Goal: Task Accomplishment & Management: Manage account settings

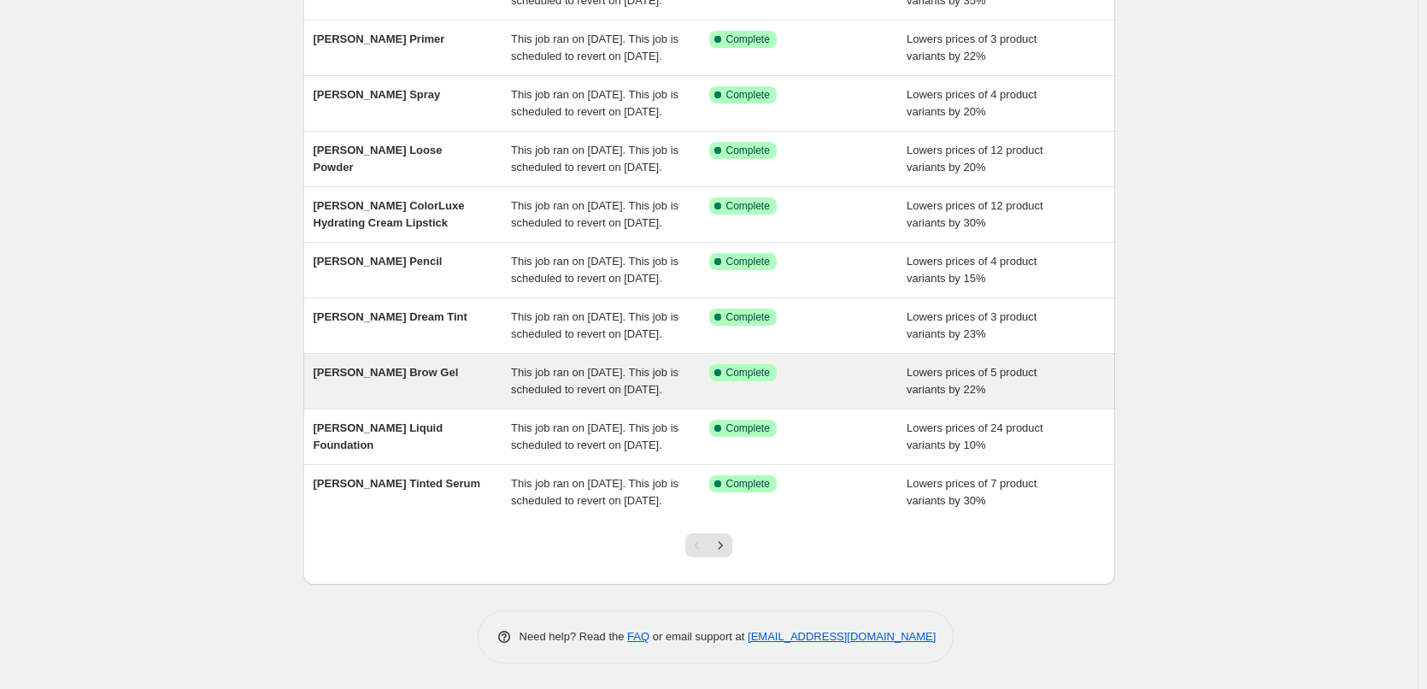
scroll to position [362, 0]
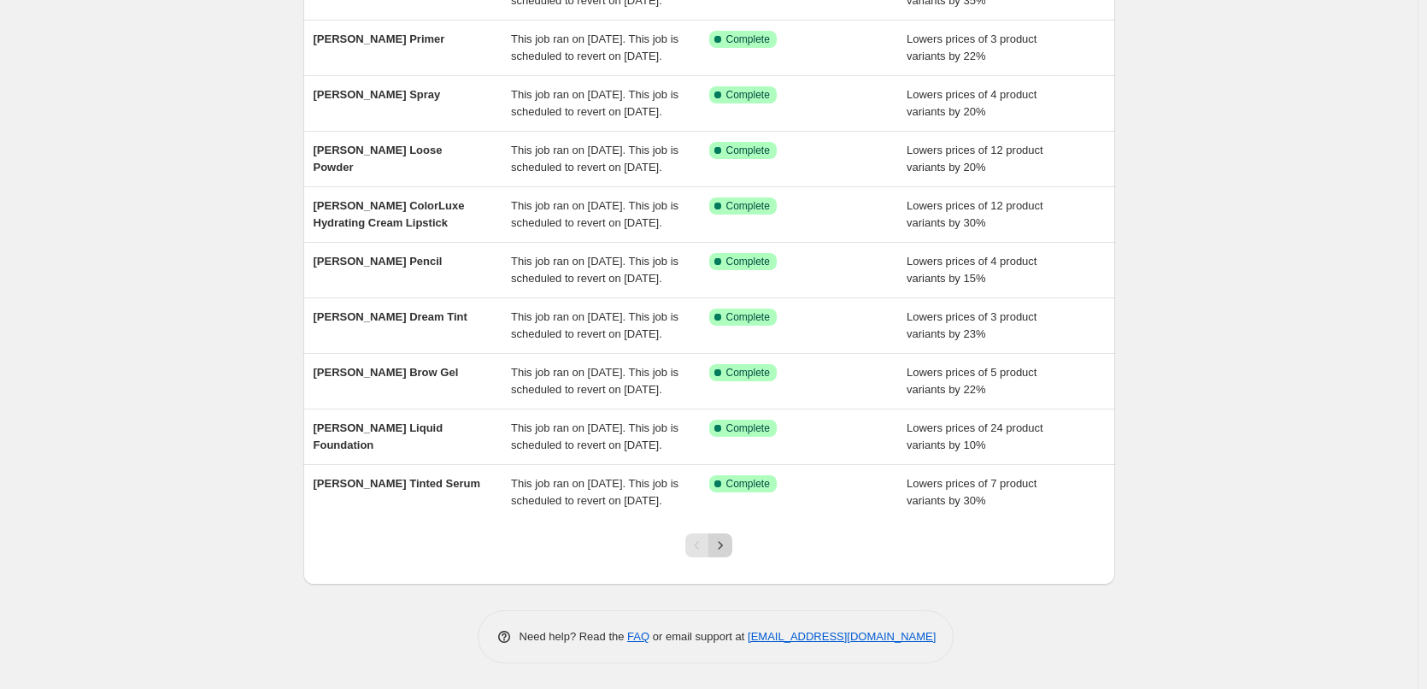
click at [721, 543] on icon "Next" at bounding box center [720, 545] width 17 height 17
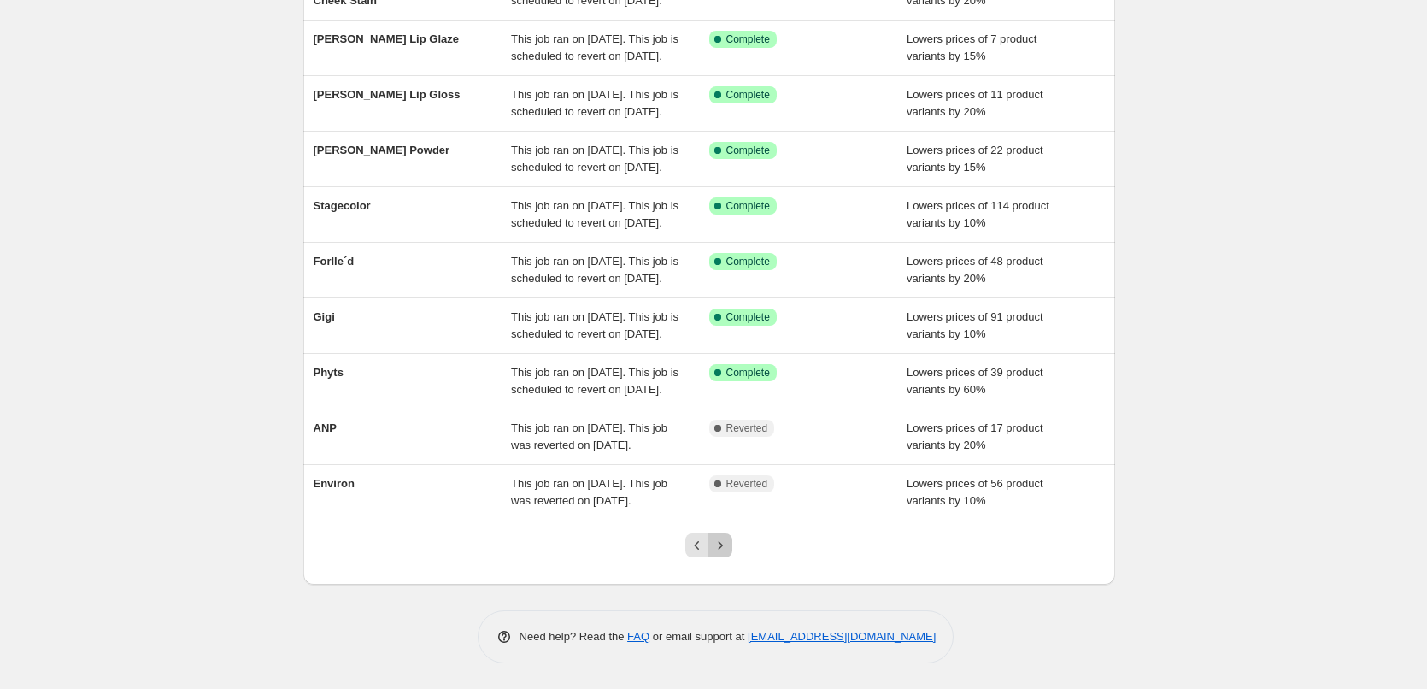
click at [721, 543] on icon "Next" at bounding box center [720, 545] width 17 height 17
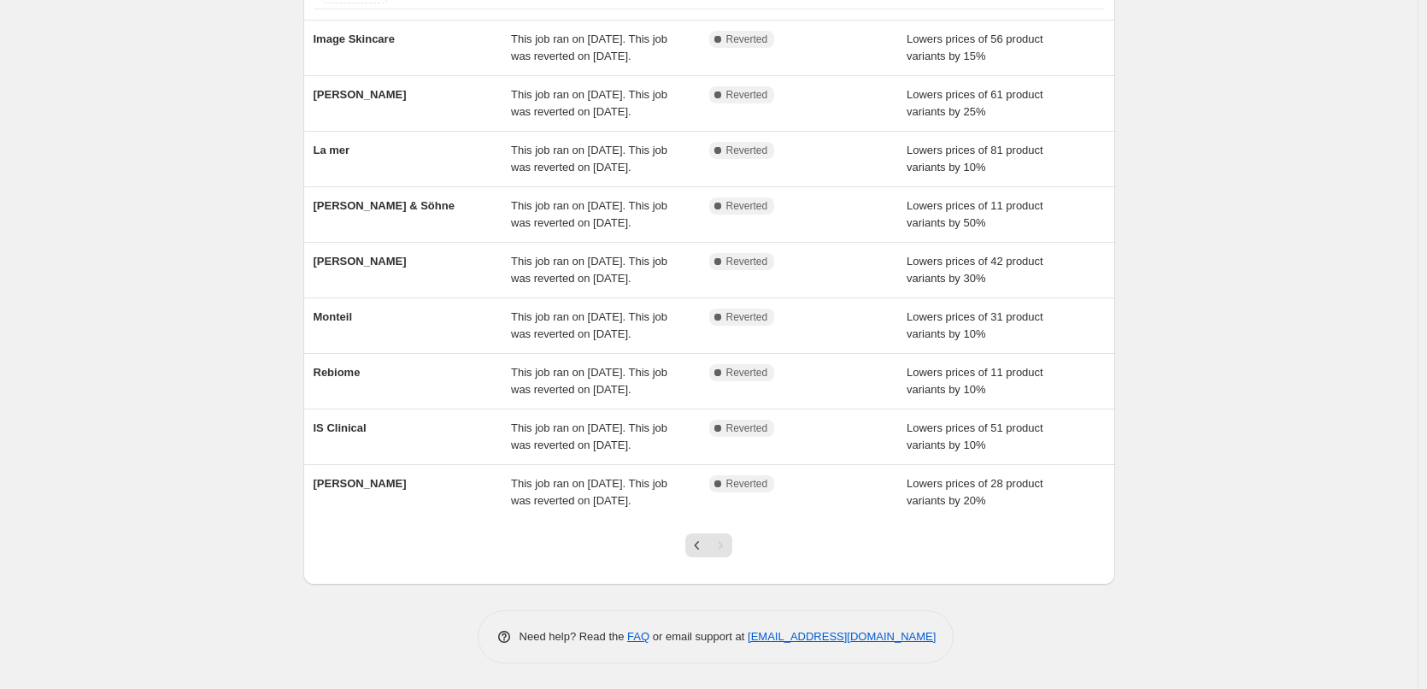
scroll to position [238, 0]
click at [721, 543] on div "Pagination" at bounding box center [721, 545] width 24 height 24
click at [695, 537] on button "Previous" at bounding box center [697, 545] width 24 height 24
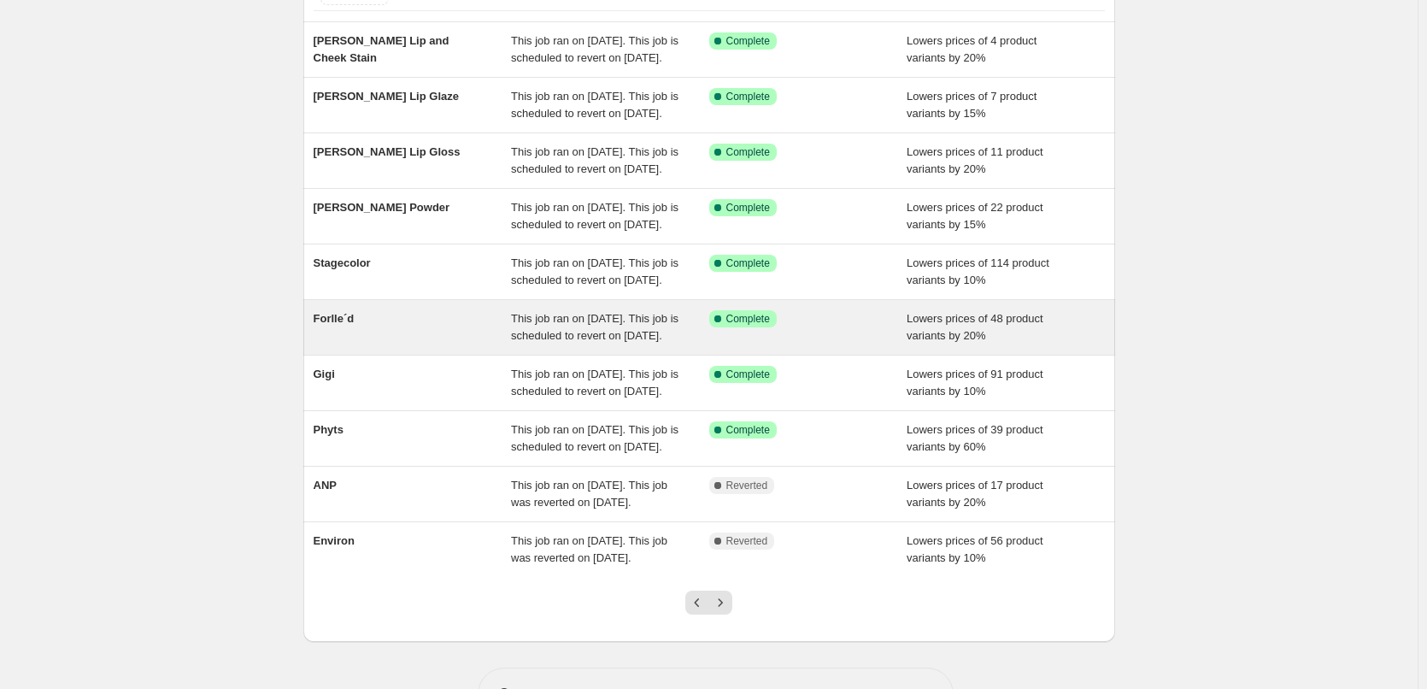
scroll to position [362, 0]
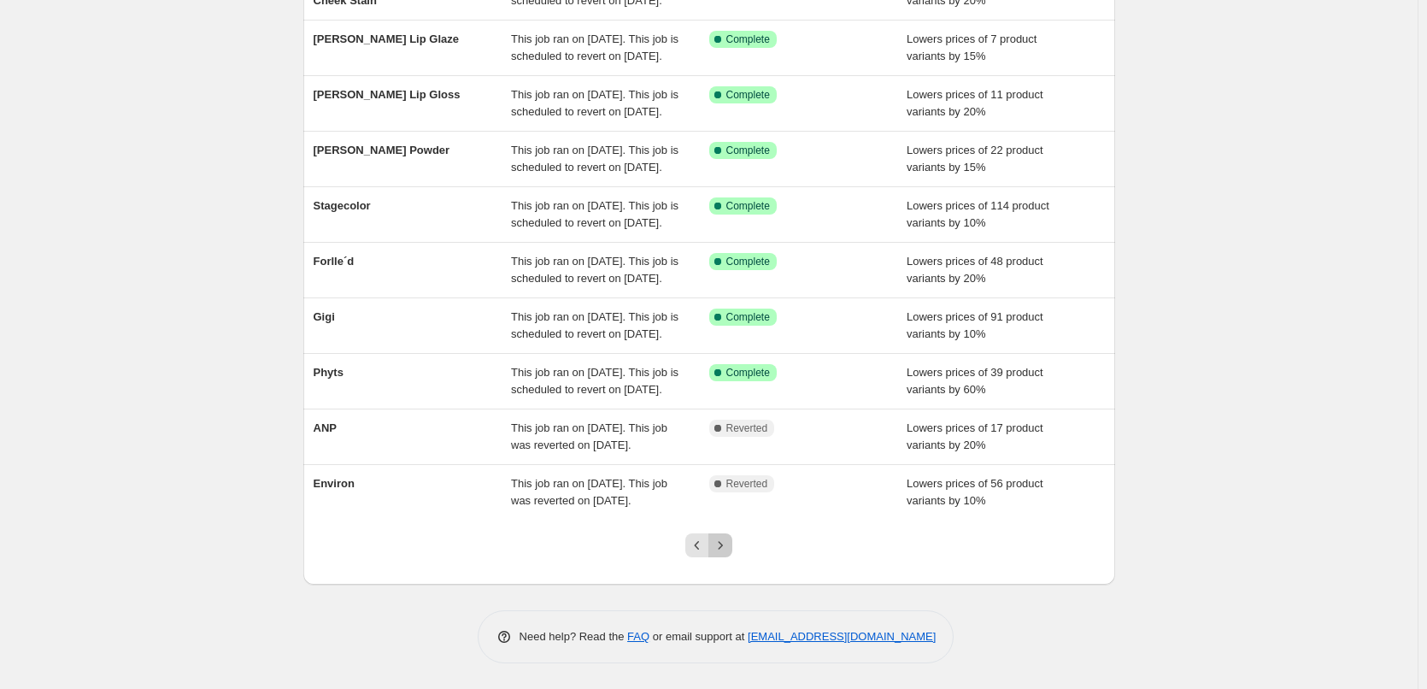
click at [726, 537] on button "Next" at bounding box center [721, 545] width 24 height 24
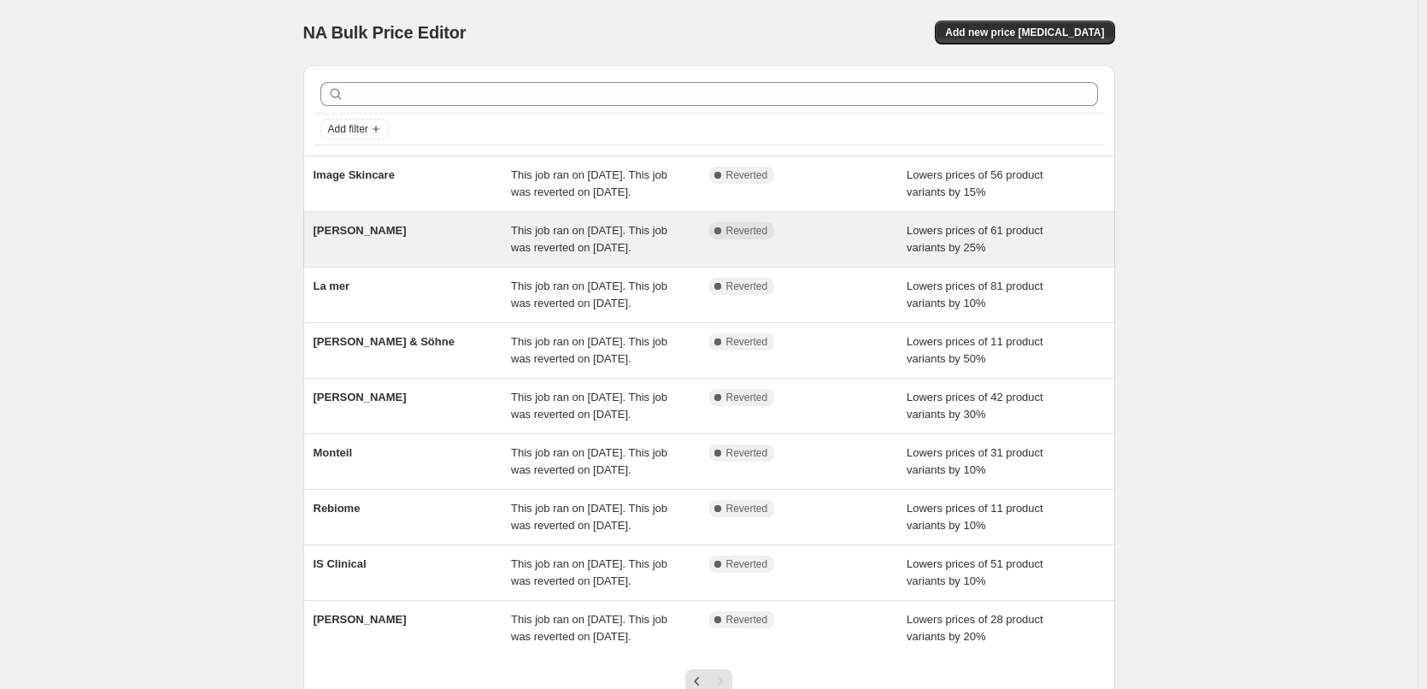
click at [359, 237] on span "[PERSON_NAME]" at bounding box center [360, 230] width 93 height 13
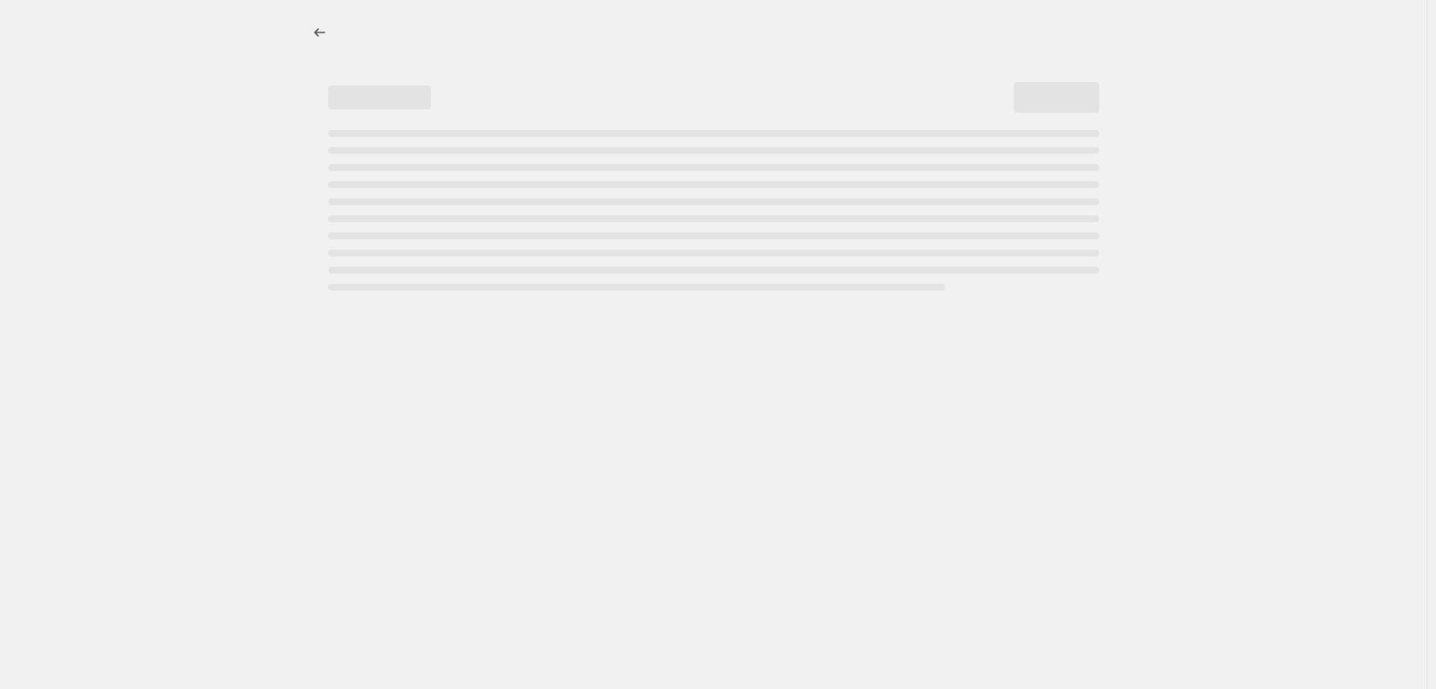
select select "percentage"
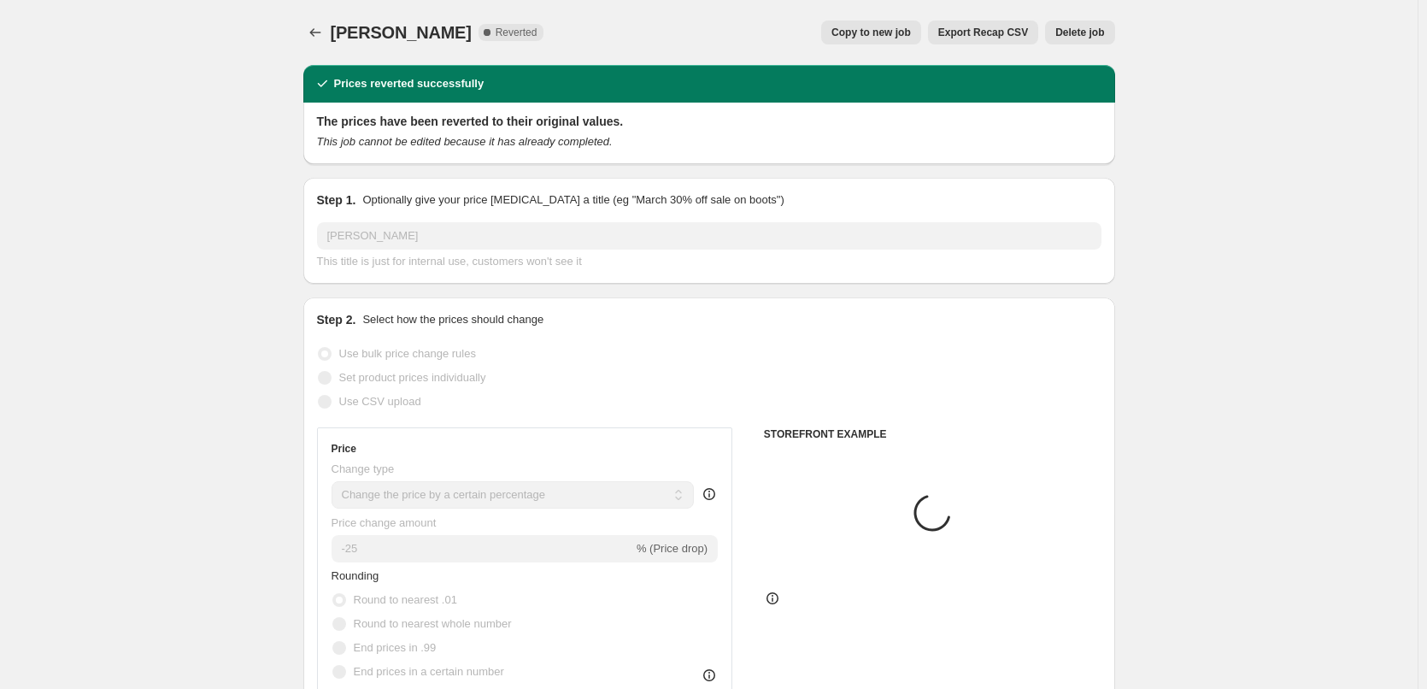
select select "vendor"
click at [855, 33] on span "Copy to new job" at bounding box center [871, 33] width 79 height 14
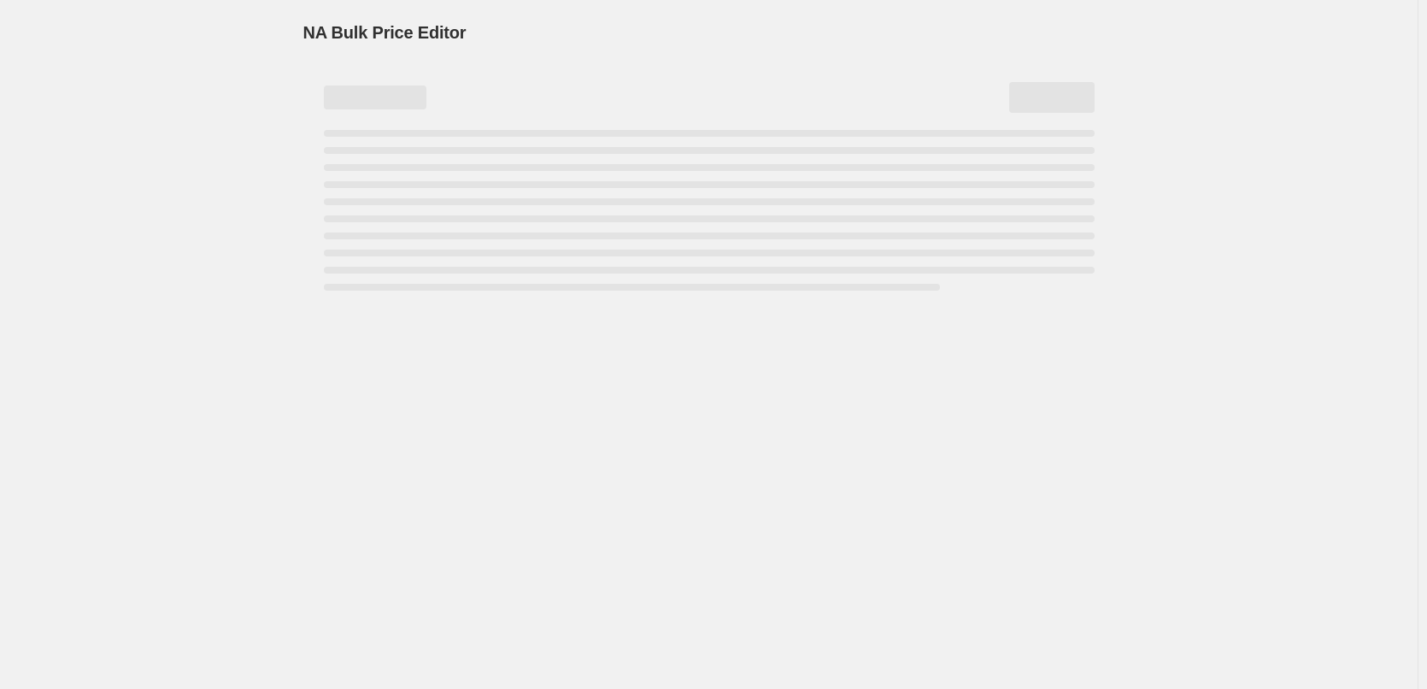
select select "percentage"
select select "vendor"
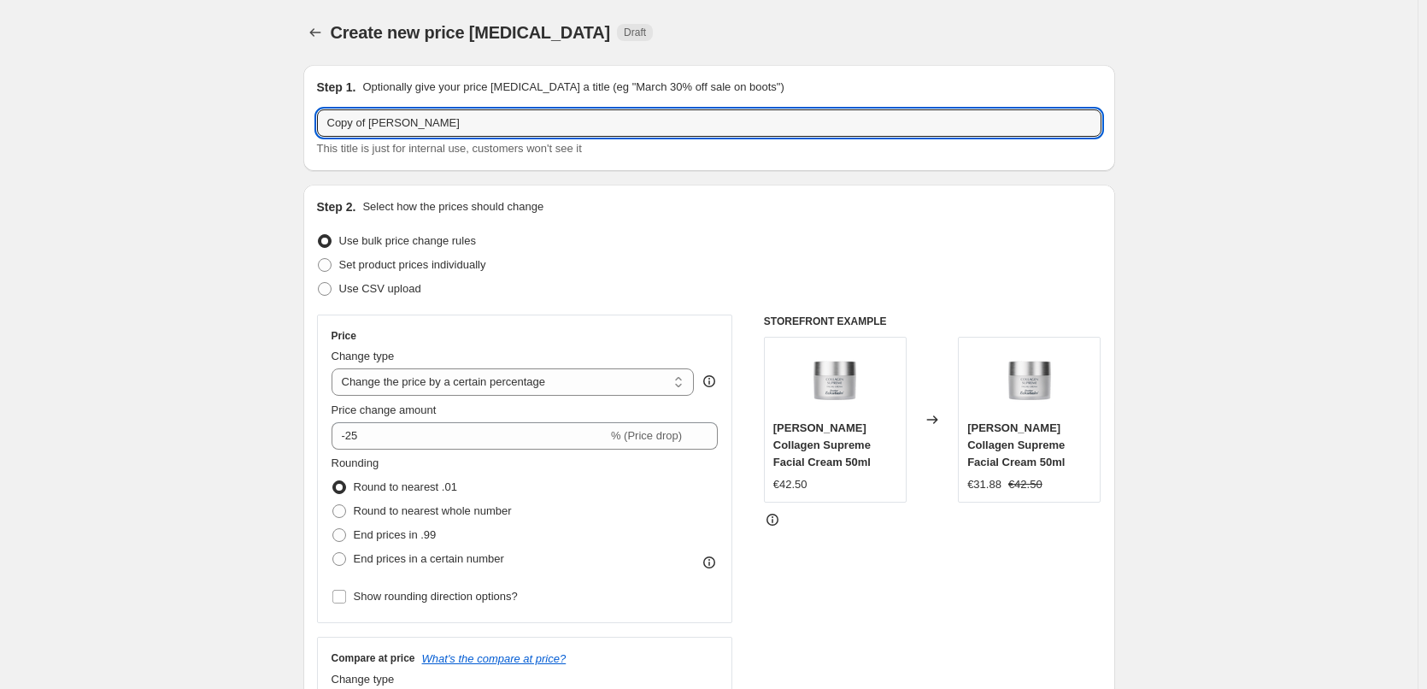
drag, startPoint x: 371, startPoint y: 119, endPoint x: 254, endPoint y: 119, distance: 117.1
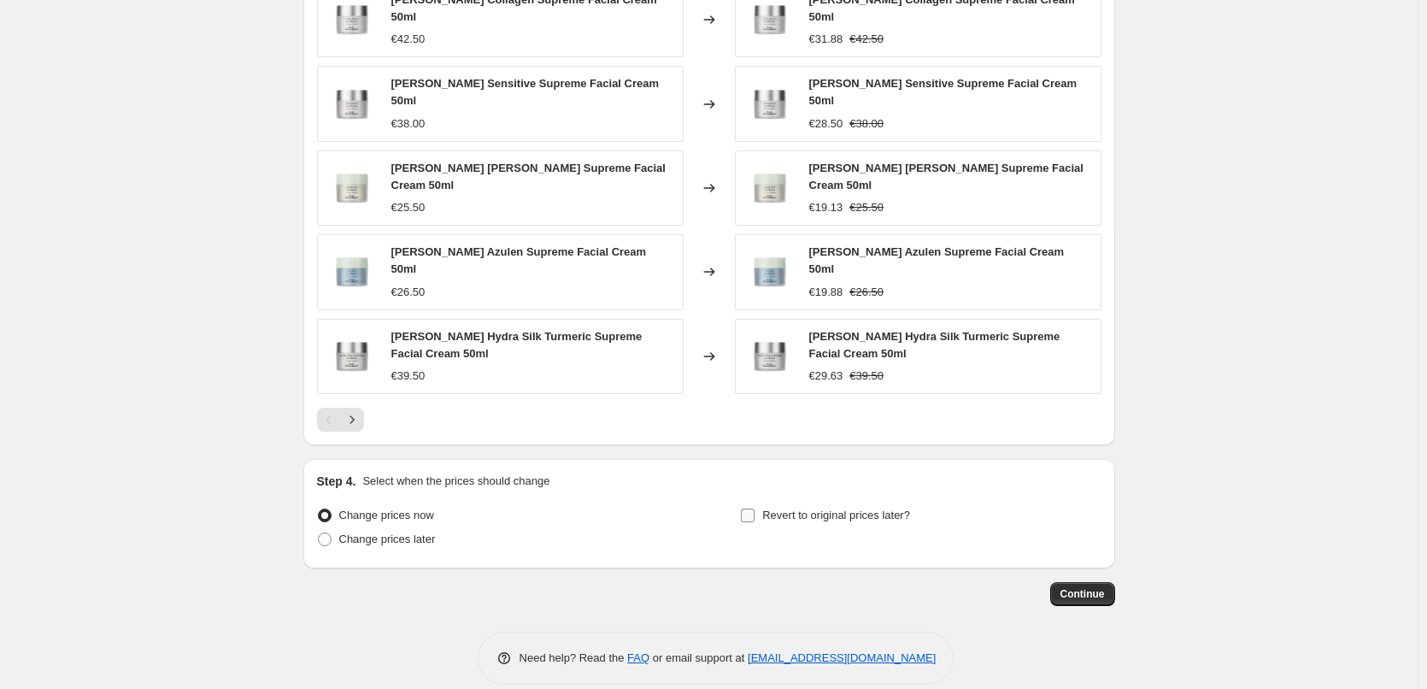
type input "[PERSON_NAME]"
click at [791, 507] on span "Revert to original prices later?" at bounding box center [836, 515] width 148 height 17
click at [755, 509] on input "Revert to original prices later?" at bounding box center [748, 516] width 14 height 14
checkbox input "true"
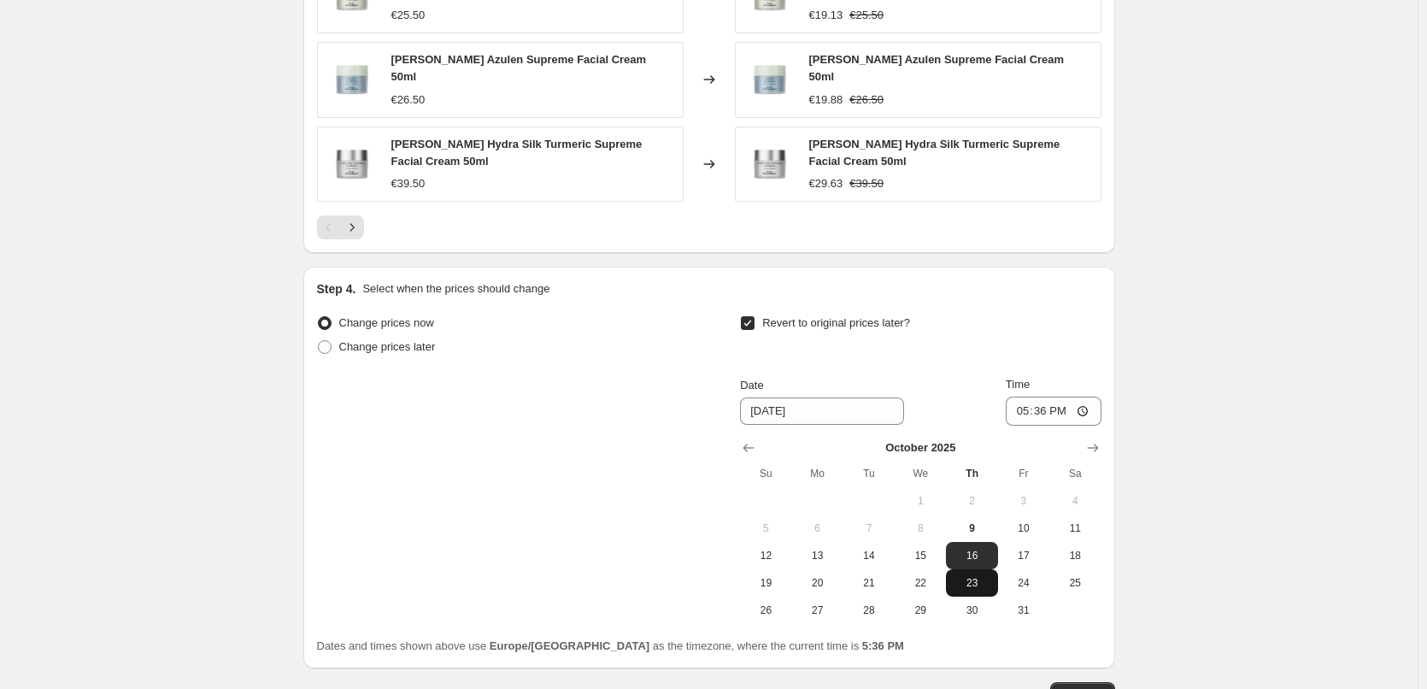
scroll to position [1510, 0]
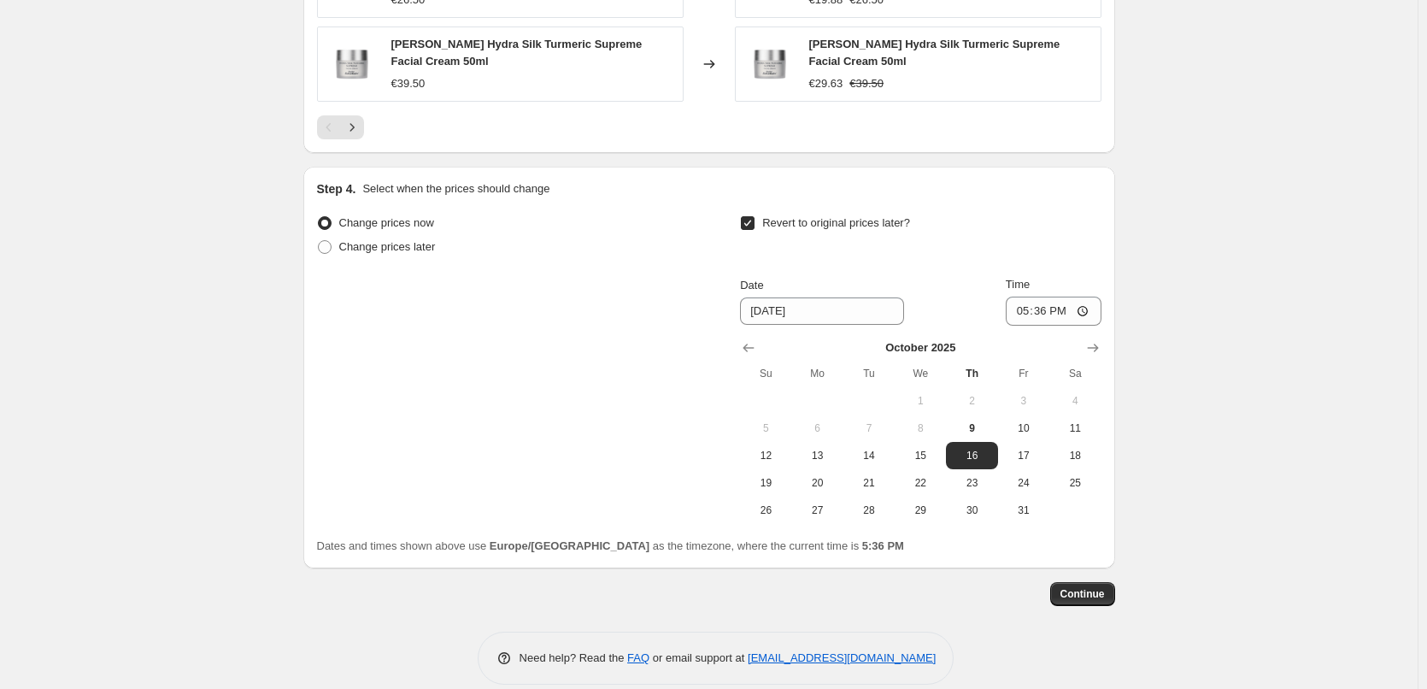
click at [1062, 394] on span "4" at bounding box center [1075, 401] width 38 height 14
click at [1025, 421] on span "10" at bounding box center [1024, 428] width 38 height 14
type input "[DATE]"
click at [1022, 297] on input "17:36" at bounding box center [1054, 311] width 96 height 29
type input "03:00"
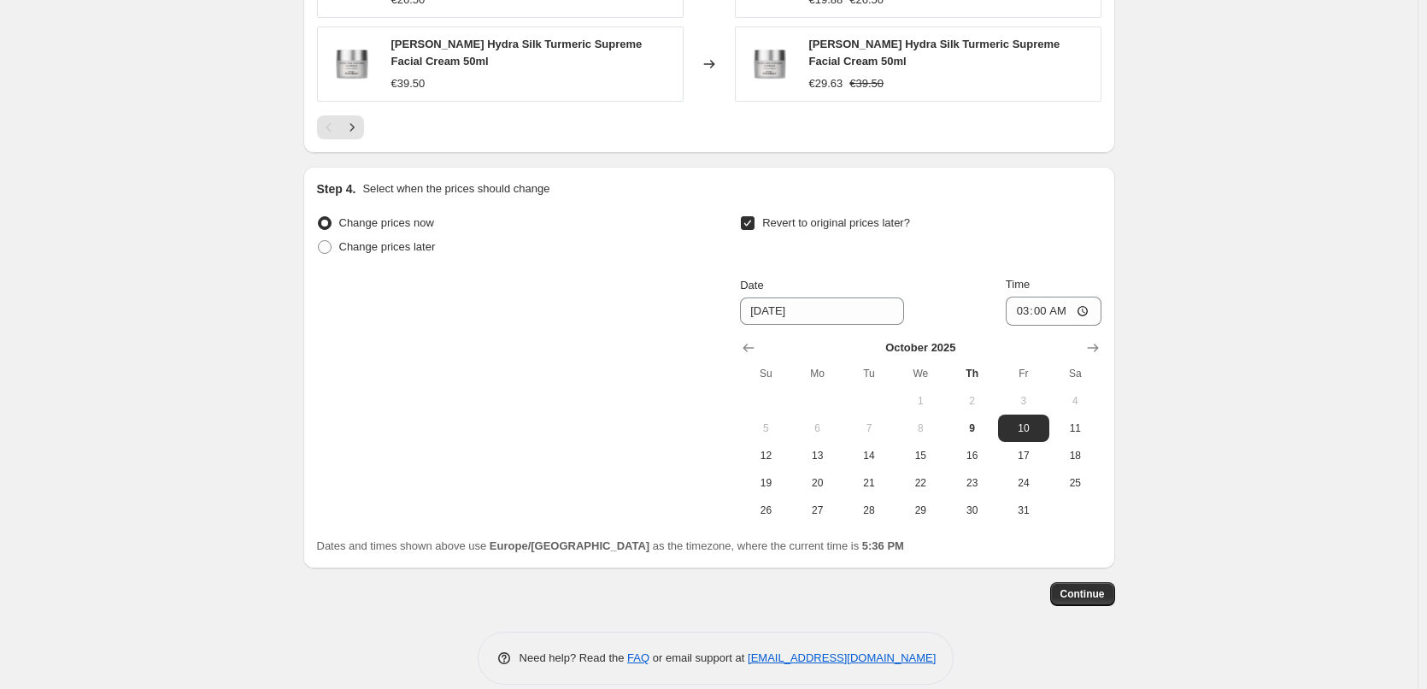
click at [1081, 582] on button "Continue" at bounding box center [1082, 594] width 65 height 24
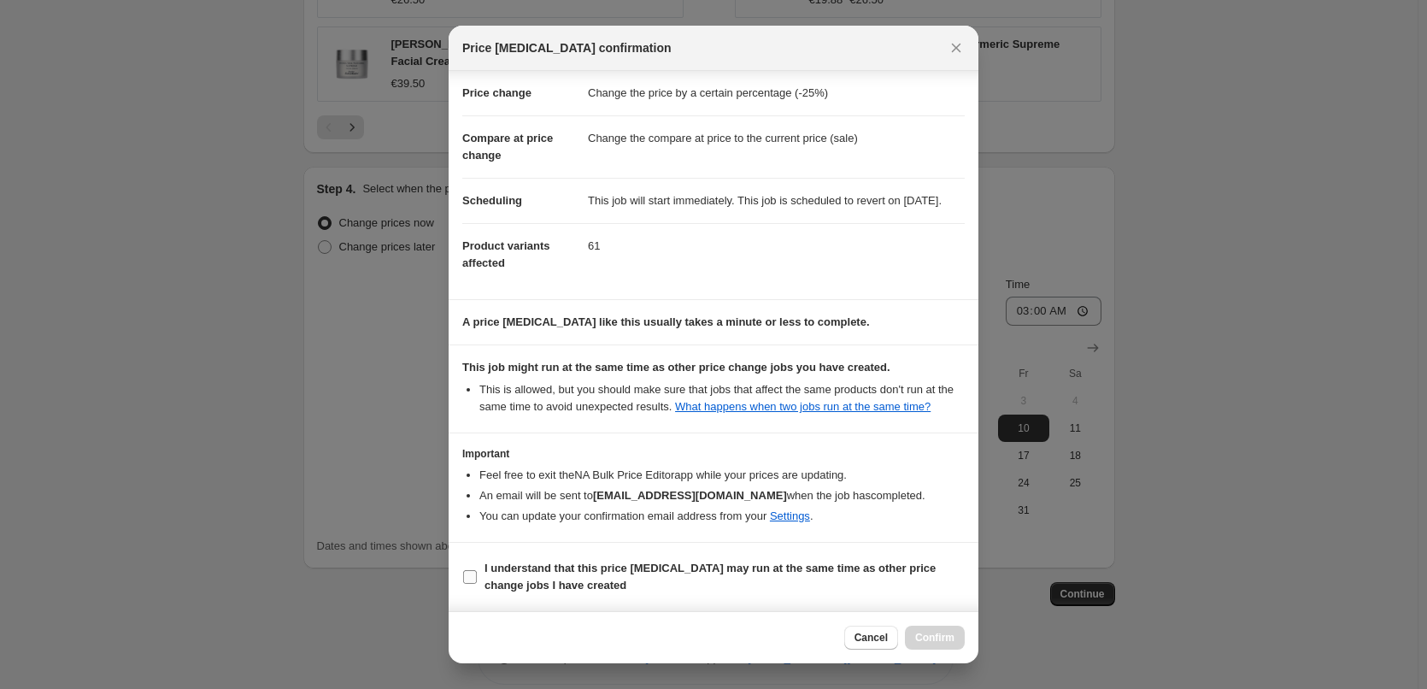
scroll to position [48, 0]
click at [543, 577] on b "I understand that this price [MEDICAL_DATA] may run at the same time as other p…" at bounding box center [710, 577] width 451 height 30
click at [477, 577] on input "I understand that this price [MEDICAL_DATA] may run at the same time as other p…" at bounding box center [470, 577] width 14 height 14
checkbox input "true"
click at [940, 642] on span "Confirm" at bounding box center [934, 638] width 39 height 14
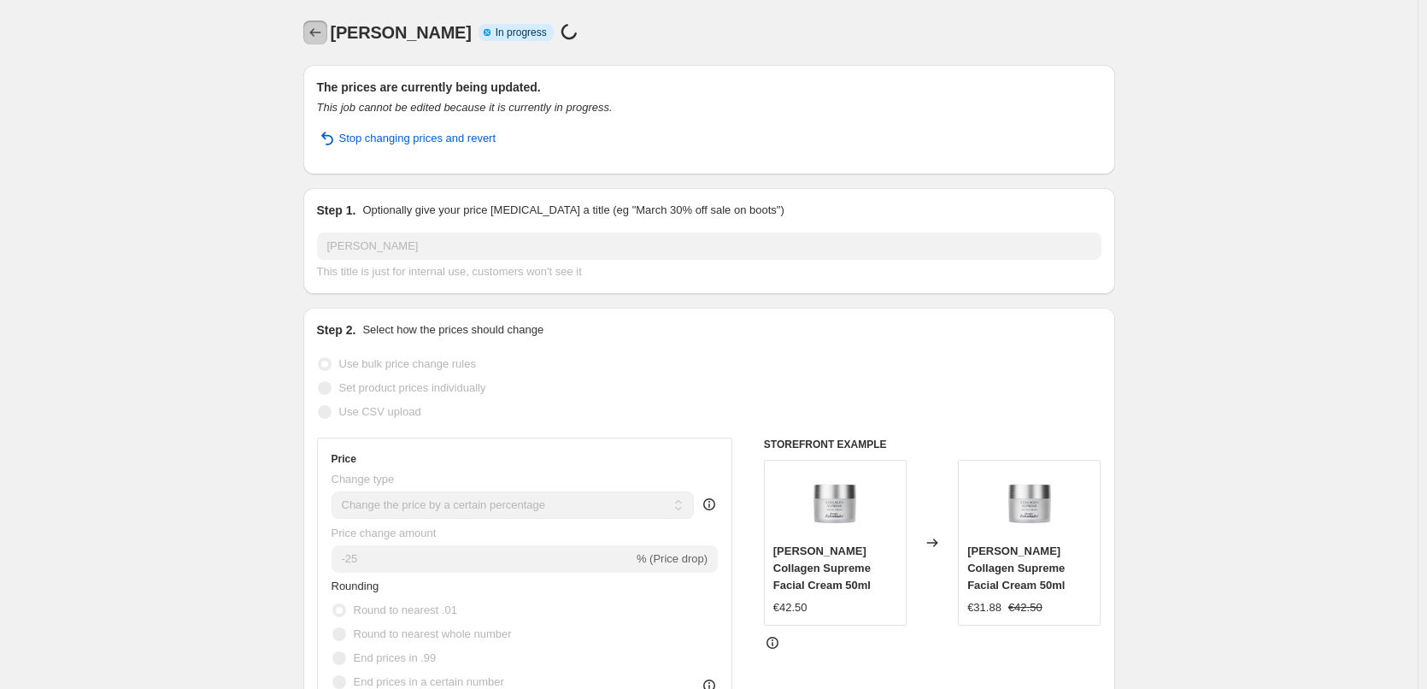
click at [315, 34] on icon "Price change jobs" at bounding box center [315, 32] width 17 height 17
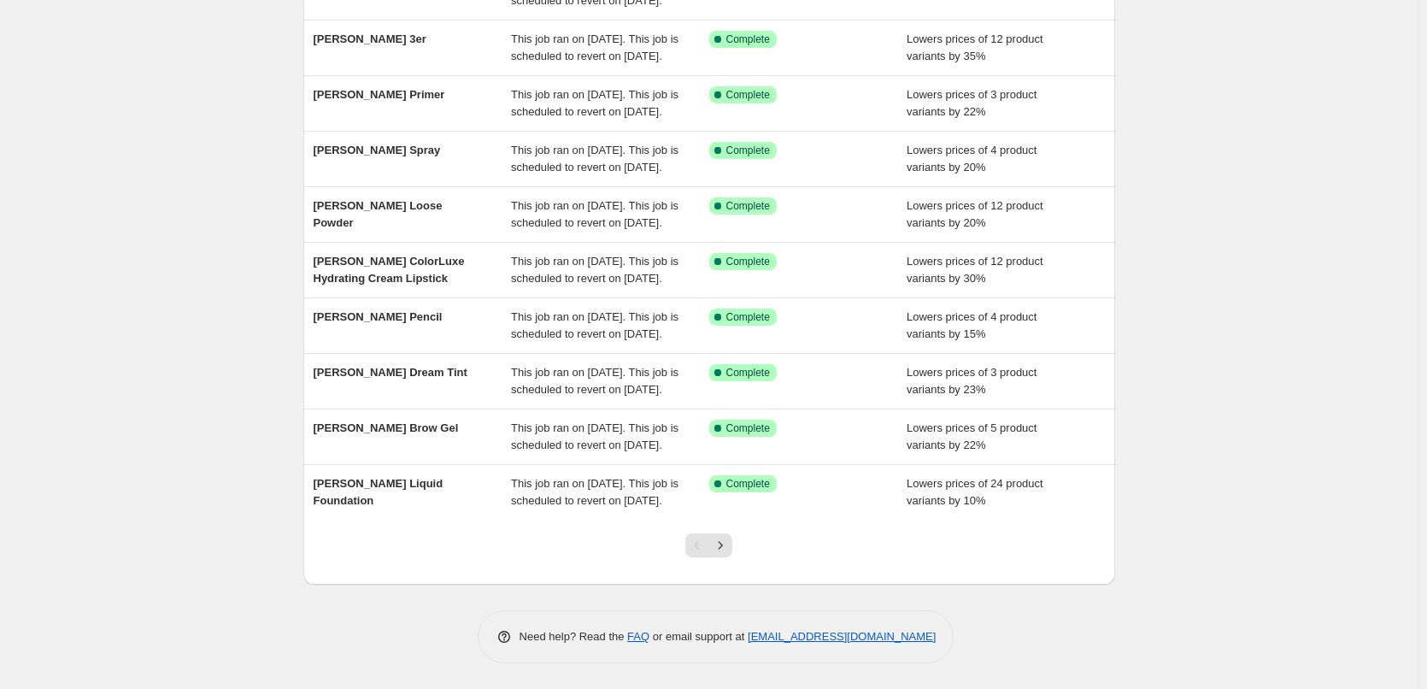
scroll to position [362, 0]
click at [733, 563] on div at bounding box center [708, 552] width 69 height 65
click at [733, 559] on div at bounding box center [708, 552] width 69 height 65
click at [727, 555] on button "Next" at bounding box center [721, 545] width 24 height 24
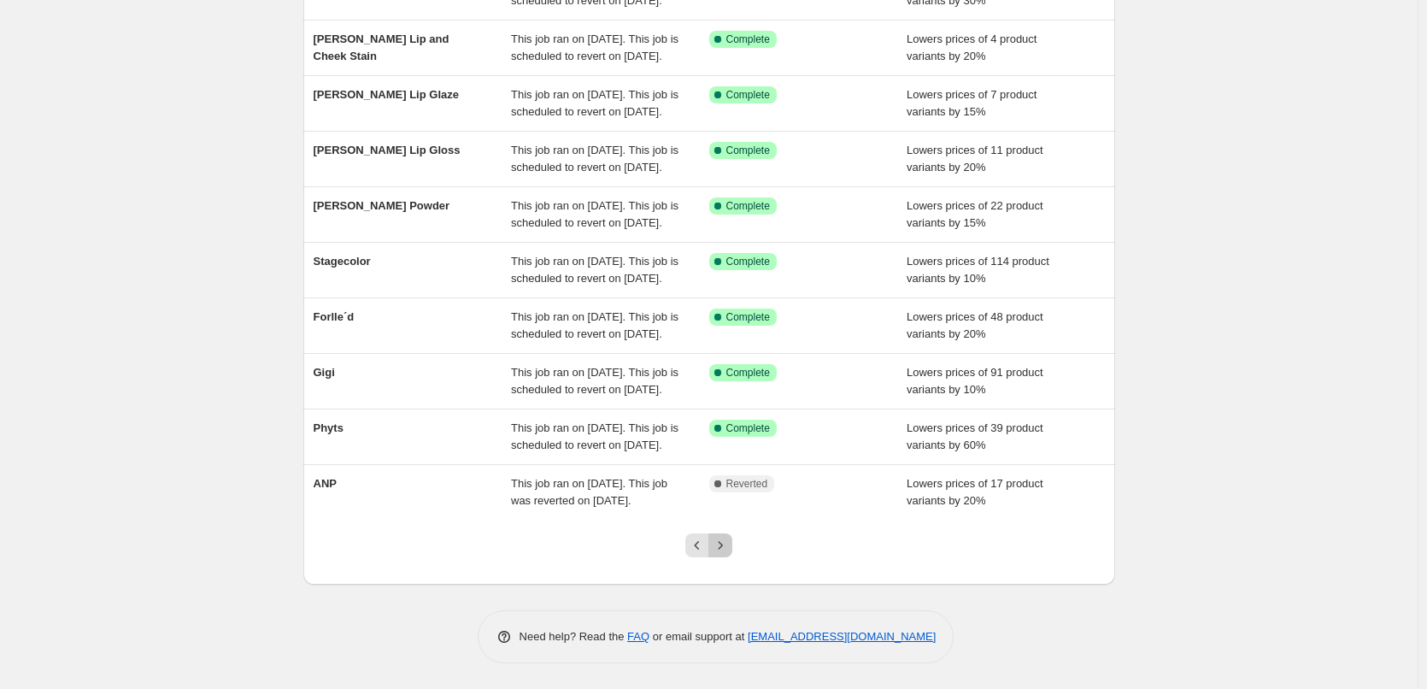
click at [727, 555] on button "Next" at bounding box center [721, 545] width 24 height 24
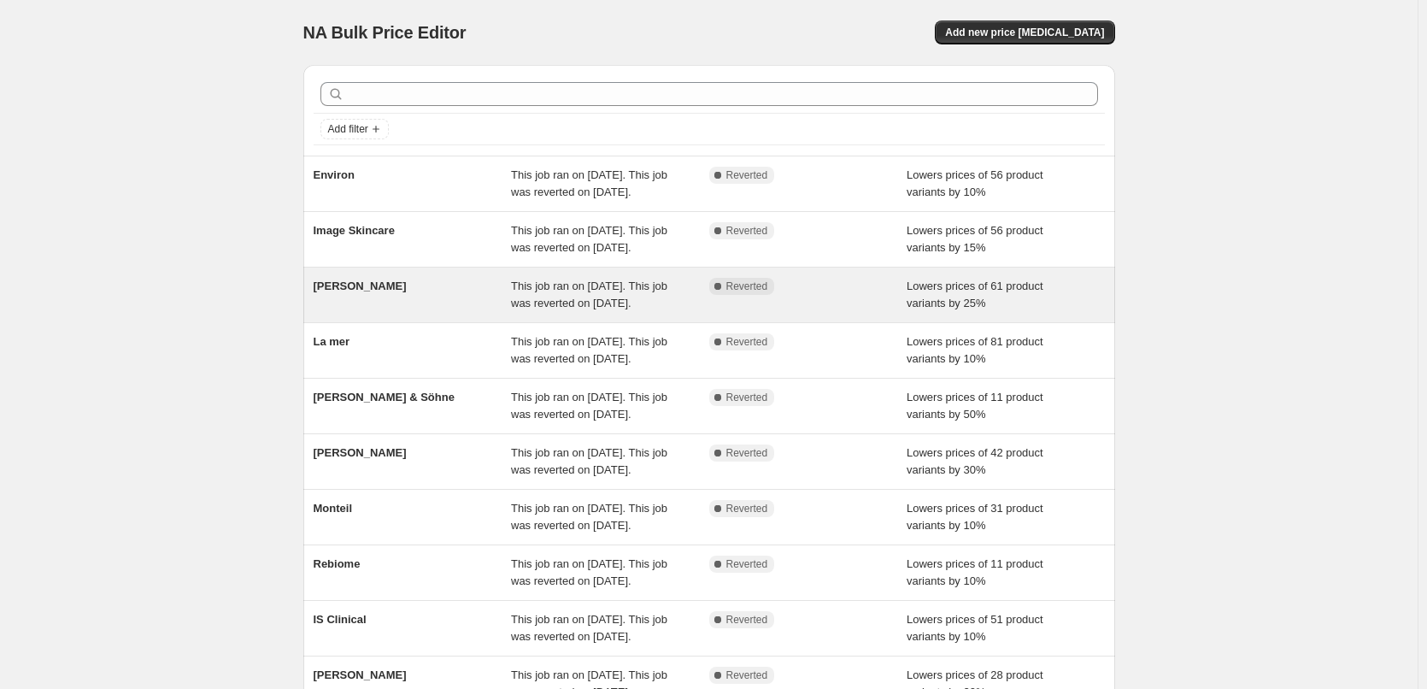
click at [354, 312] on div "[PERSON_NAME]" at bounding box center [413, 295] width 198 height 34
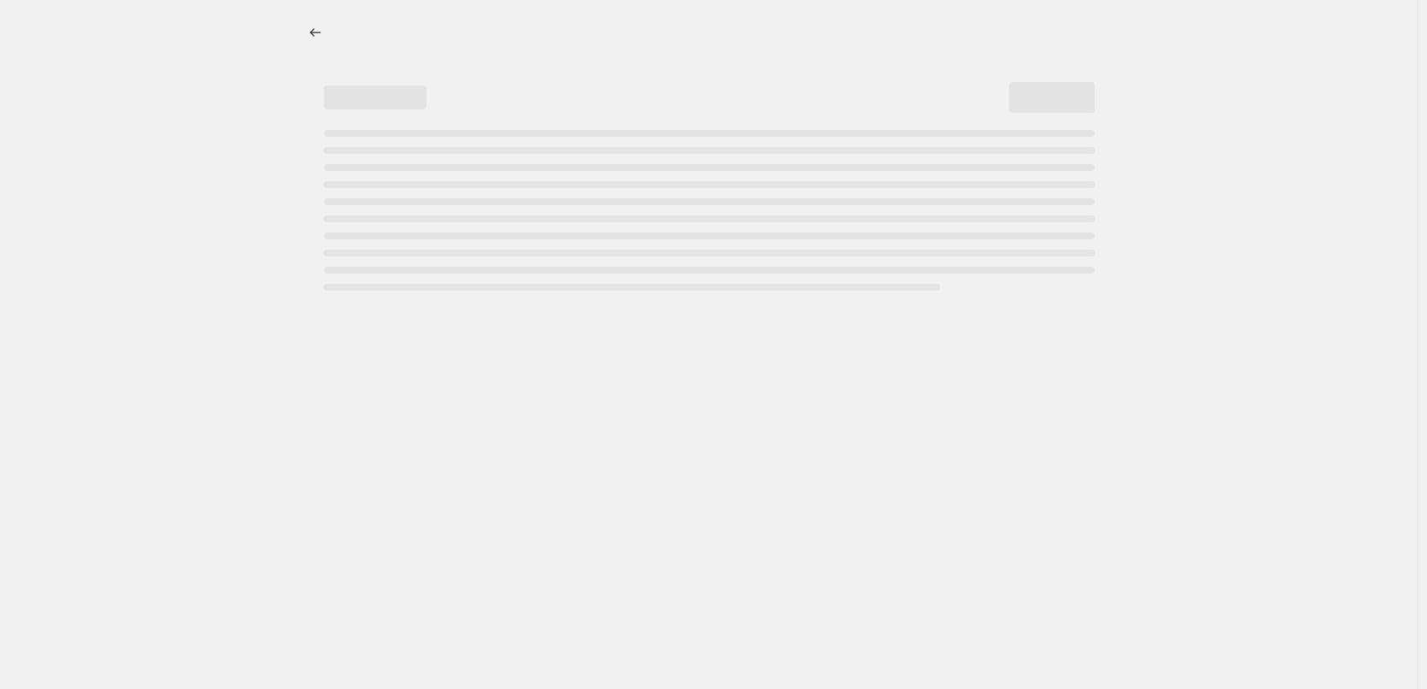
select select "percentage"
select select "vendor"
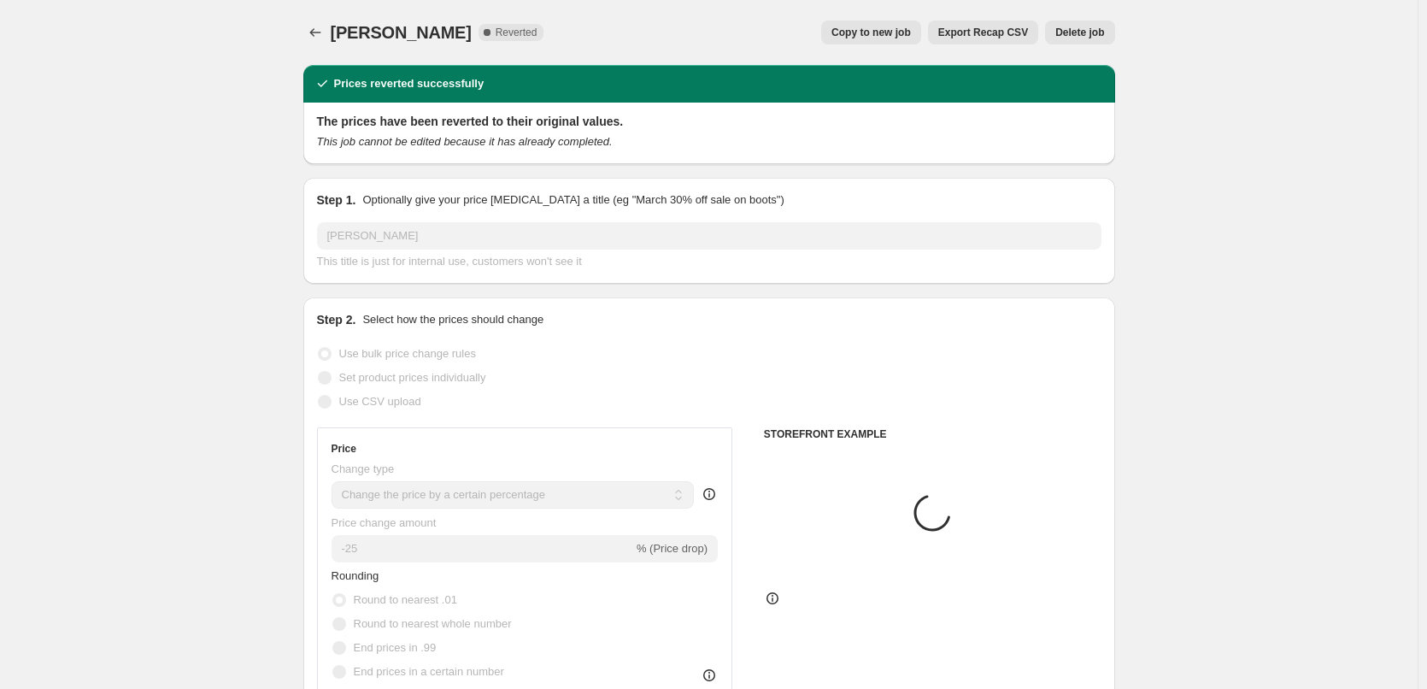
click at [1086, 29] on span "Delete job" at bounding box center [1080, 33] width 49 height 14
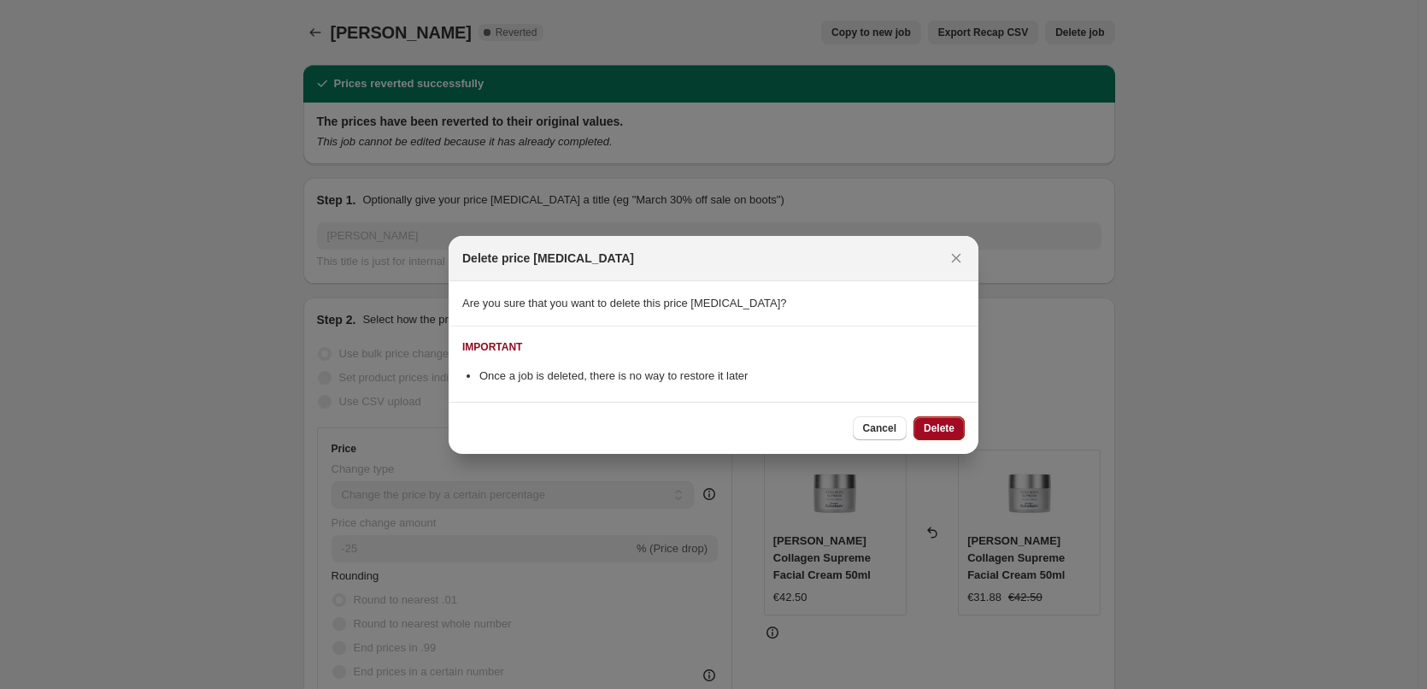
click at [935, 423] on span "Delete" at bounding box center [939, 428] width 31 height 14
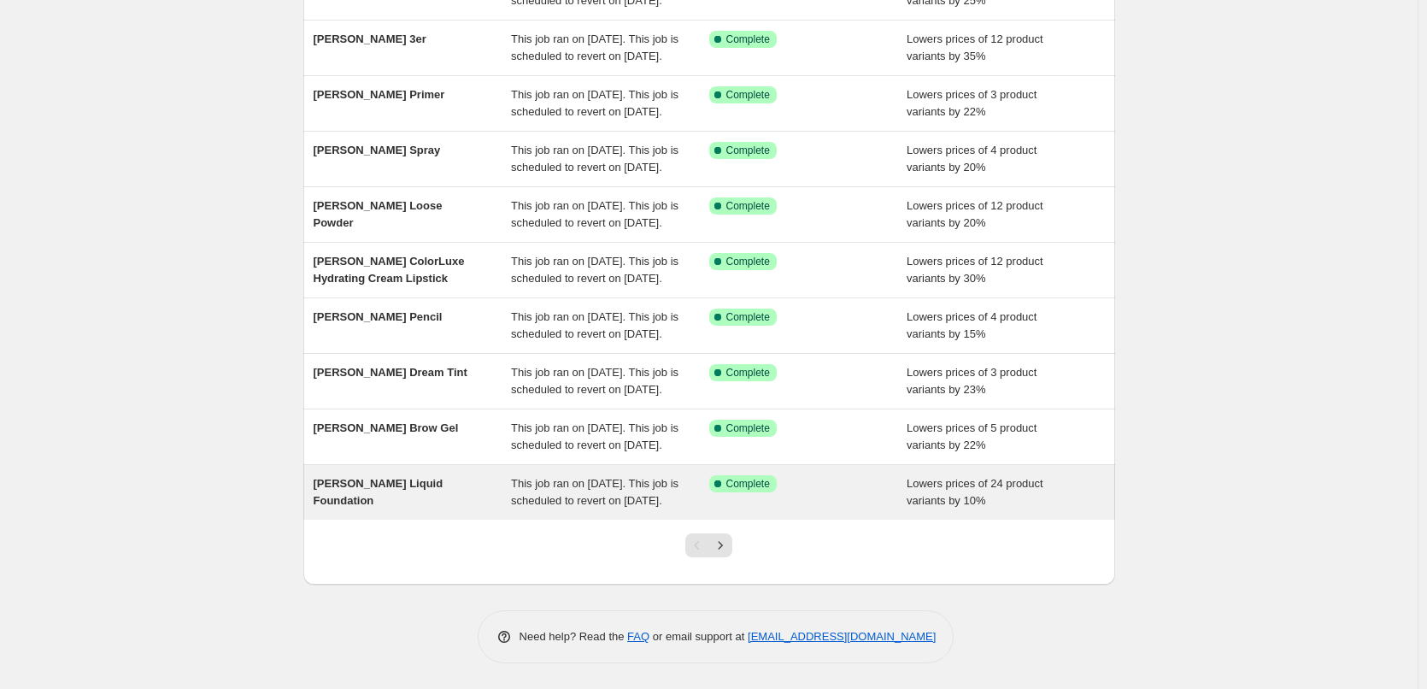
scroll to position [362, 0]
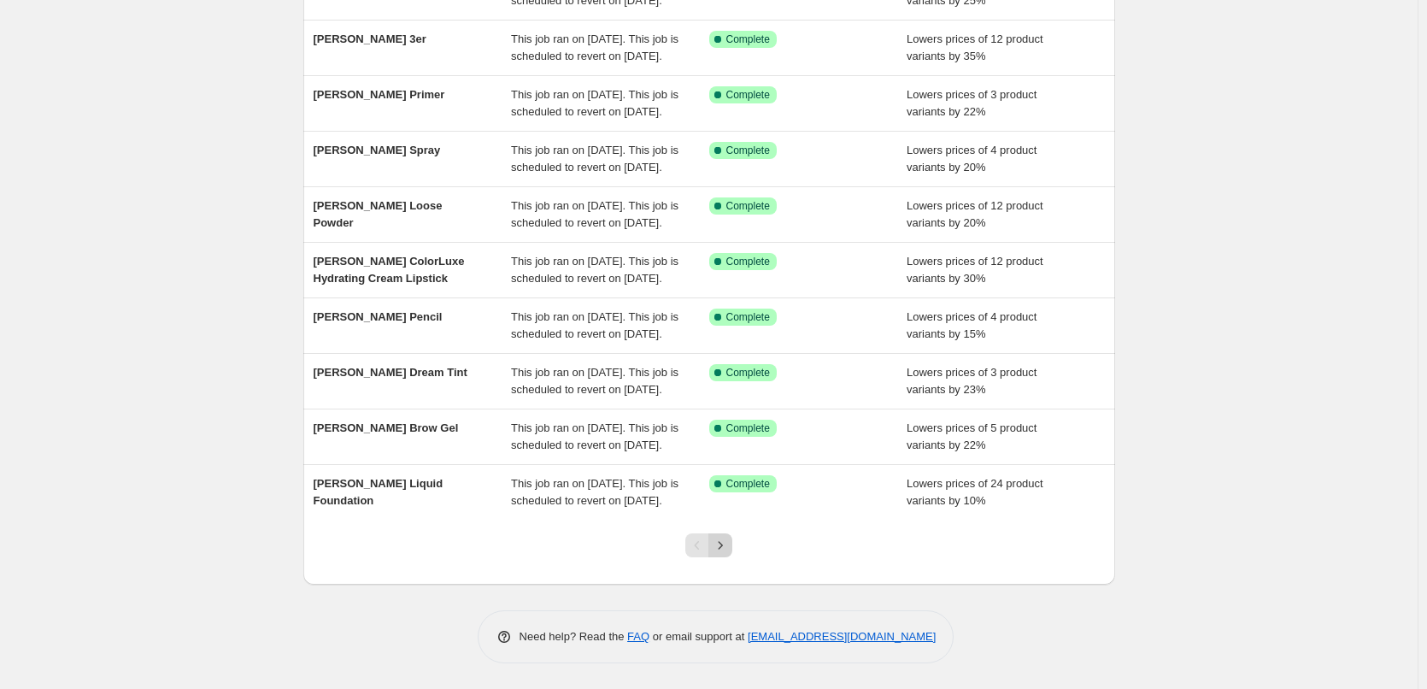
click at [728, 542] on icon "Next" at bounding box center [720, 545] width 17 height 17
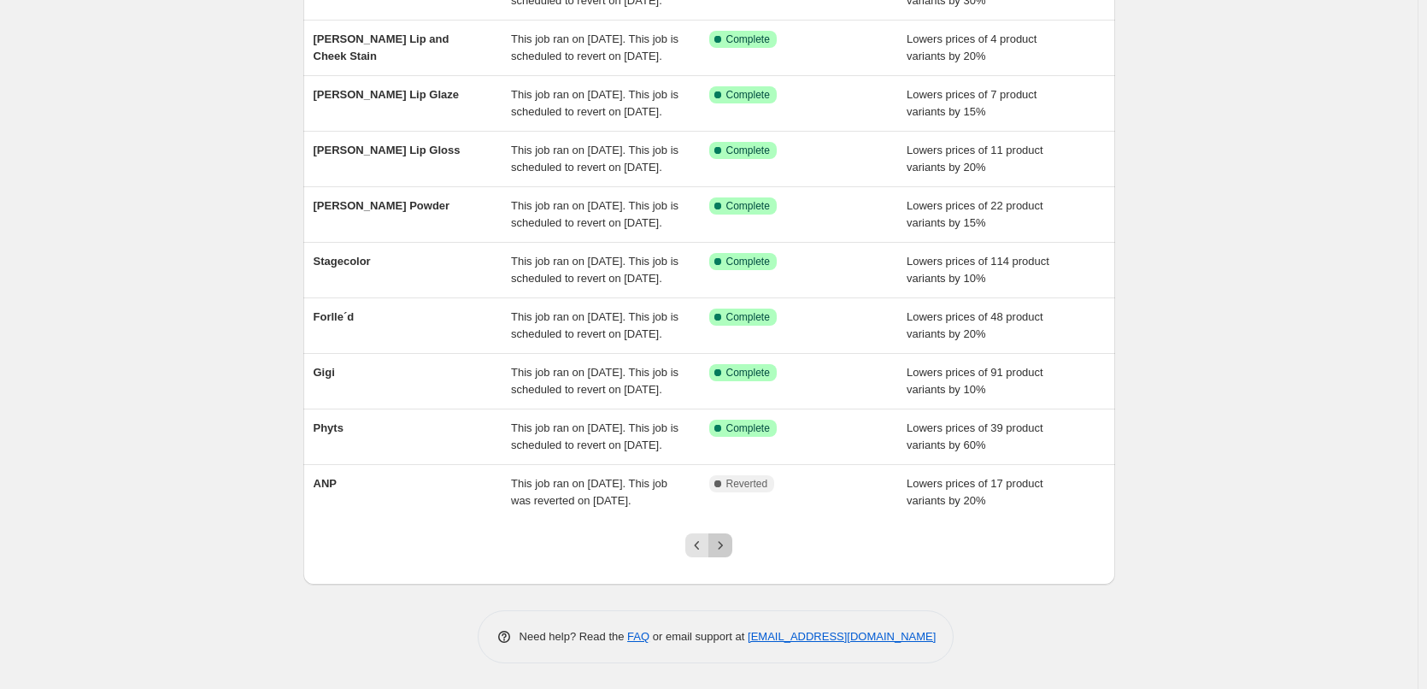
click at [728, 542] on icon "Next" at bounding box center [720, 545] width 17 height 17
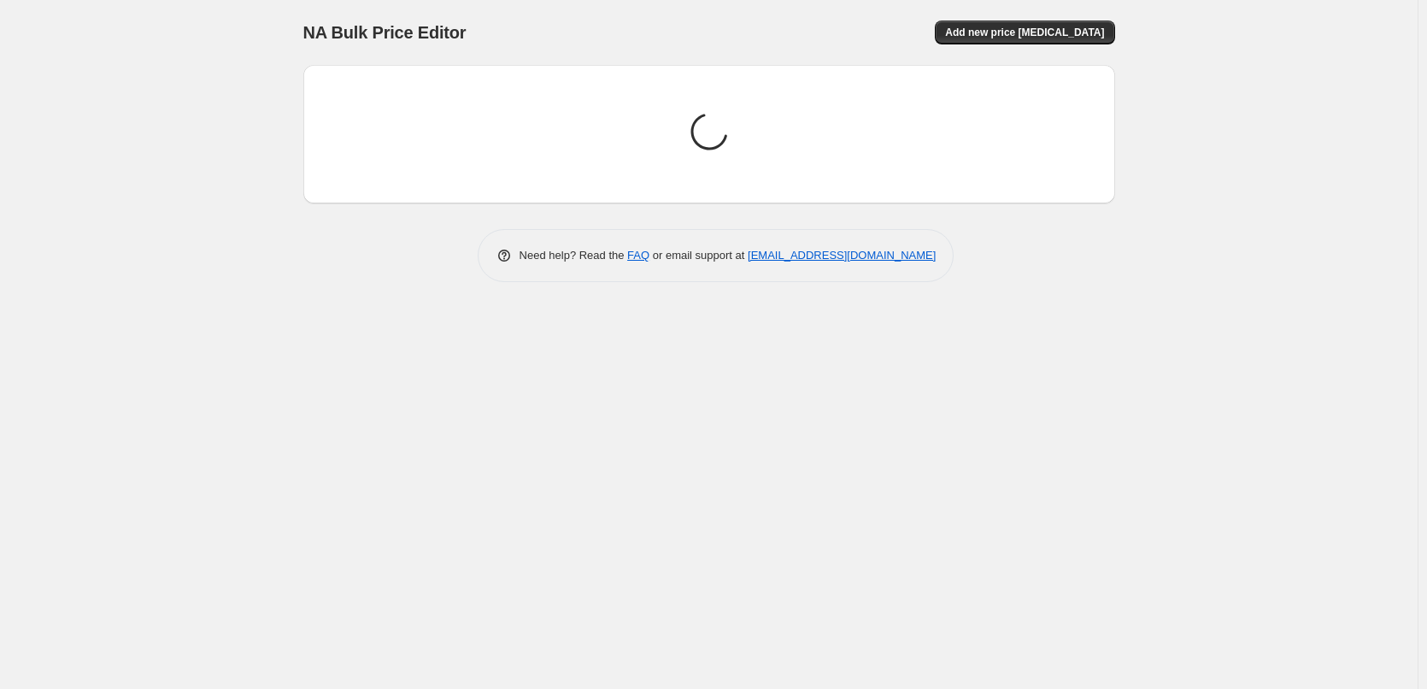
scroll to position [0, 0]
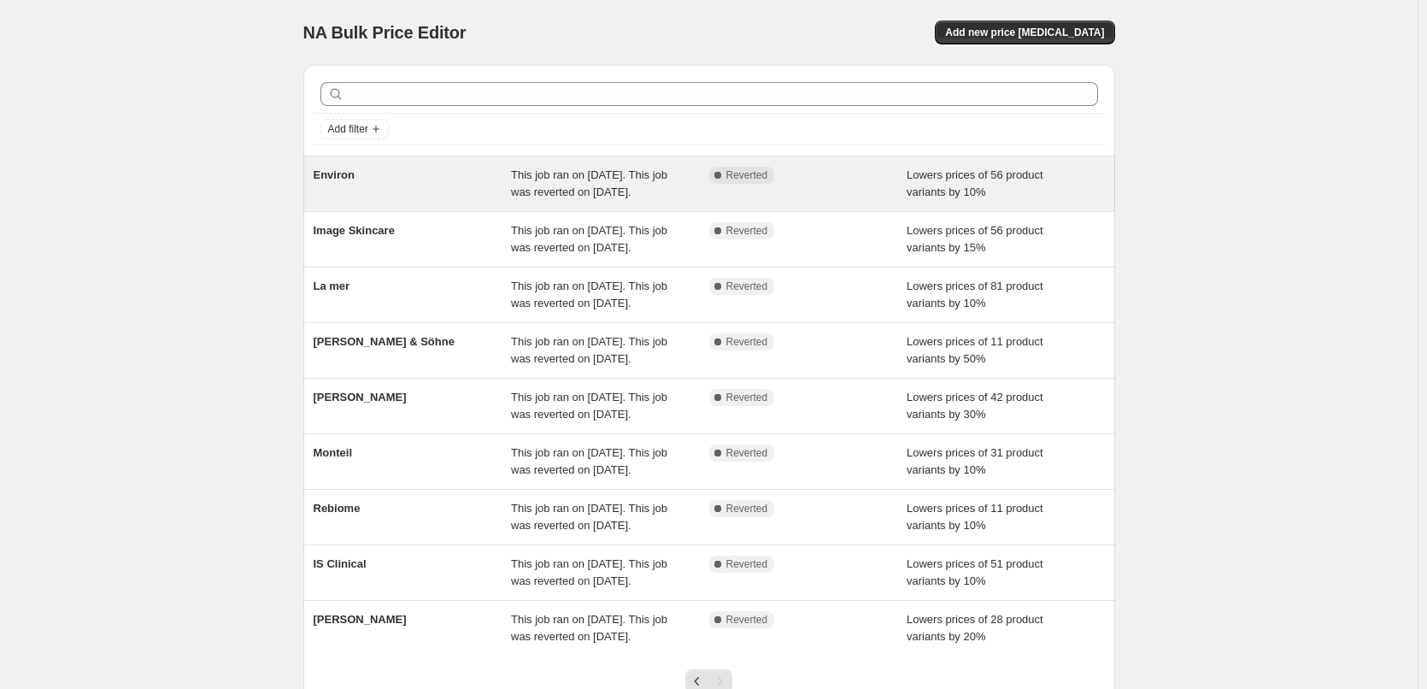
click at [352, 189] on div "Environ" at bounding box center [413, 184] width 198 height 34
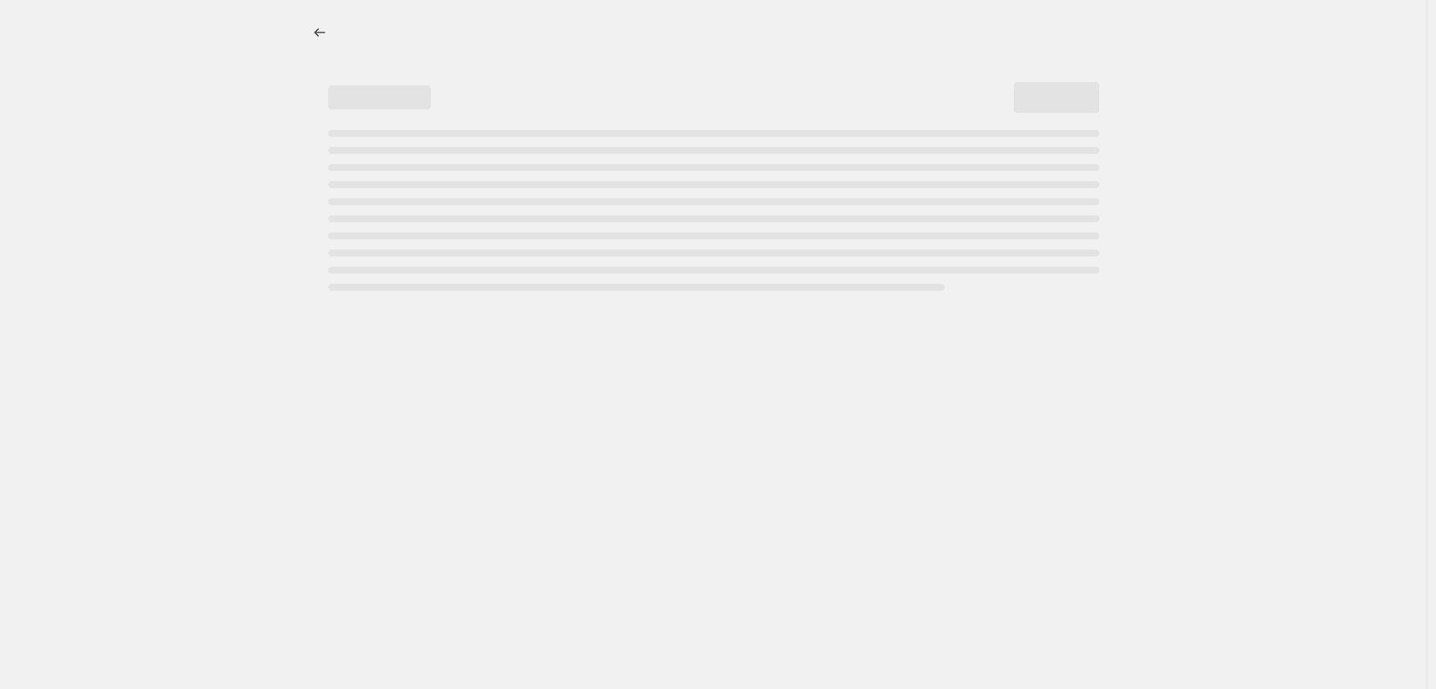
select select "percentage"
select select "vendor"
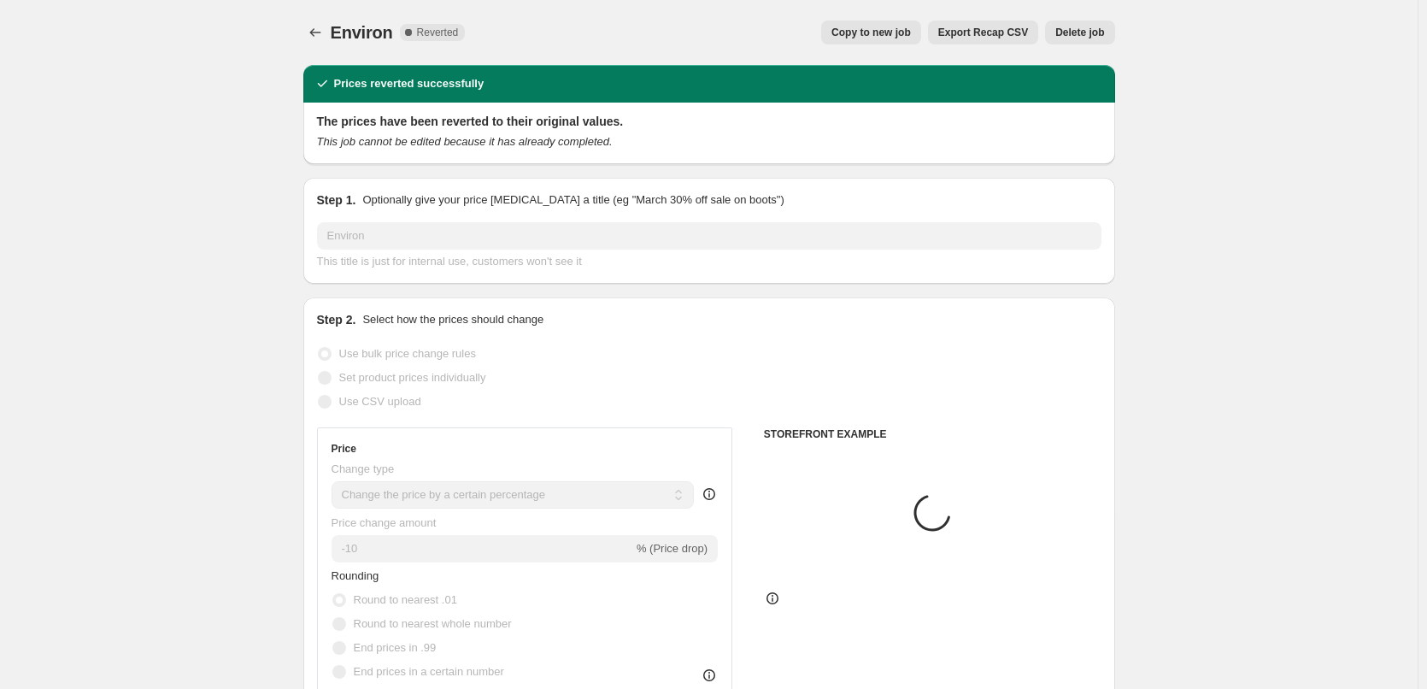
click at [872, 34] on span "Copy to new job" at bounding box center [871, 33] width 79 height 14
select select "percentage"
select select "vendor"
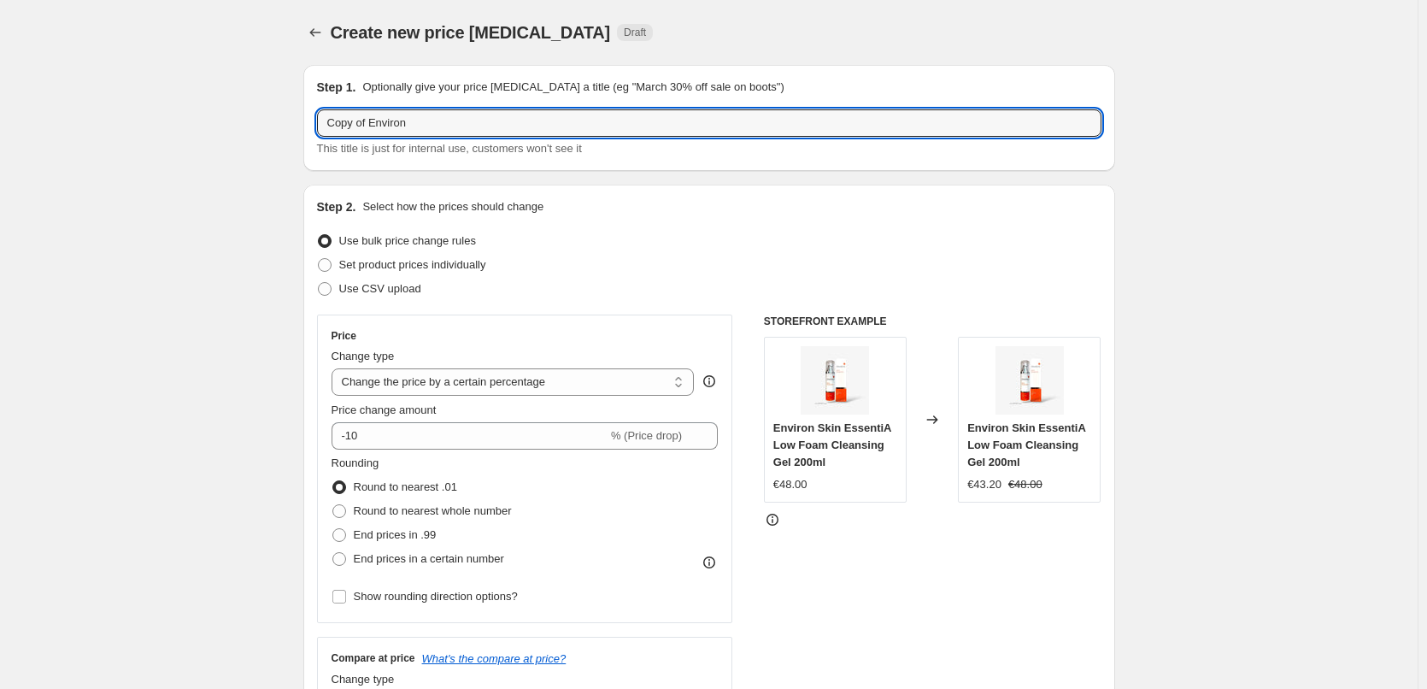
drag, startPoint x: 373, startPoint y: 125, endPoint x: 201, endPoint y: 115, distance: 172.1
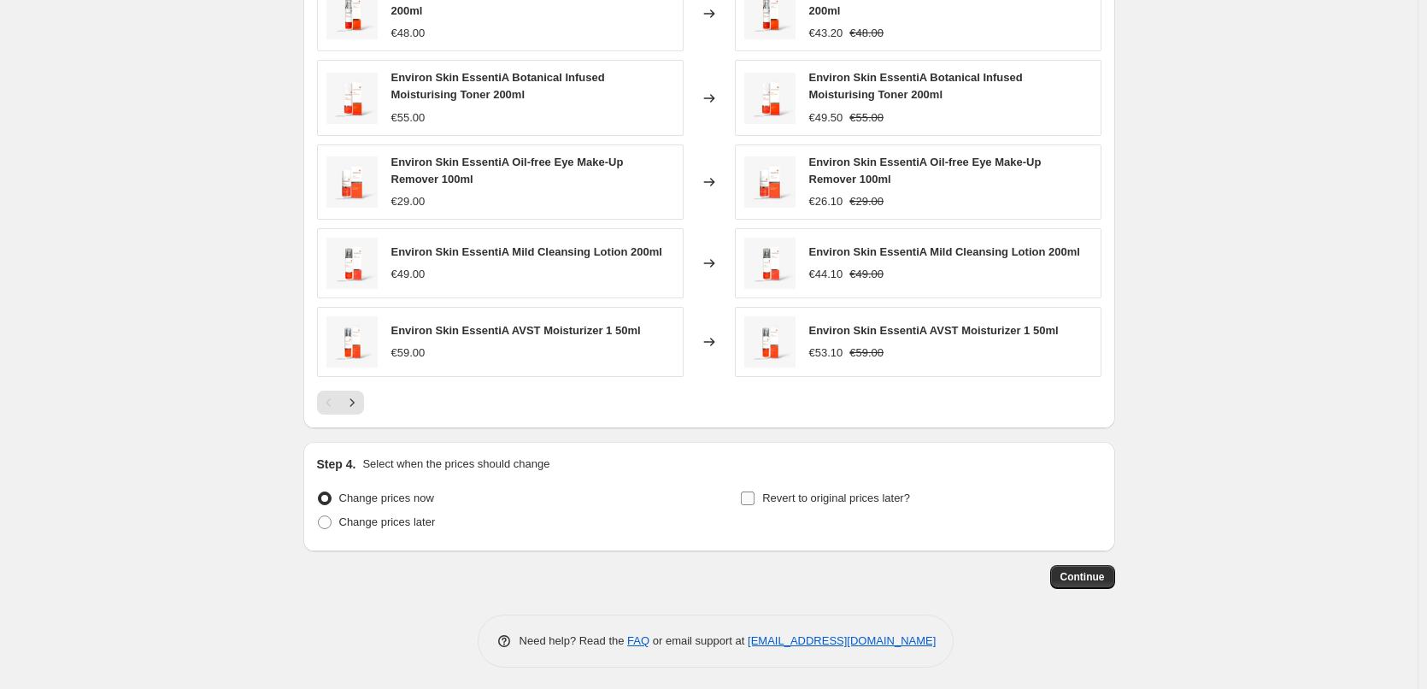
type input "Environ"
click at [821, 490] on span "Revert to original prices later?" at bounding box center [836, 498] width 148 height 17
click at [755, 491] on input "Revert to original prices later?" at bounding box center [748, 498] width 14 height 14
checkbox input "true"
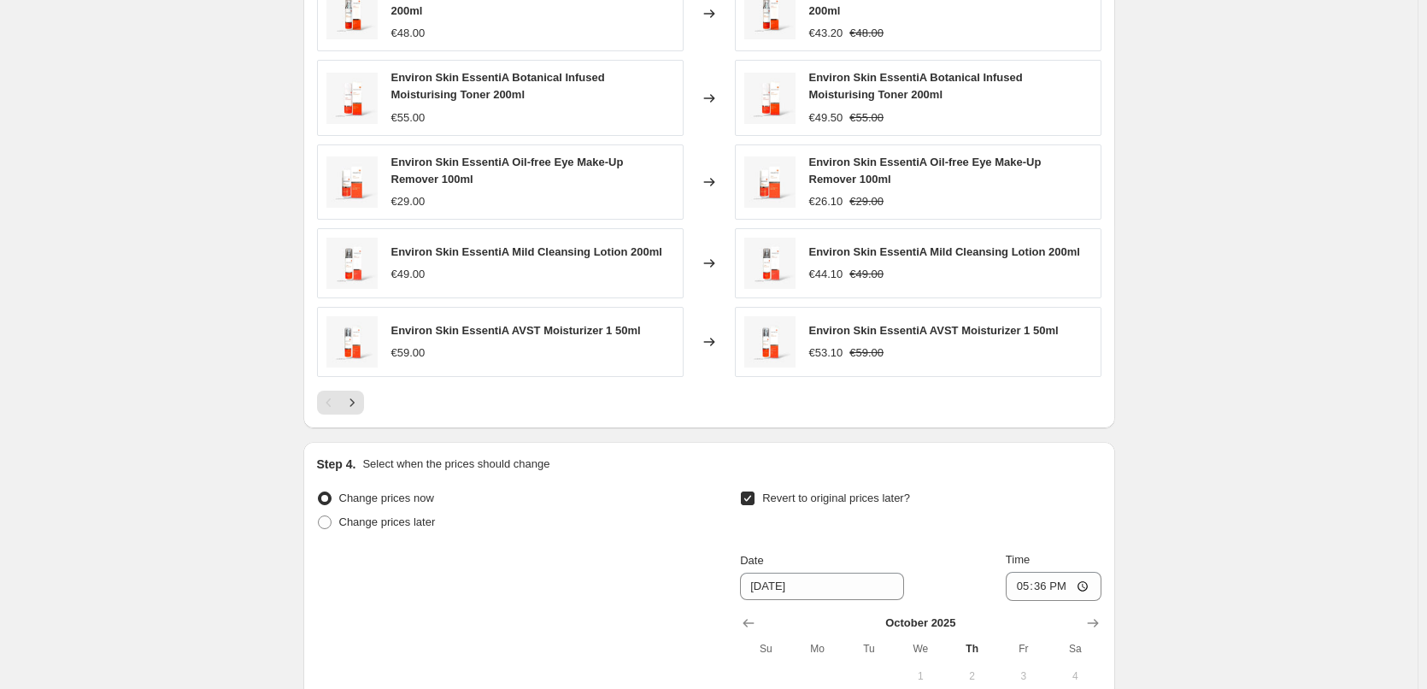
scroll to position [1516, 0]
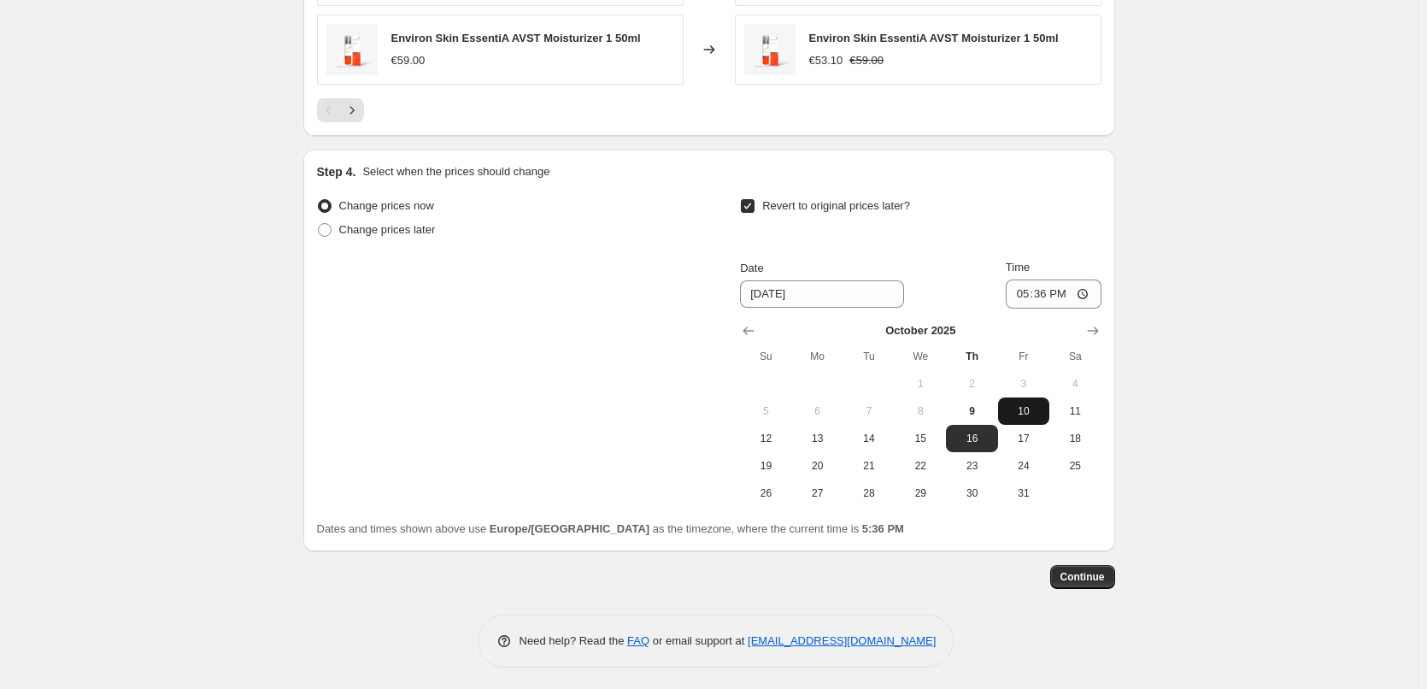
click at [1032, 404] on span "10" at bounding box center [1024, 411] width 38 height 14
type input "[DATE]"
click at [1023, 285] on input "17:36" at bounding box center [1054, 293] width 96 height 29
type input "03:00"
click at [1091, 580] on button "Continue" at bounding box center [1082, 577] width 65 height 24
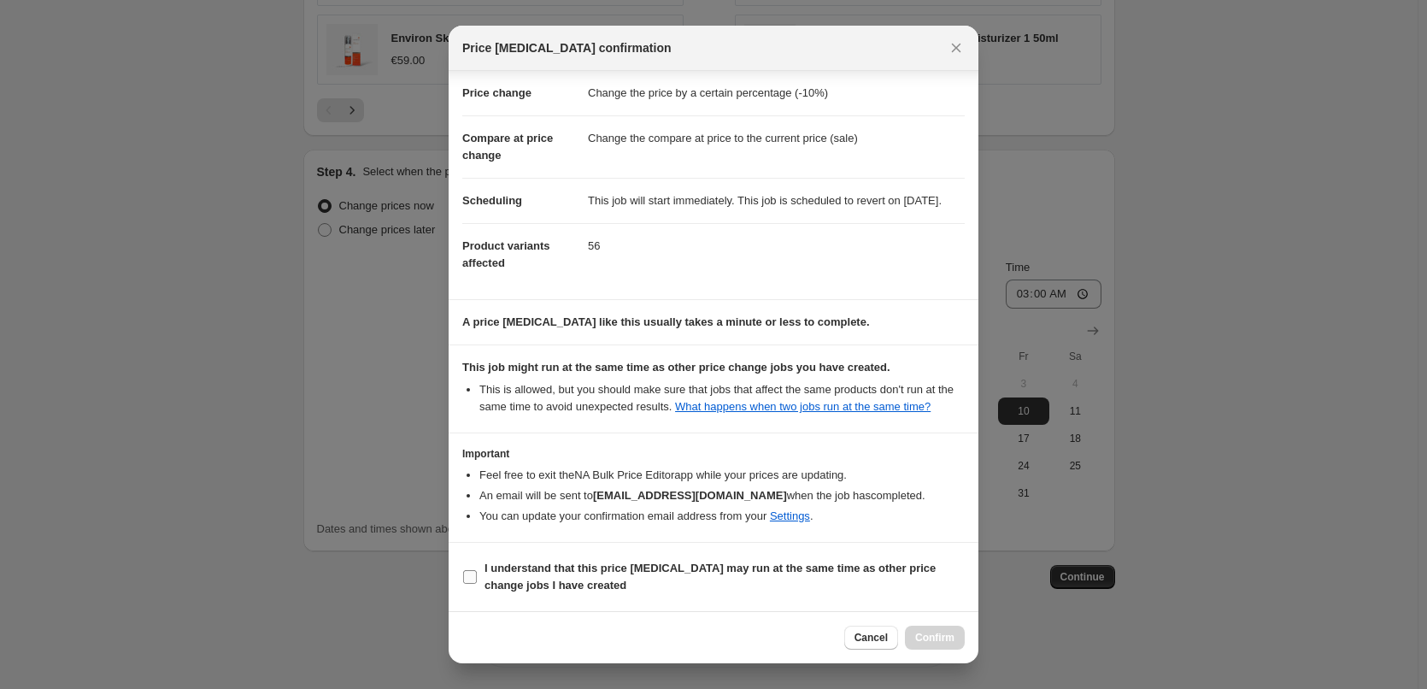
scroll to position [48, 0]
click at [540, 566] on b "I understand that this price [MEDICAL_DATA] may run at the same time as other p…" at bounding box center [710, 577] width 451 height 30
click at [477, 570] on input "I understand that this price [MEDICAL_DATA] may run at the same time as other p…" at bounding box center [470, 577] width 14 height 14
checkbox input "true"
click at [942, 632] on span "Confirm" at bounding box center [934, 638] width 39 height 14
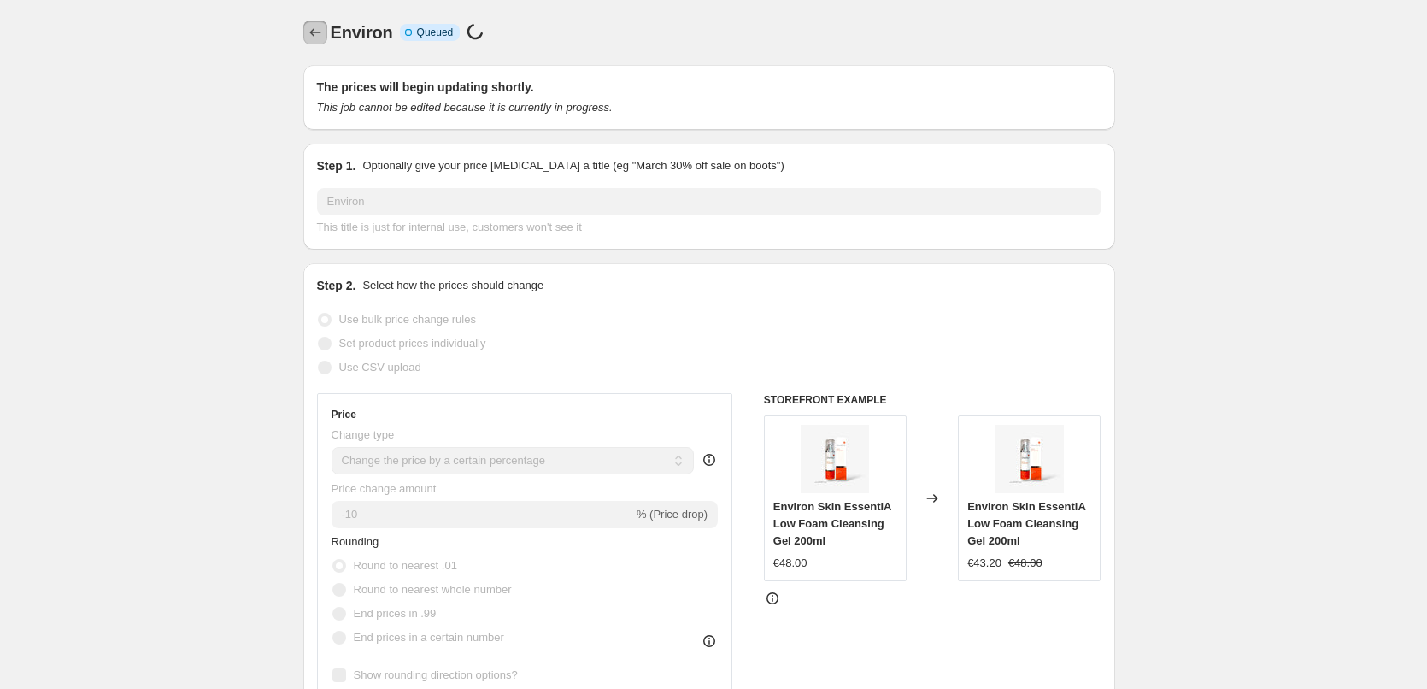
click at [321, 39] on icon "Price change jobs" at bounding box center [315, 32] width 17 height 17
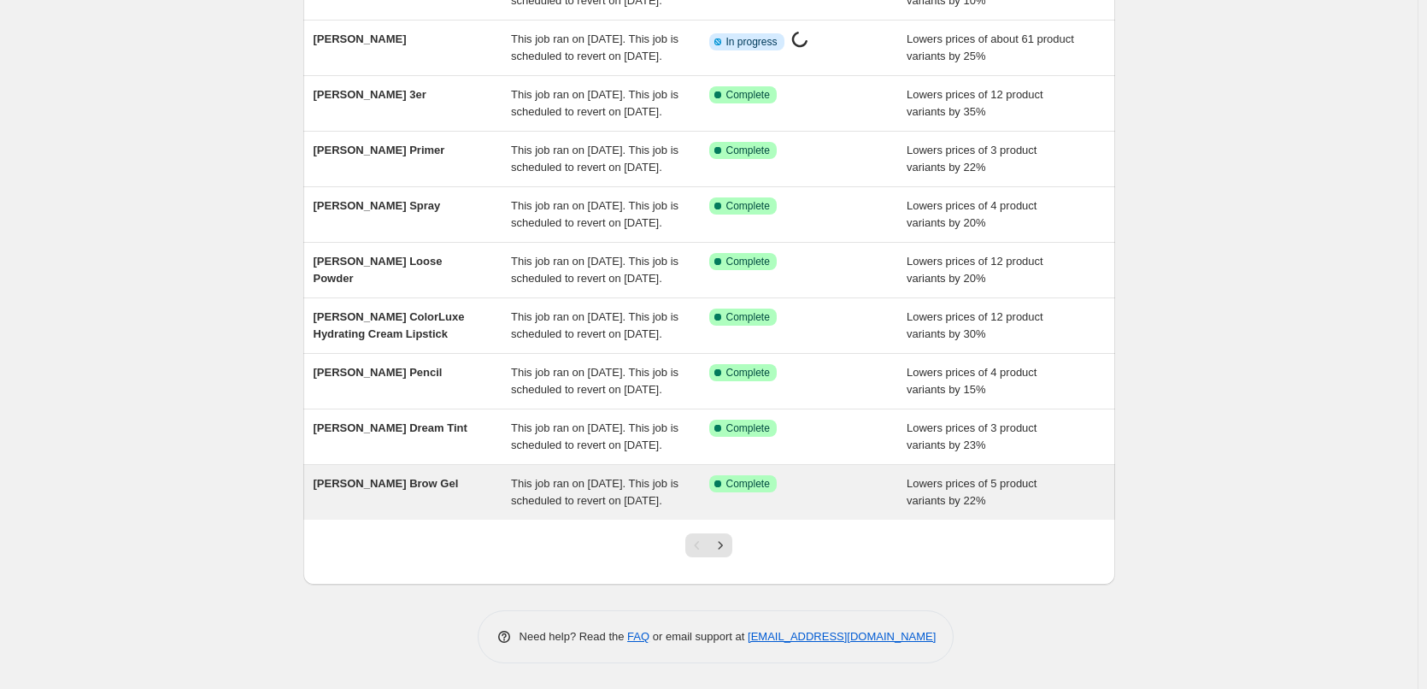
scroll to position [362, 0]
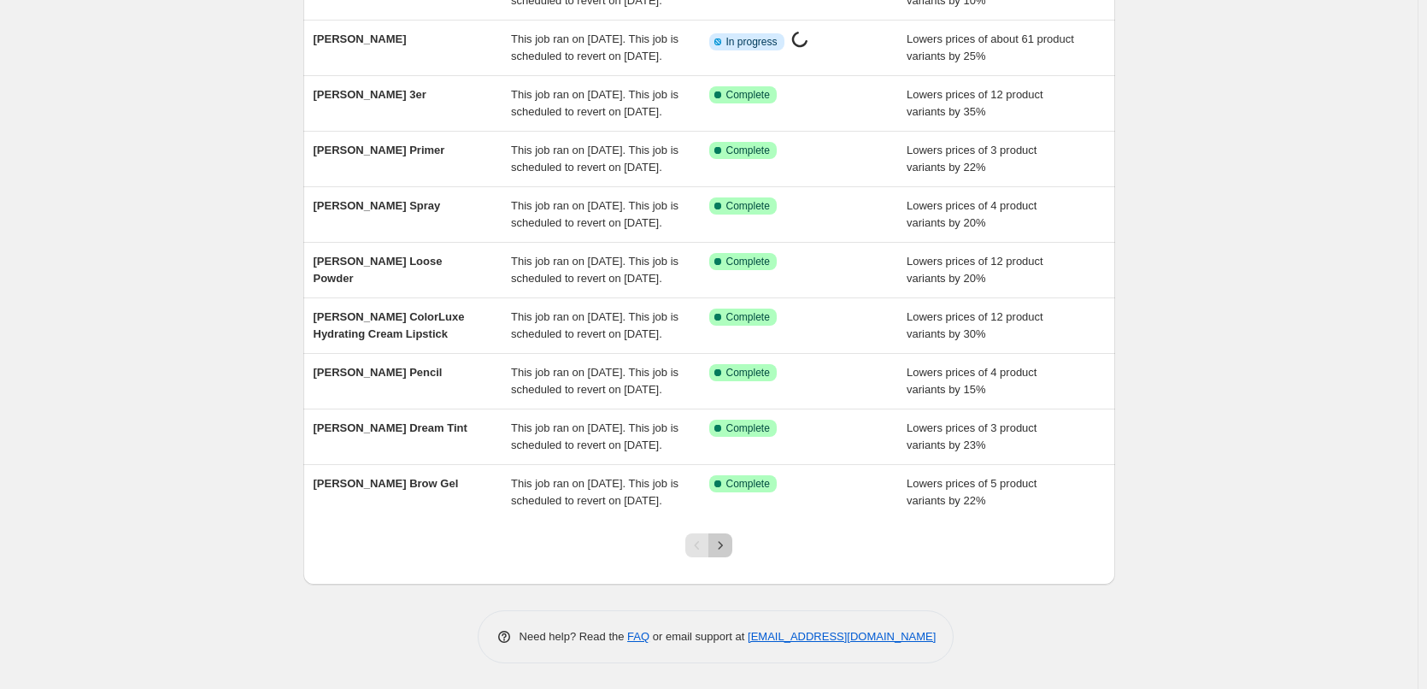
click at [723, 547] on icon "Next" at bounding box center [721, 545] width 4 height 8
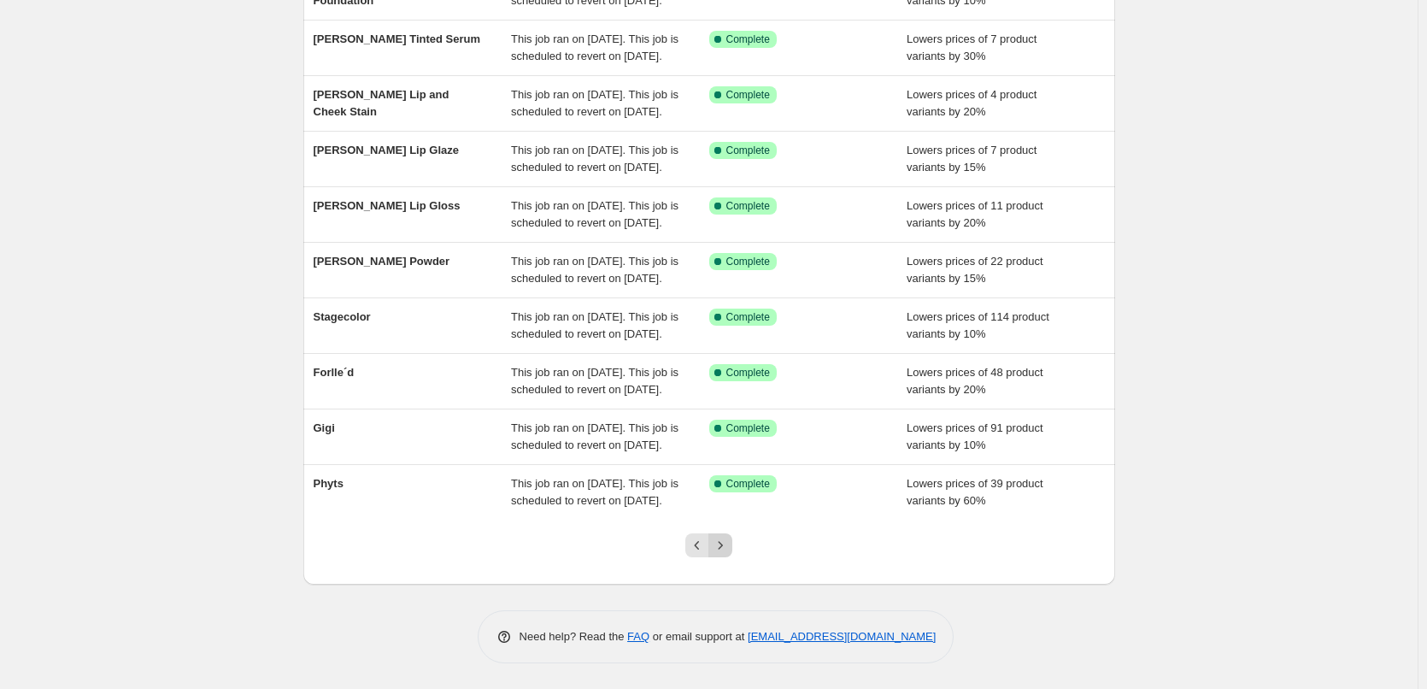
click at [727, 547] on icon "Next" at bounding box center [720, 545] width 17 height 17
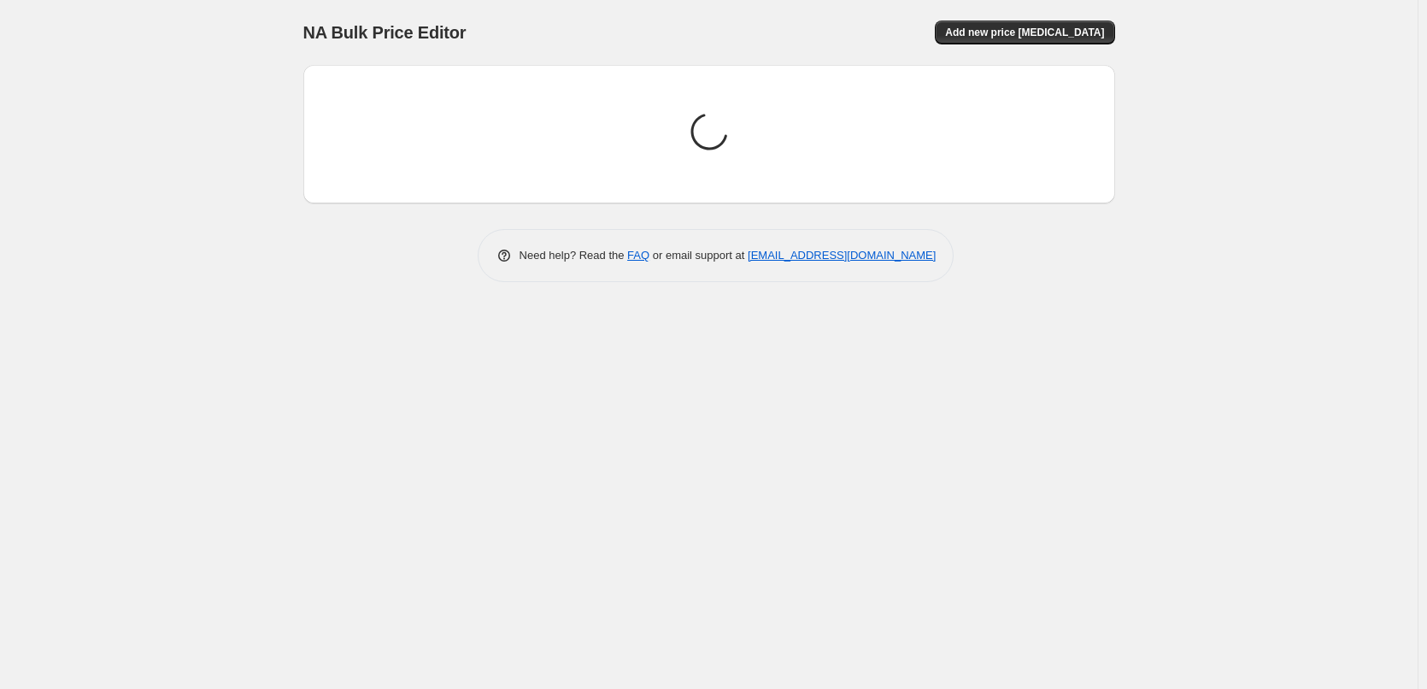
scroll to position [0, 0]
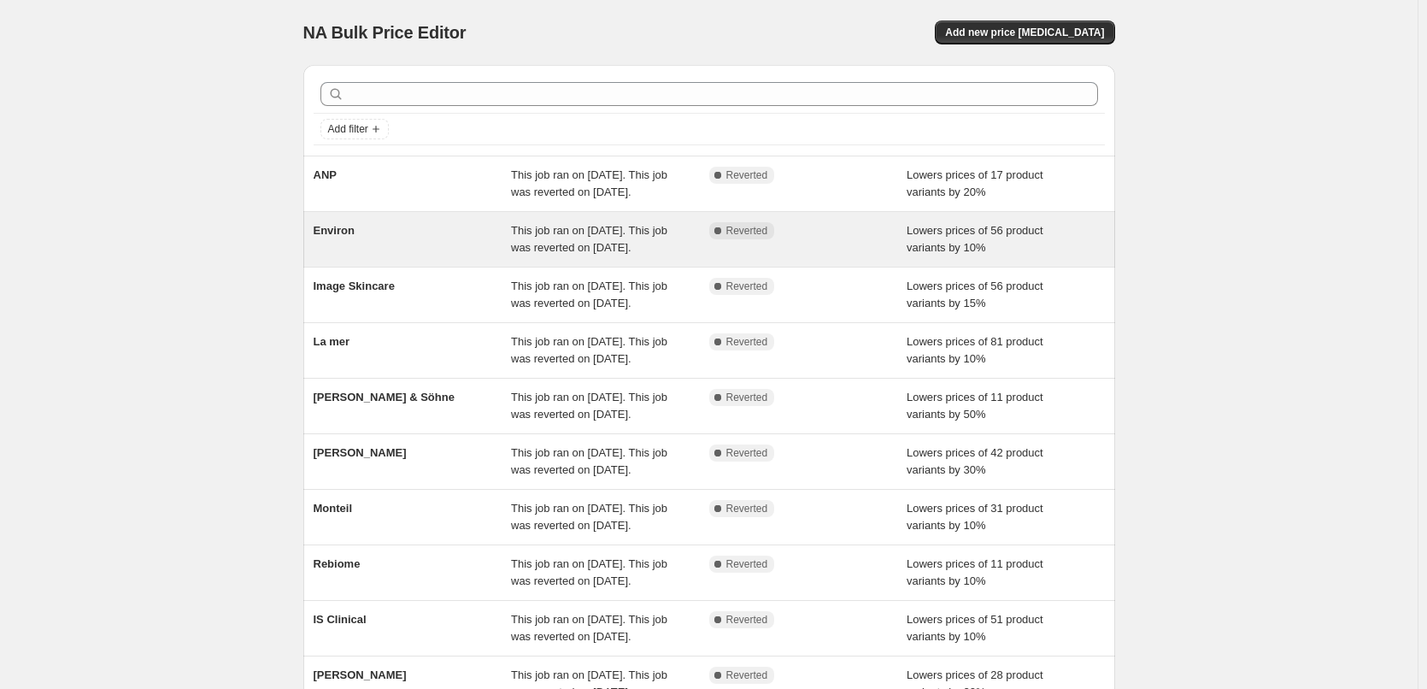
click at [348, 256] on div "Environ" at bounding box center [413, 239] width 198 height 34
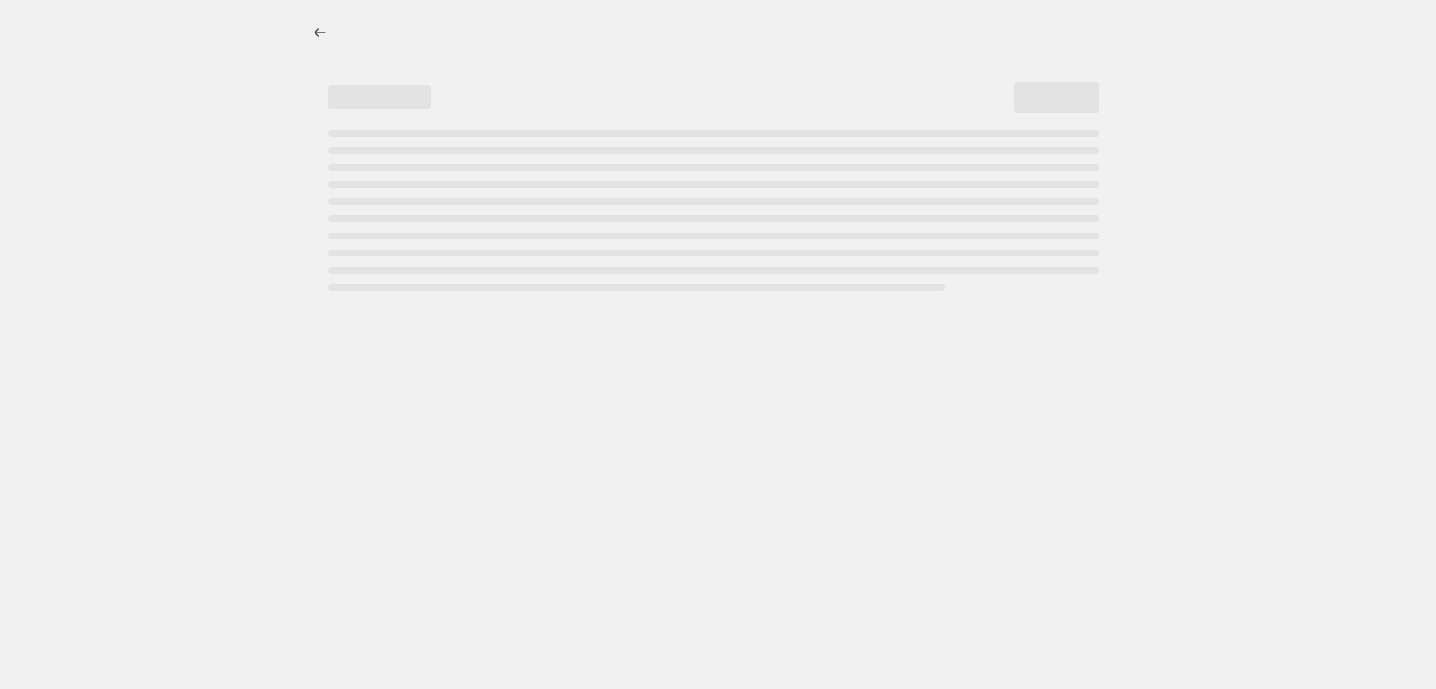
select select "percentage"
select select "vendor"
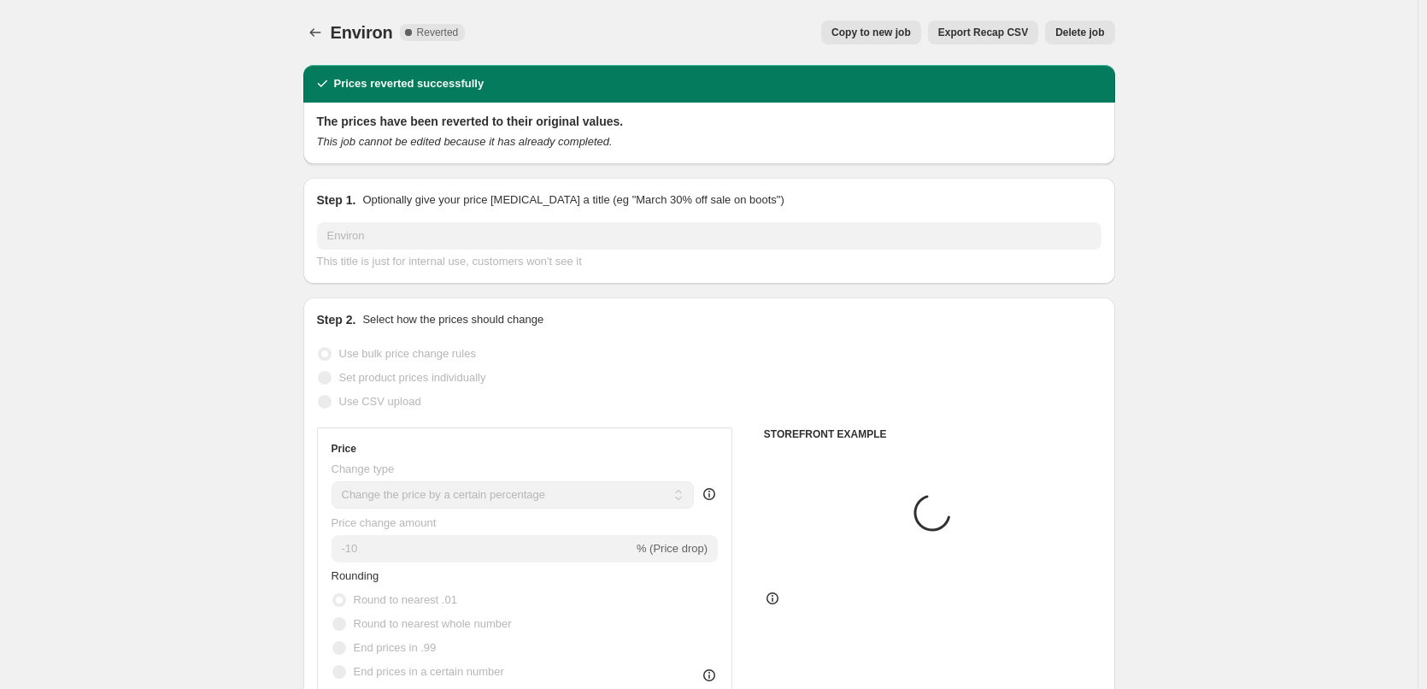
click at [1080, 34] on span "Delete job" at bounding box center [1080, 33] width 49 height 14
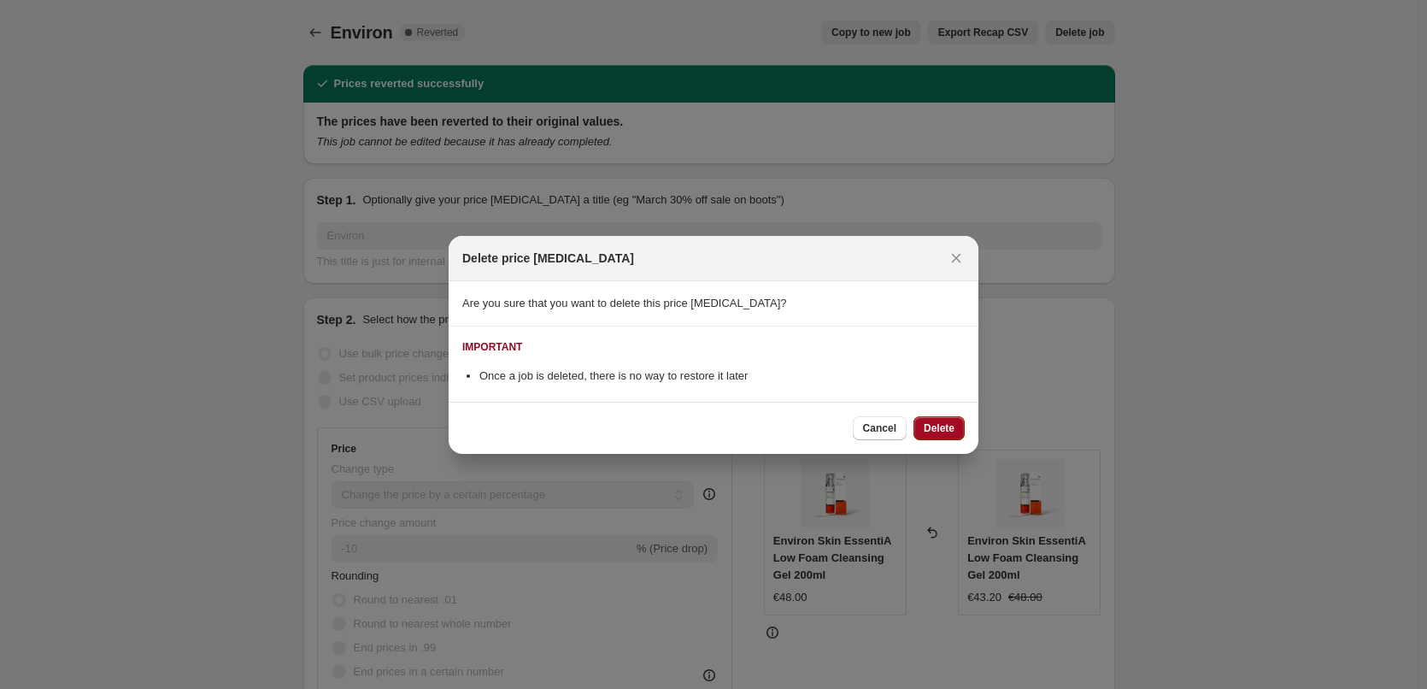
click at [953, 421] on button "Delete" at bounding box center [939, 428] width 51 height 24
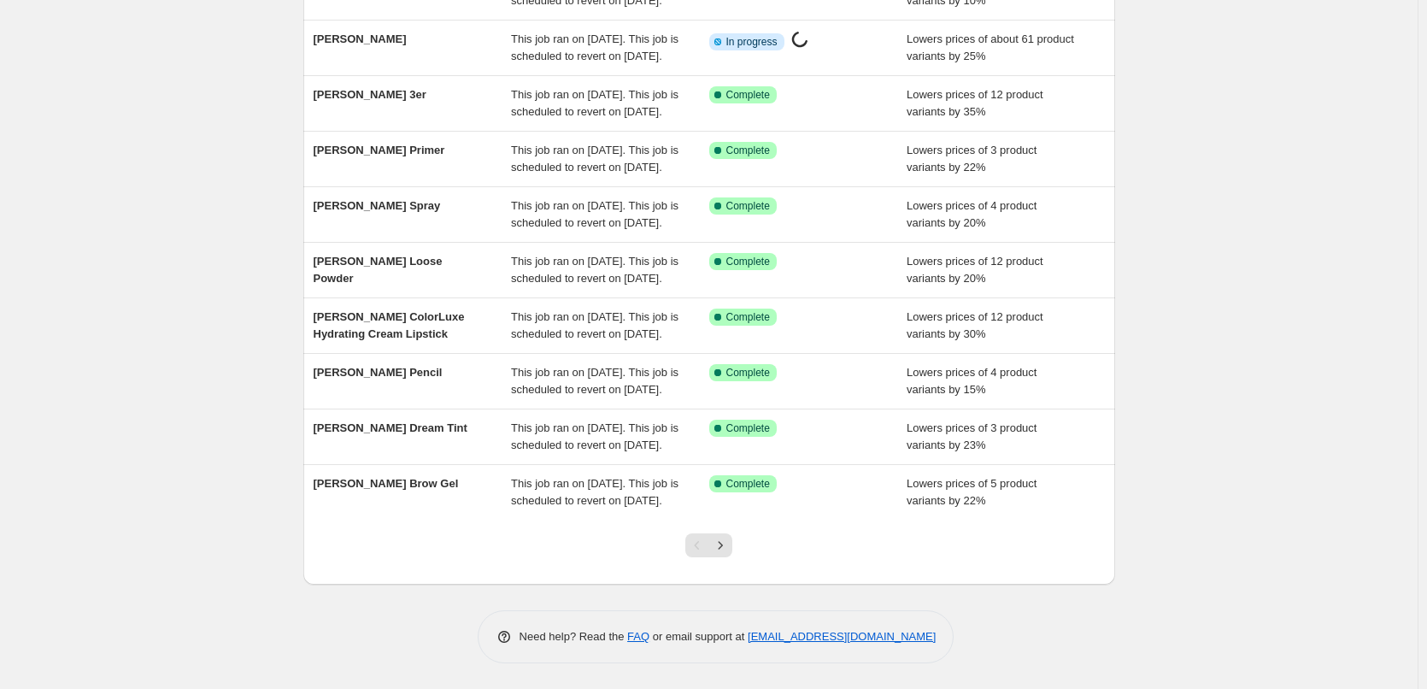
scroll to position [362, 0]
click at [727, 554] on button "Next" at bounding box center [721, 545] width 24 height 24
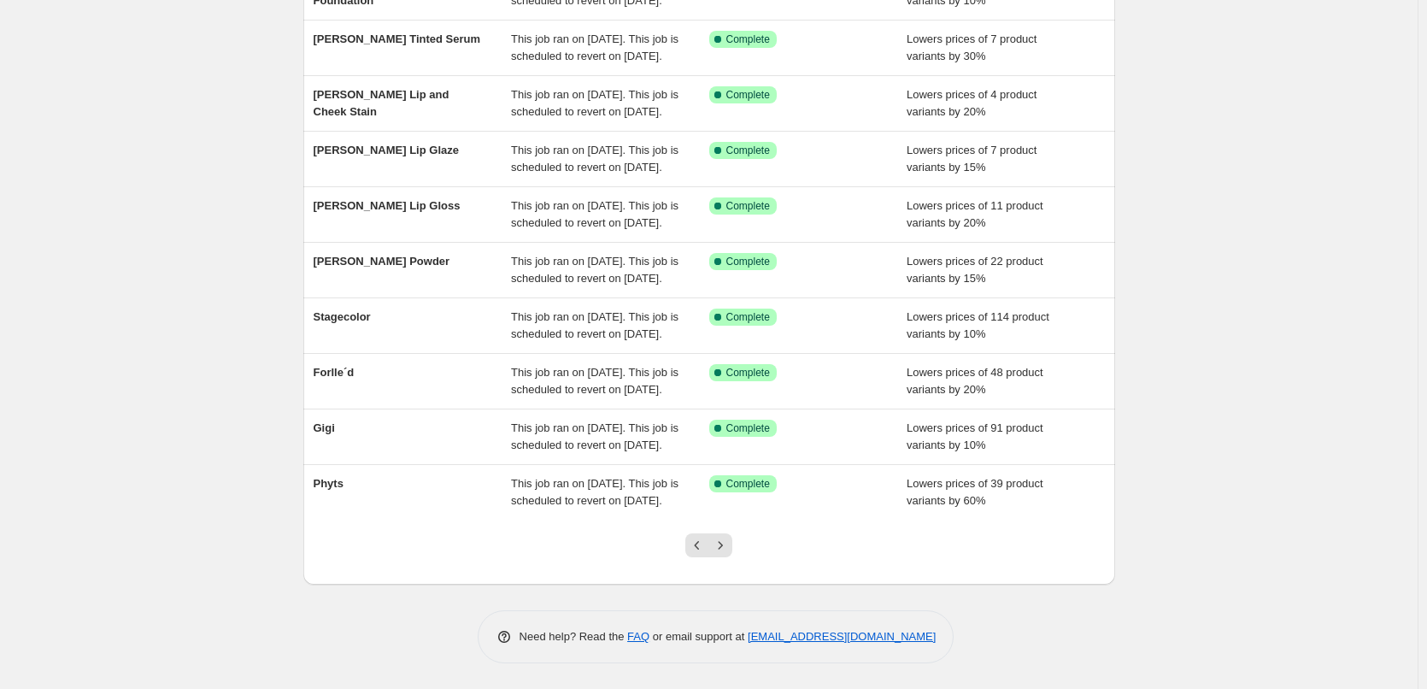
scroll to position [0, 0]
click at [727, 554] on button "Next" at bounding box center [721, 545] width 24 height 24
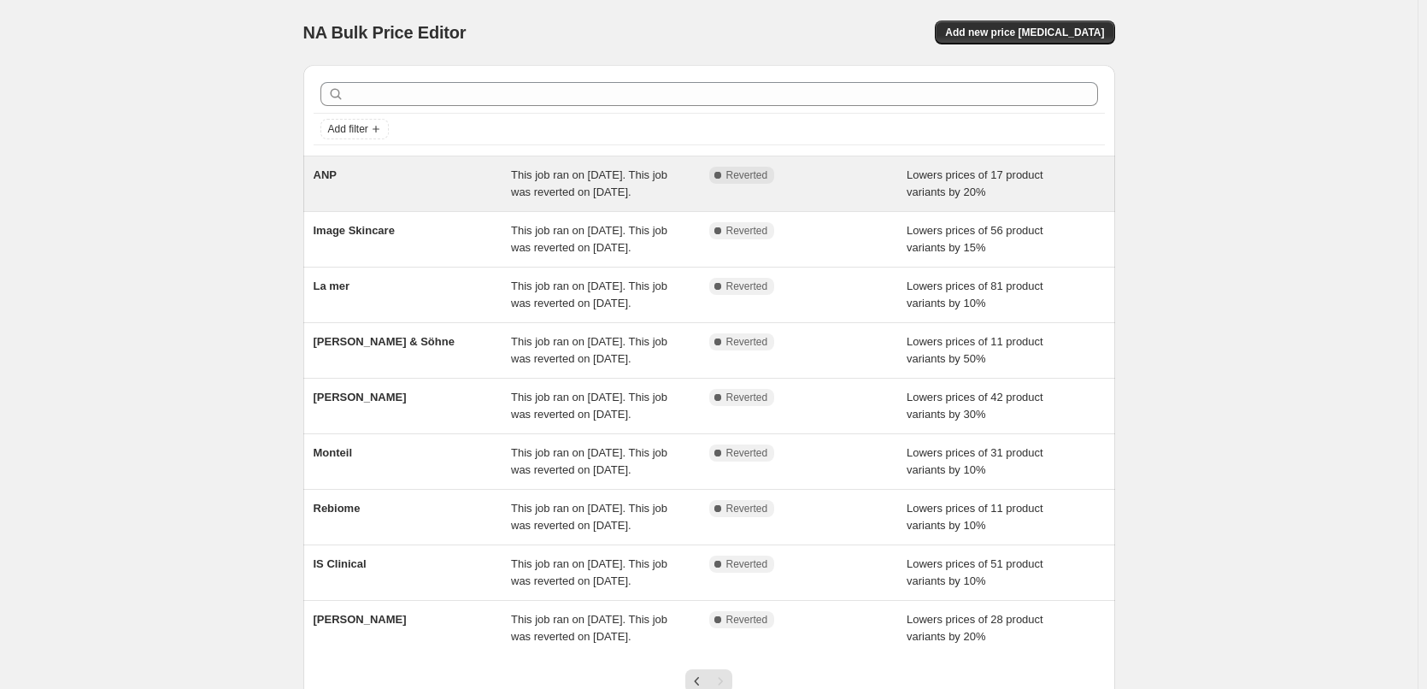
click at [340, 183] on div "ANP" at bounding box center [413, 184] width 198 height 34
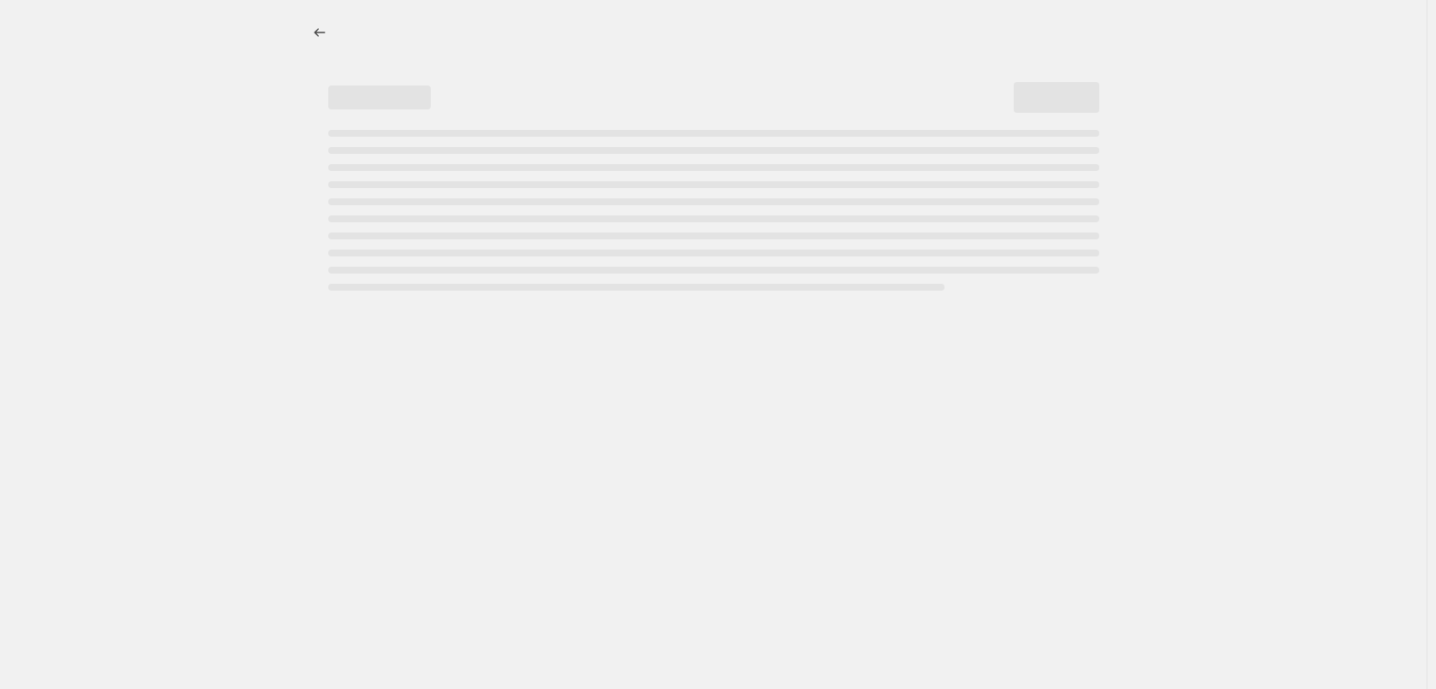
select select "percentage"
select select "vendor"
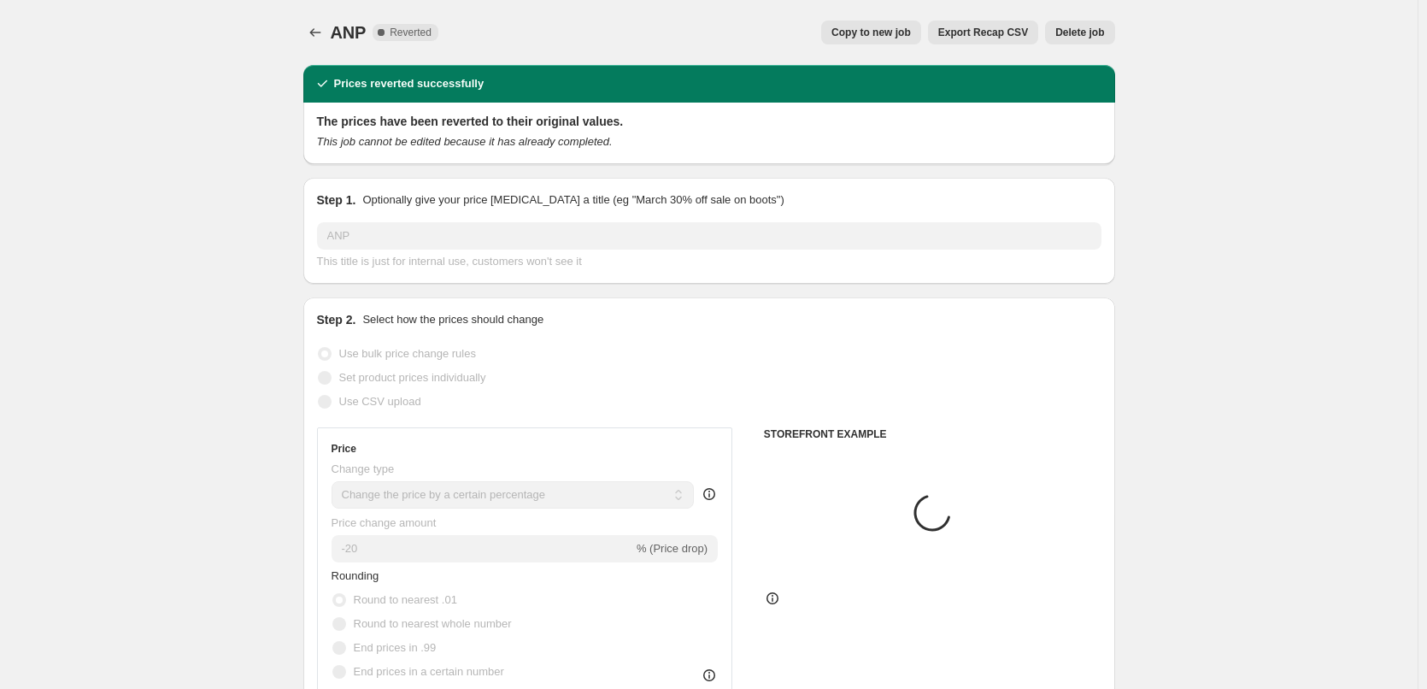
click at [921, 31] on button "Copy to new job" at bounding box center [871, 33] width 100 height 24
select select "percentage"
select select "vendor"
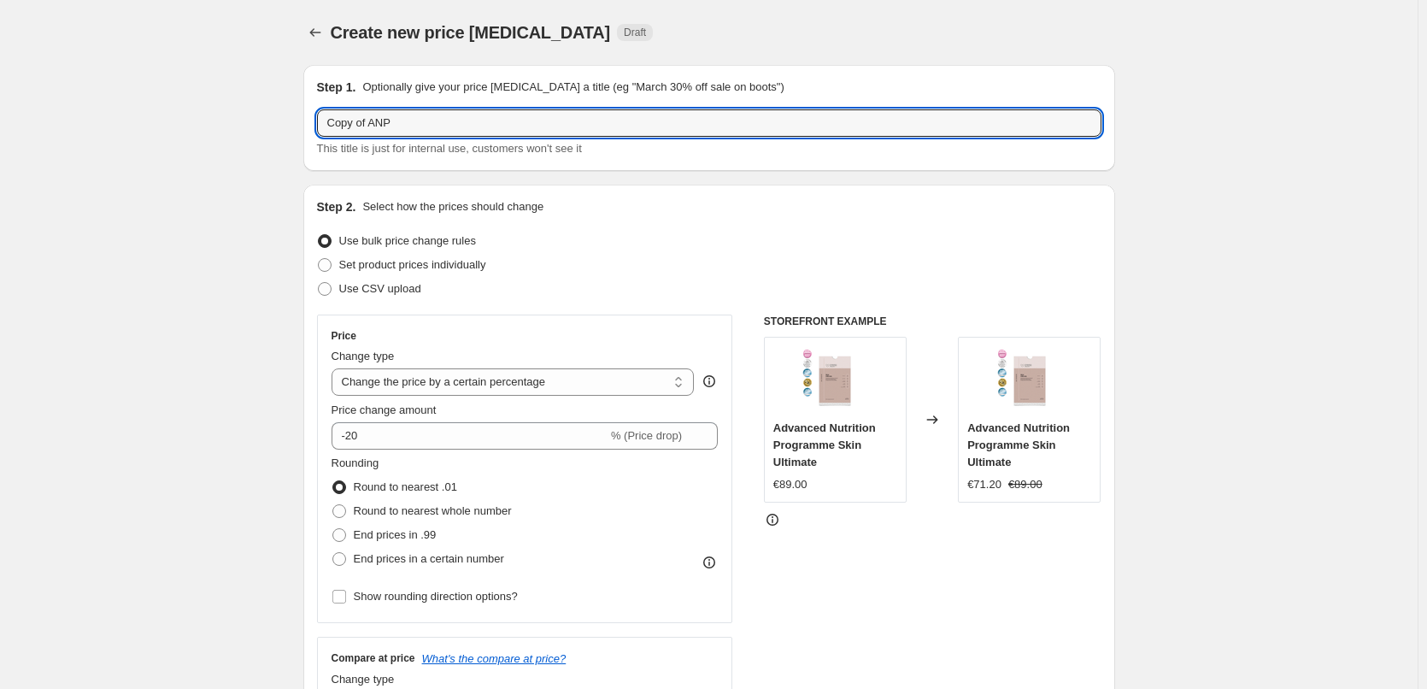
drag, startPoint x: 377, startPoint y: 119, endPoint x: 202, endPoint y: 120, distance: 175.2
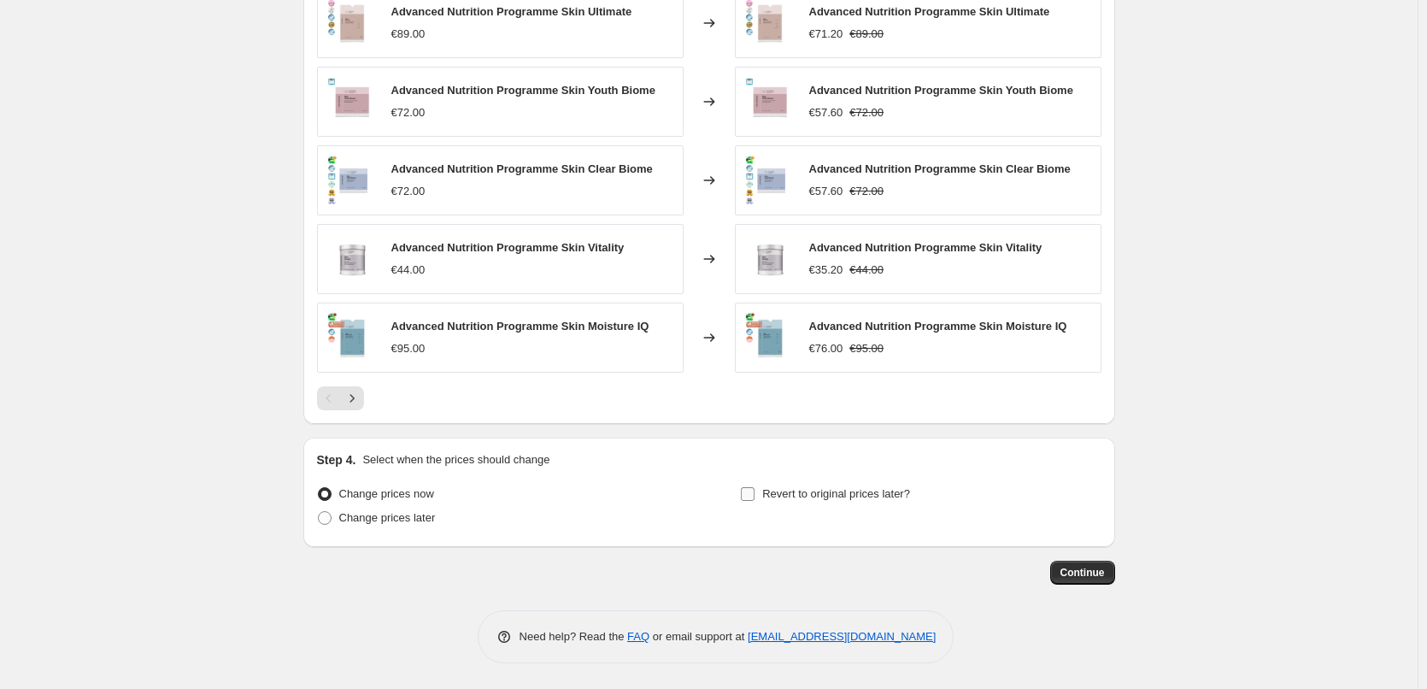
type input "ANP"
click at [833, 501] on span "Revert to original prices later?" at bounding box center [836, 493] width 148 height 17
click at [755, 501] on input "Revert to original prices later?" at bounding box center [748, 494] width 14 height 14
checkbox input "true"
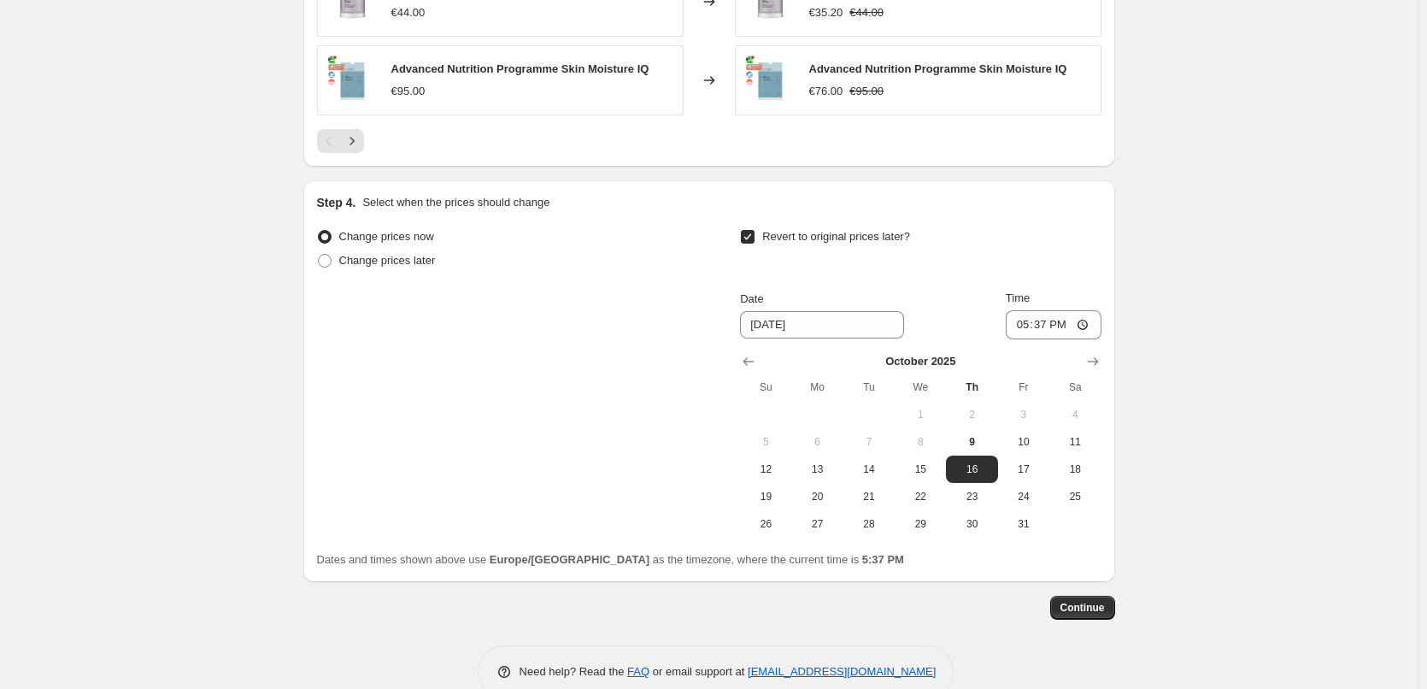
click at [1029, 420] on span "3" at bounding box center [1024, 415] width 38 height 14
click at [1028, 438] on span "10" at bounding box center [1024, 442] width 38 height 14
type input "[DATE]"
click at [1040, 313] on input "17:37" at bounding box center [1054, 324] width 96 height 29
type input "15:00"
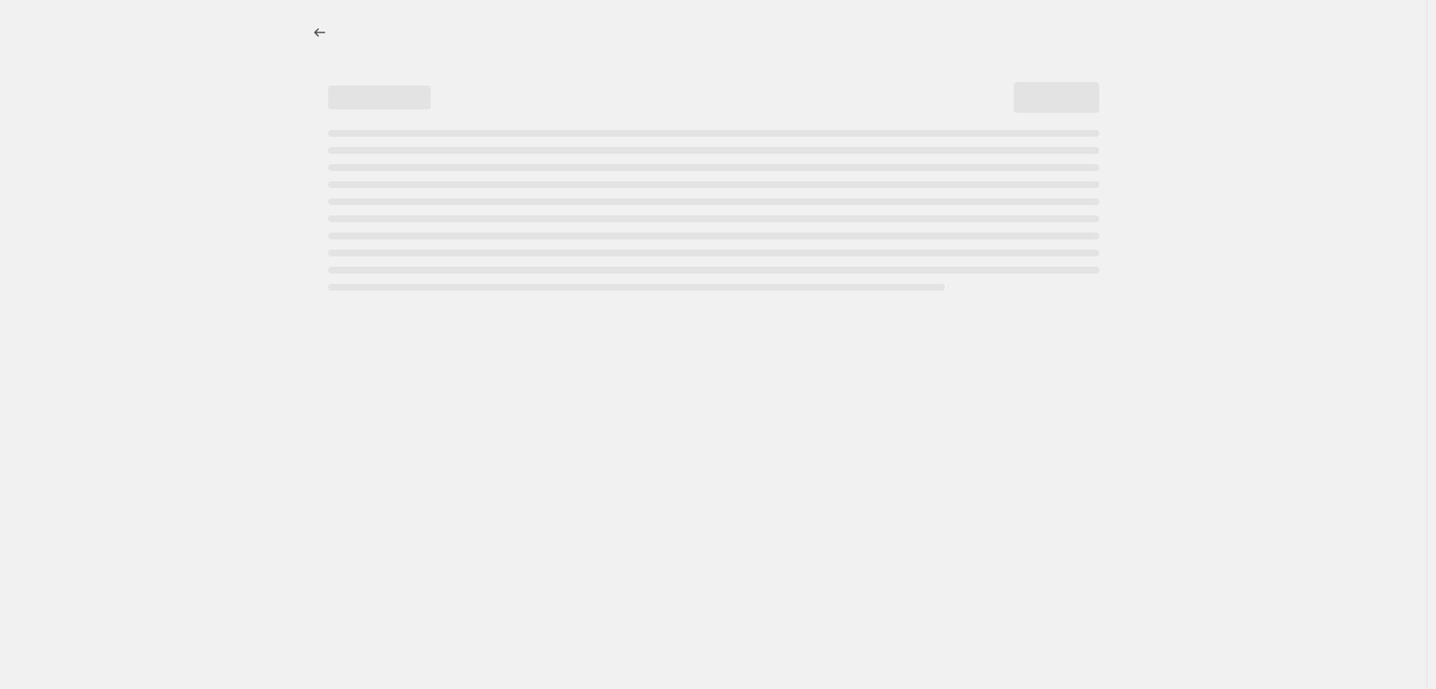
select select "percentage"
select select "vendor"
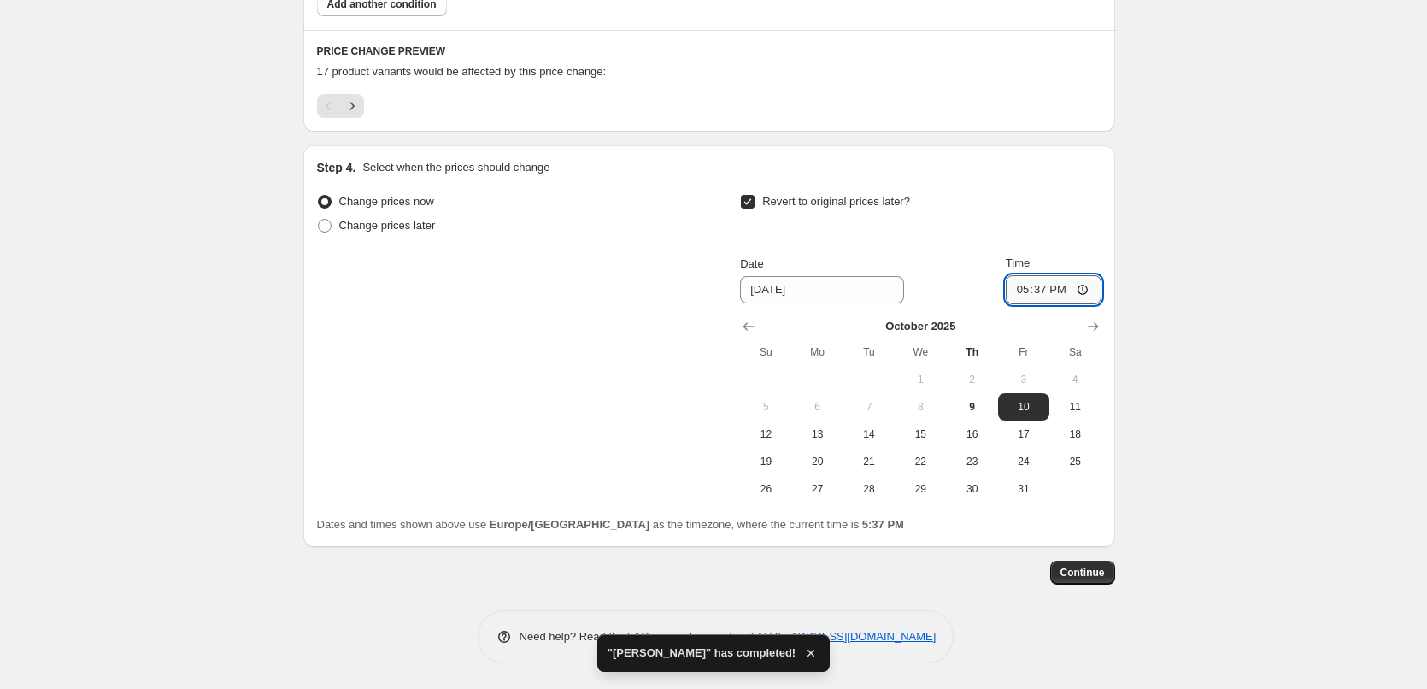
click at [1022, 285] on input "17:37" at bounding box center [1054, 289] width 96 height 29
type input "03:00"
click at [1071, 564] on button "Continue" at bounding box center [1082, 573] width 65 height 24
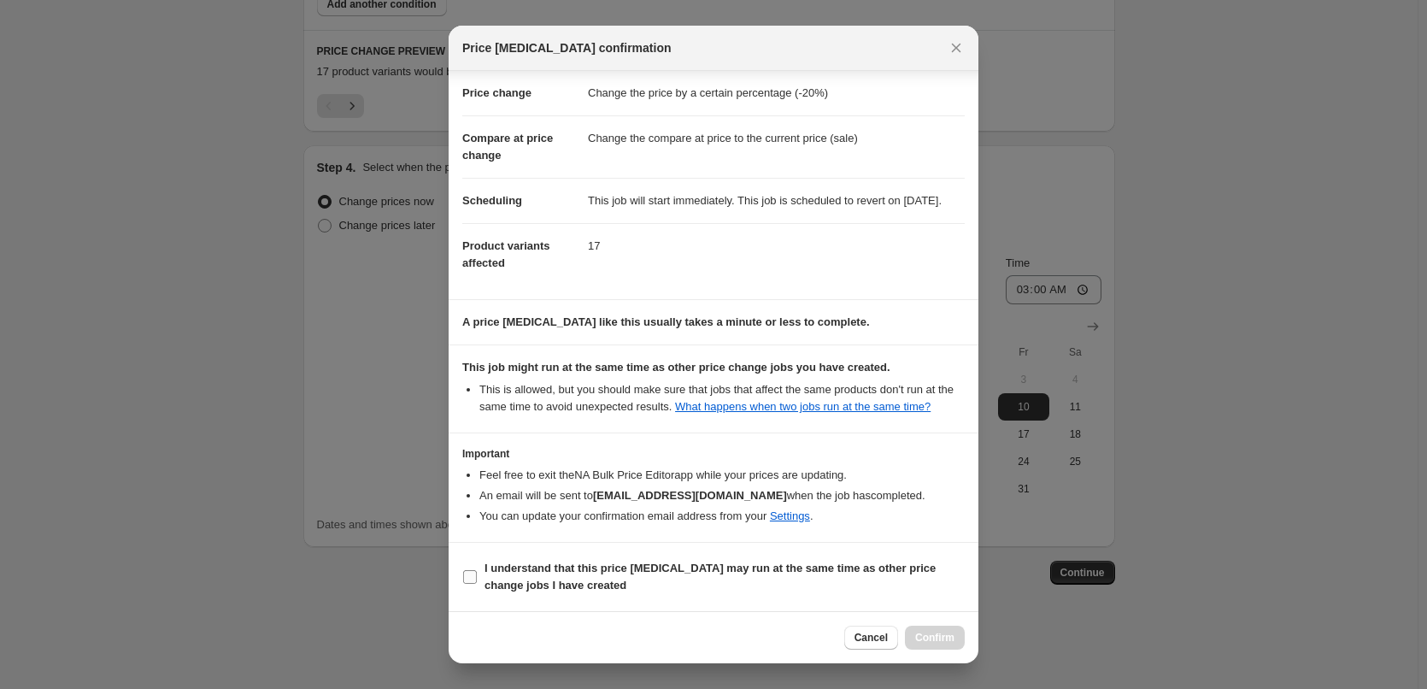
click at [526, 564] on b "I understand that this price [MEDICAL_DATA] may run at the same time as other p…" at bounding box center [710, 577] width 451 height 30
click at [477, 570] on input "I understand that this price [MEDICAL_DATA] may run at the same time as other p…" at bounding box center [470, 577] width 14 height 14
checkbox input "true"
click at [933, 640] on span "Confirm" at bounding box center [934, 638] width 39 height 14
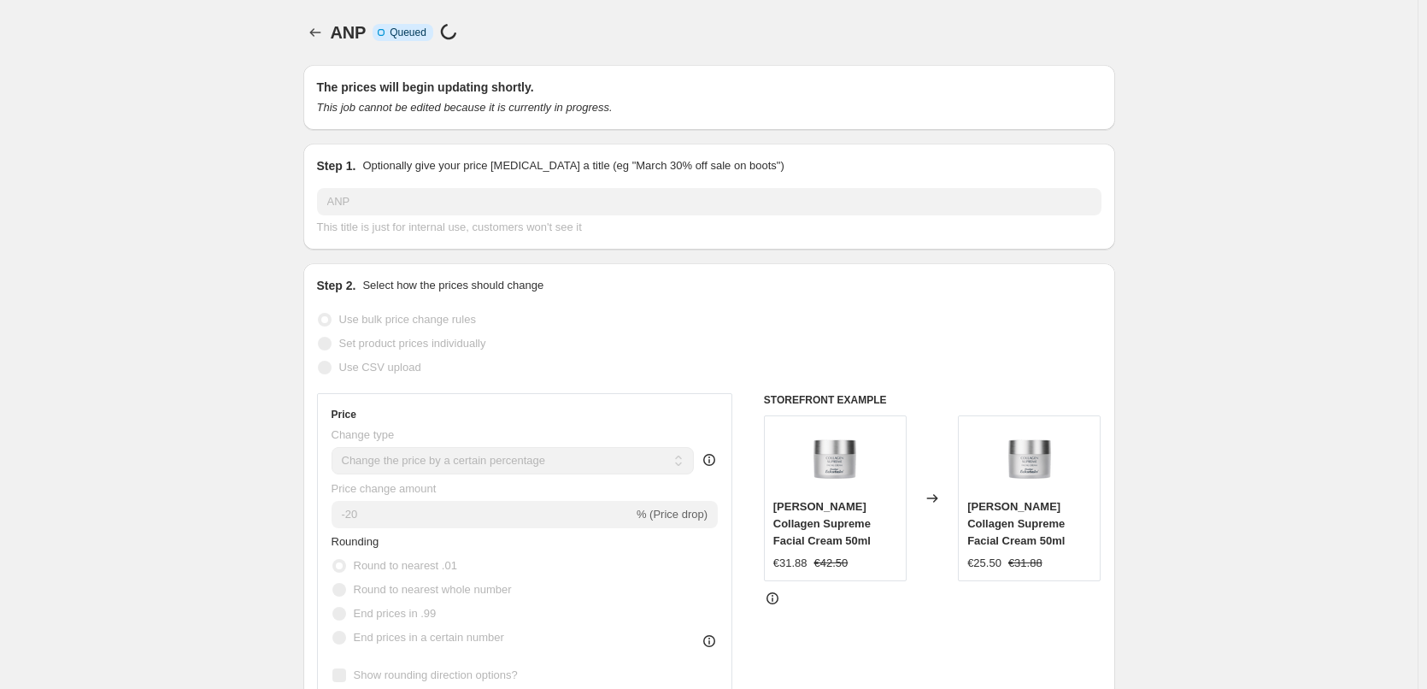
click at [331, 42] on div at bounding box center [316, 33] width 27 height 24
click at [324, 38] on icon "Price change jobs" at bounding box center [315, 32] width 17 height 17
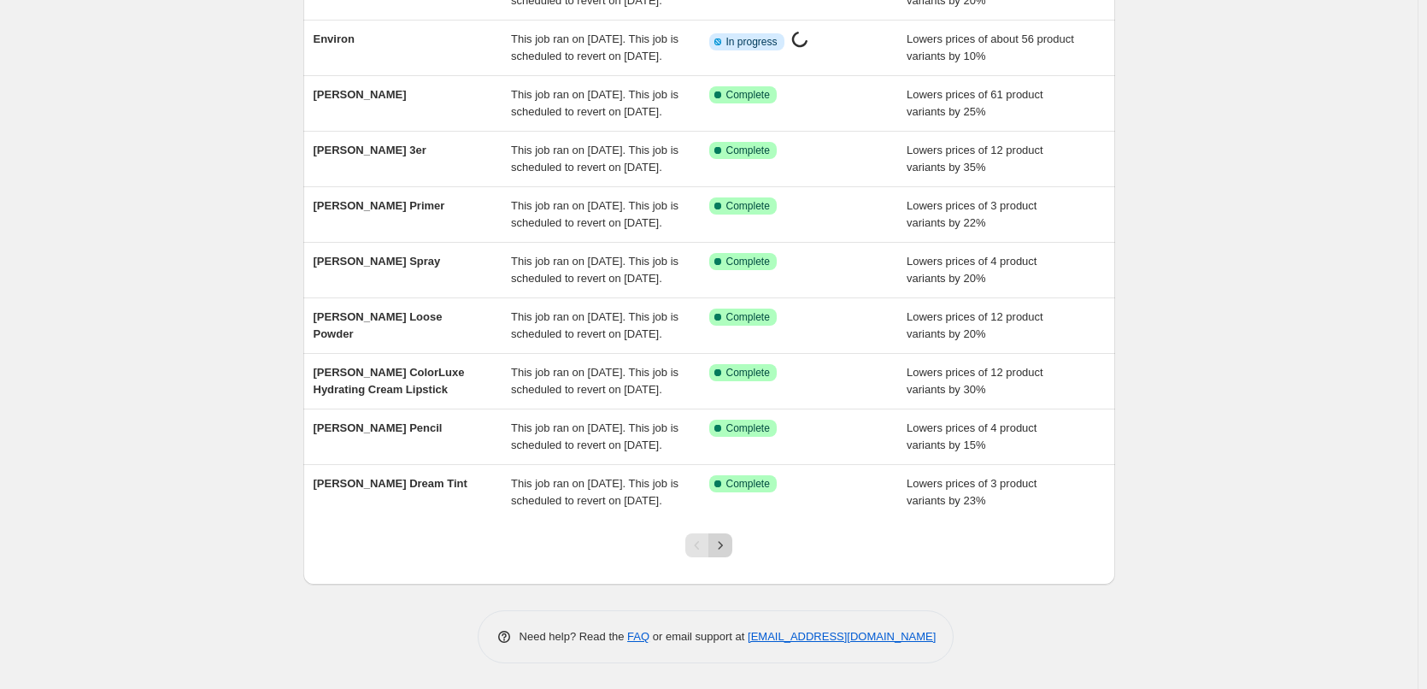
click at [729, 544] on icon "Next" at bounding box center [720, 545] width 17 height 17
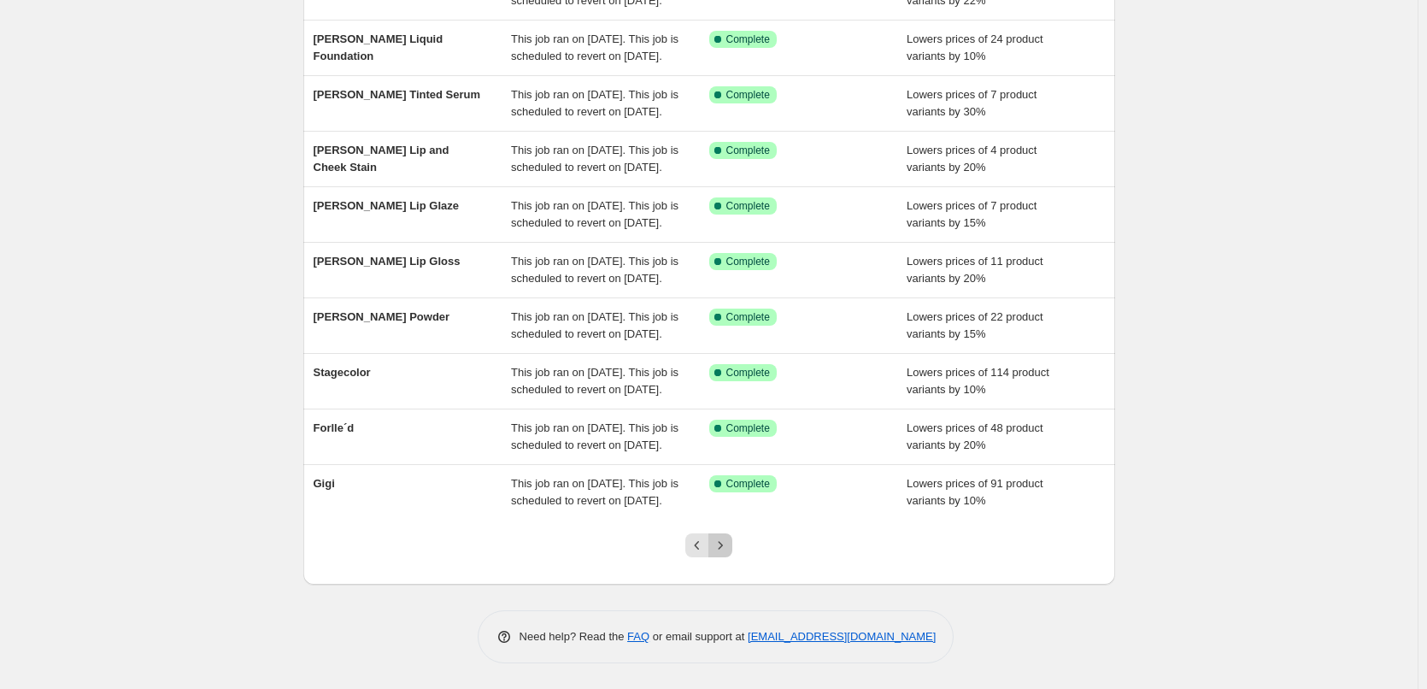
click at [729, 544] on icon "Next" at bounding box center [720, 545] width 17 height 17
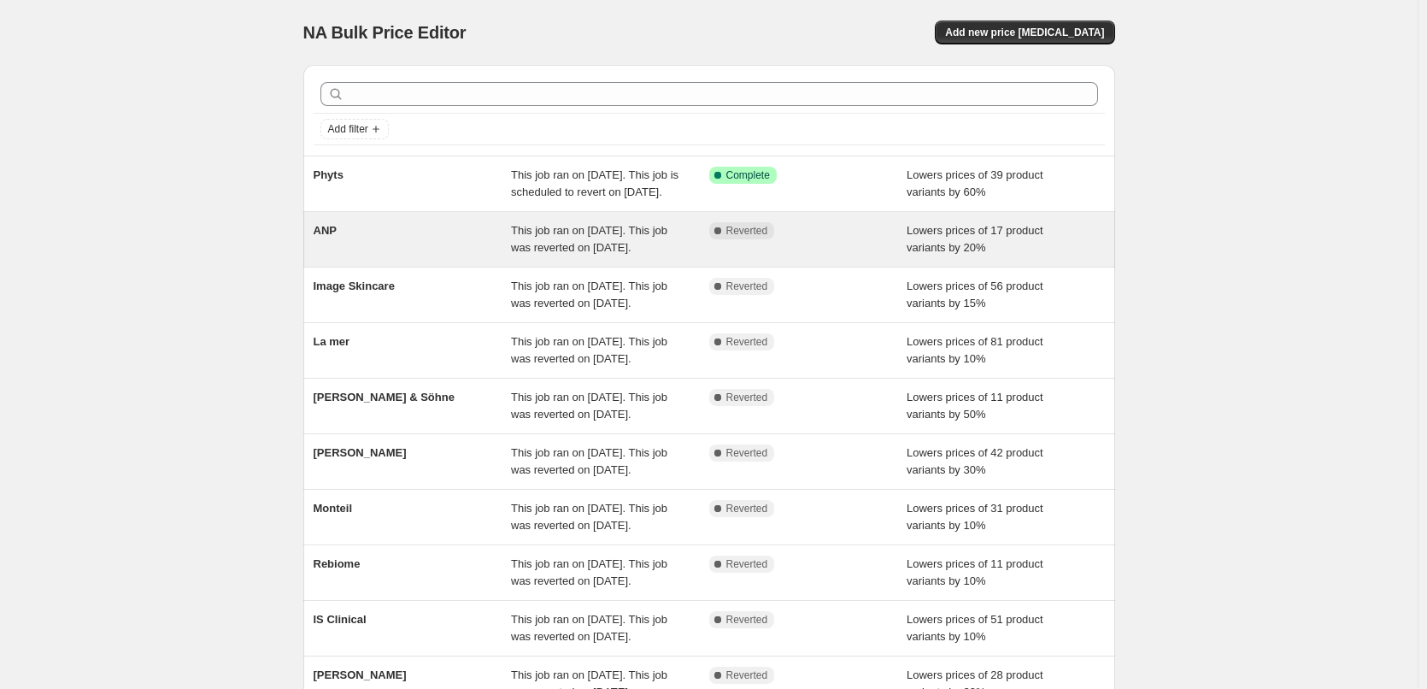
click at [366, 250] on div "ANP" at bounding box center [413, 239] width 198 height 34
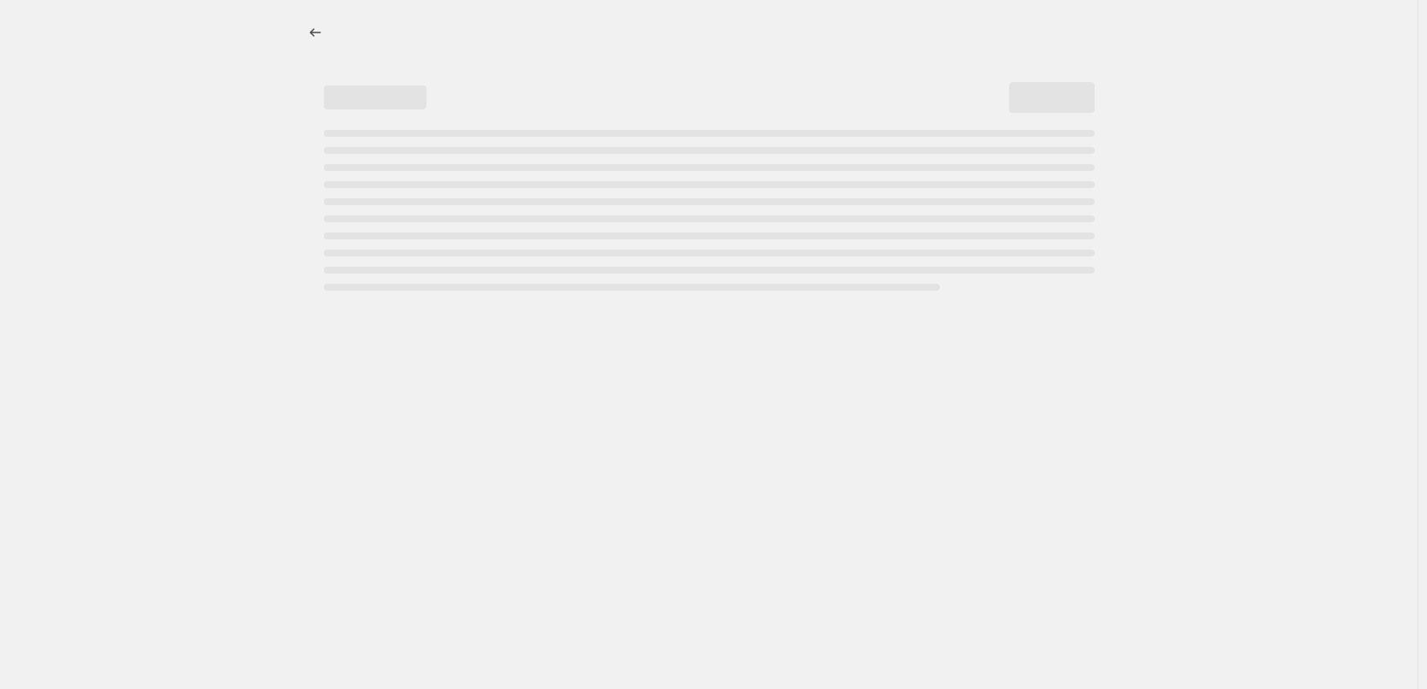
select select "percentage"
select select "vendor"
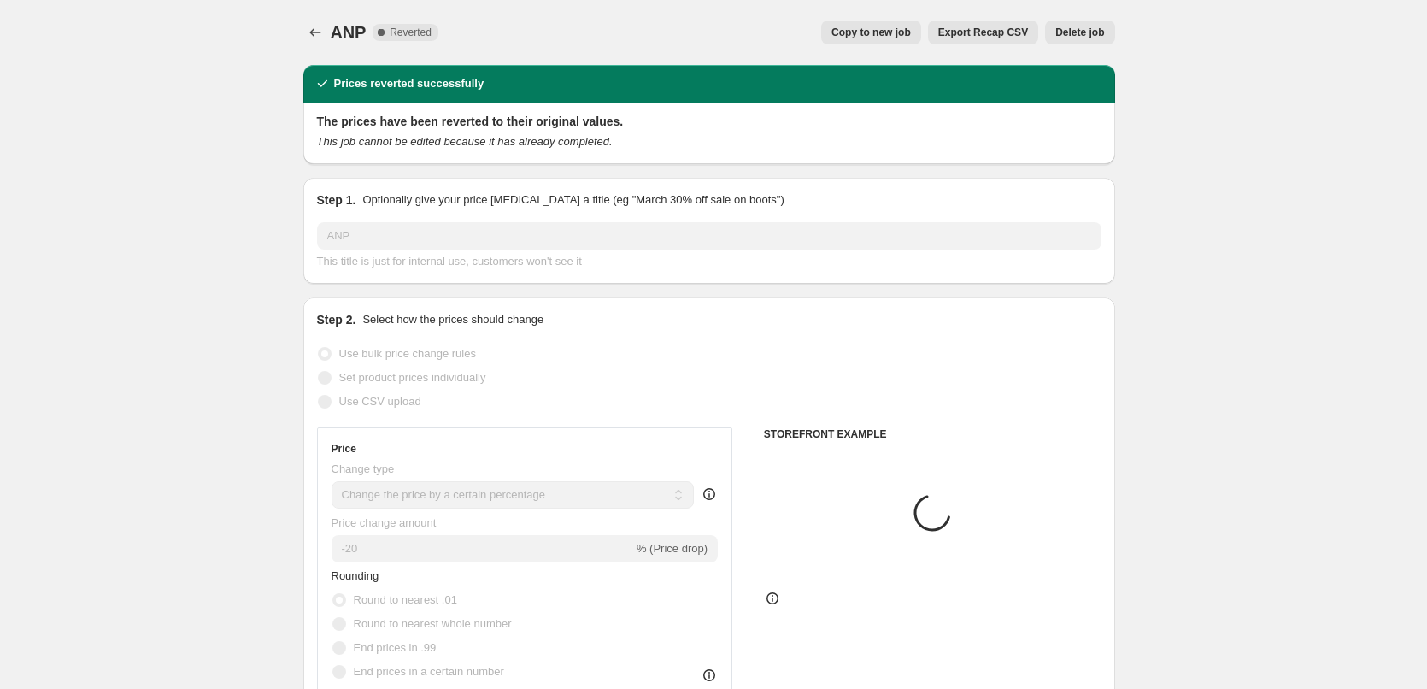
click at [1089, 27] on span "Delete job" at bounding box center [1080, 33] width 49 height 14
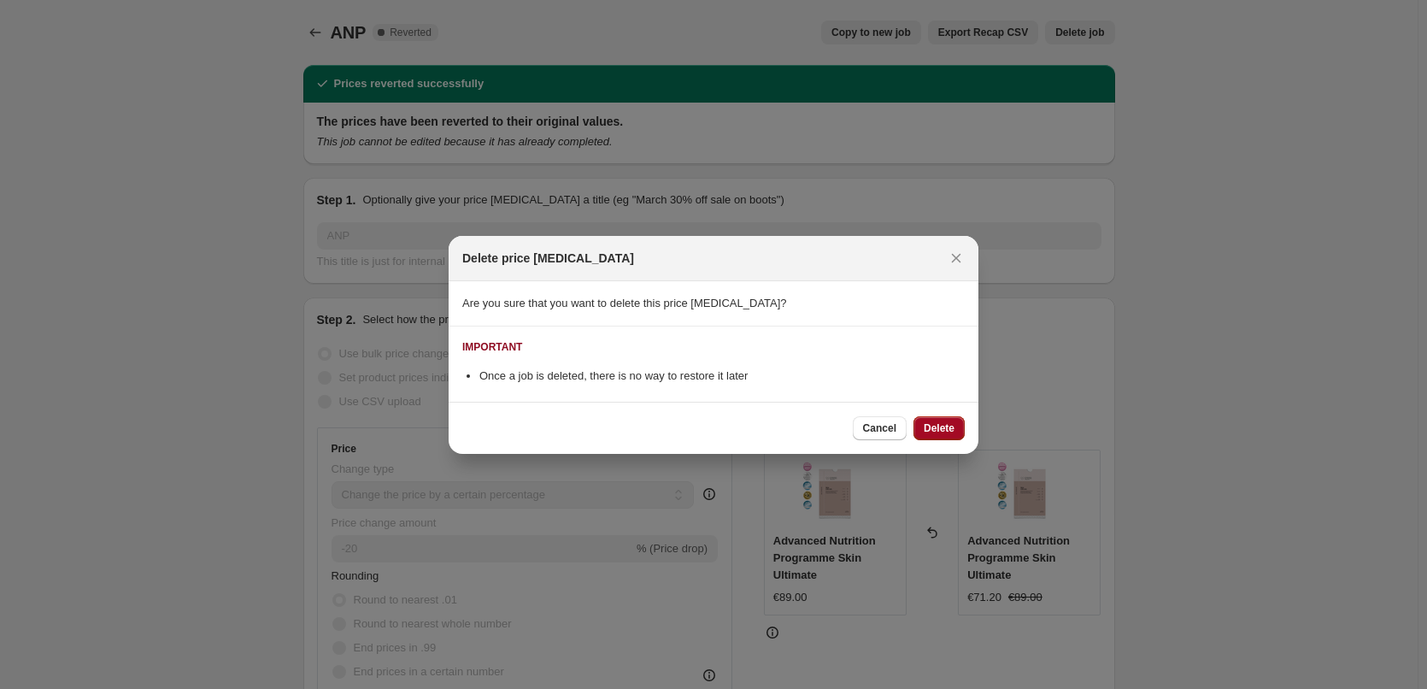
click at [932, 416] on button "Delete" at bounding box center [939, 428] width 51 height 24
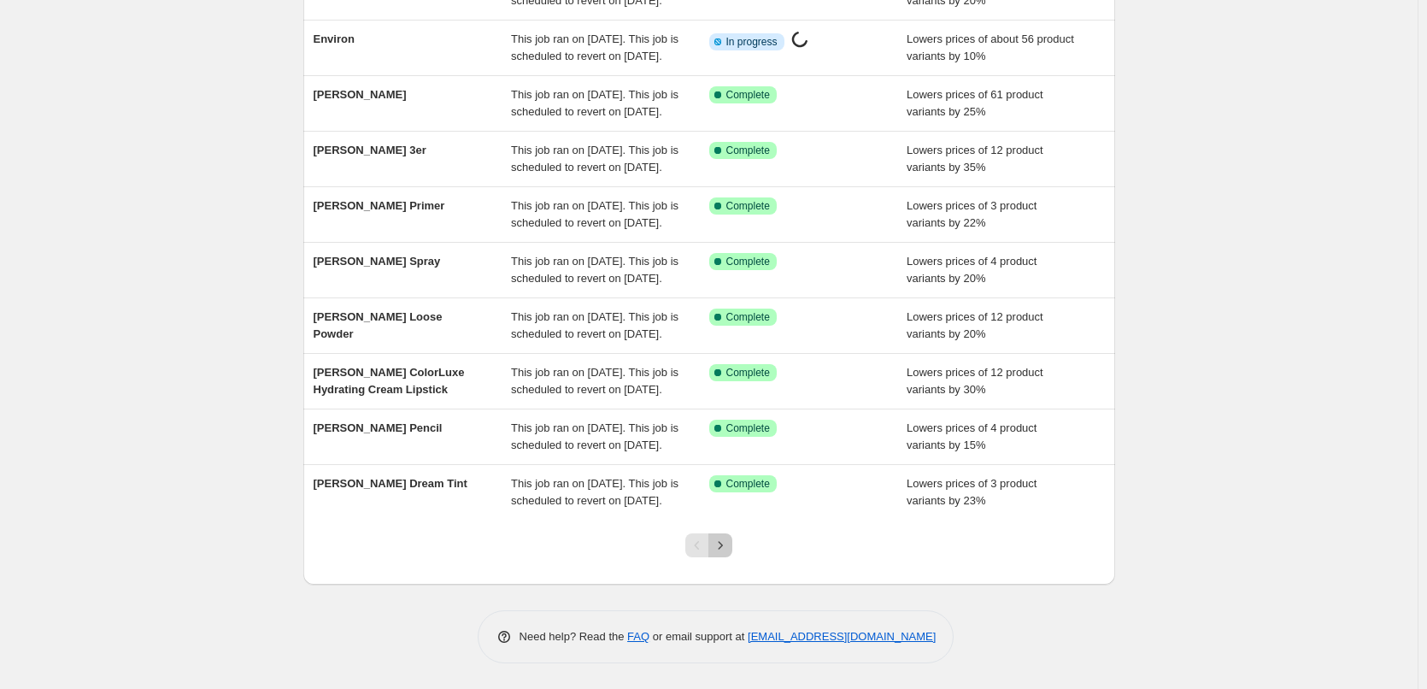
click at [729, 544] on icon "Next" at bounding box center [720, 545] width 17 height 17
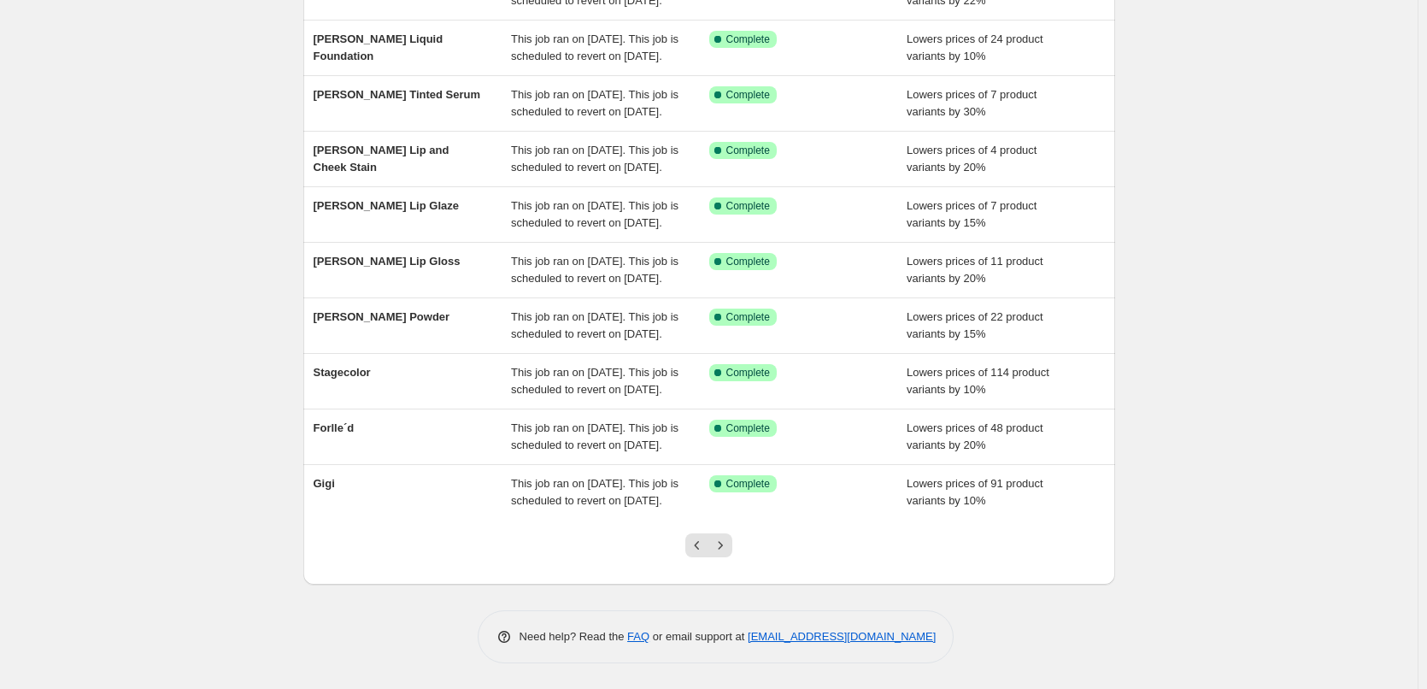
click at [729, 544] on icon "Next" at bounding box center [720, 545] width 17 height 17
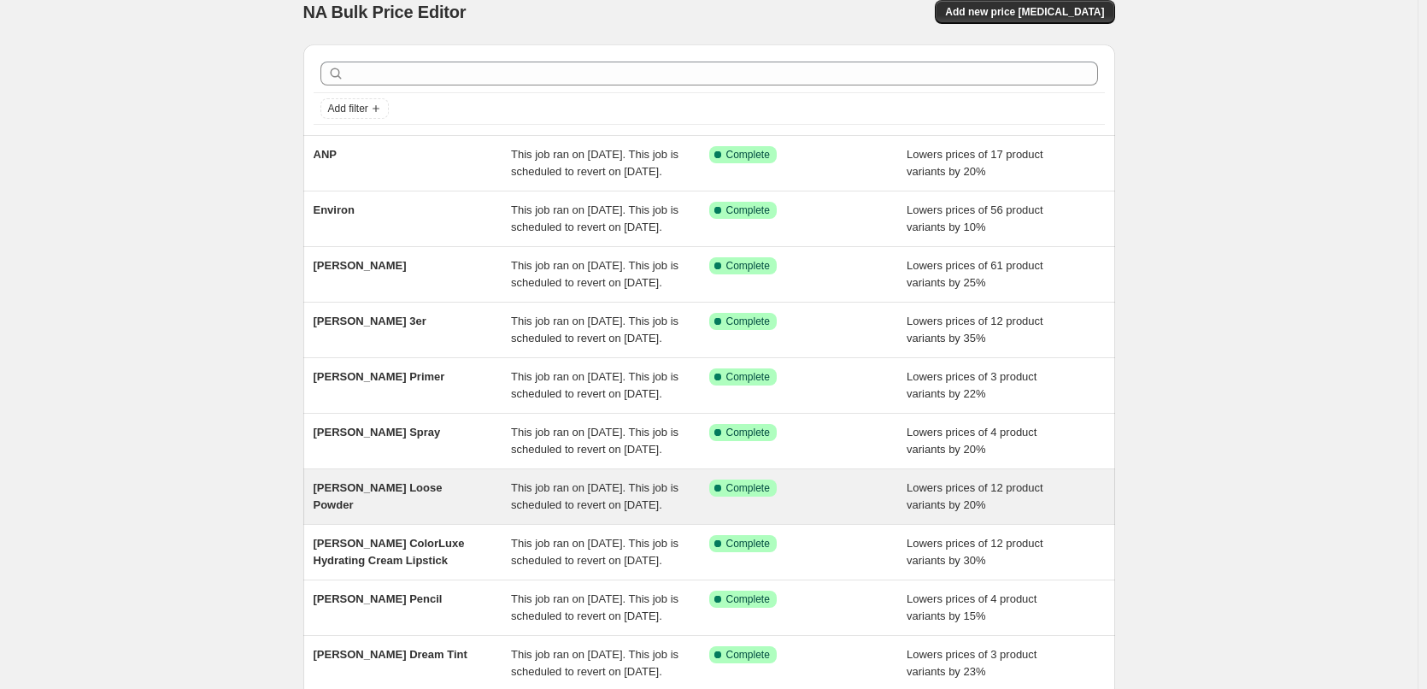
scroll to position [362, 0]
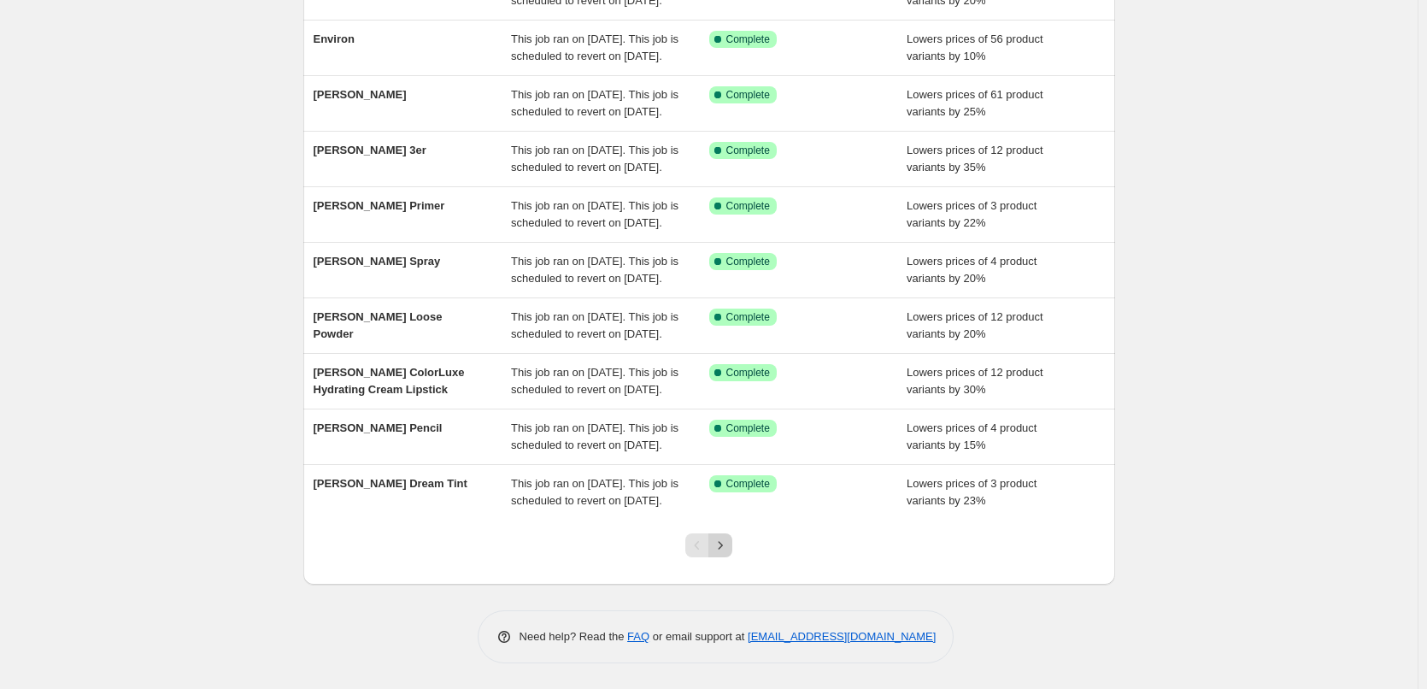
click at [721, 536] on button "Next" at bounding box center [721, 545] width 24 height 24
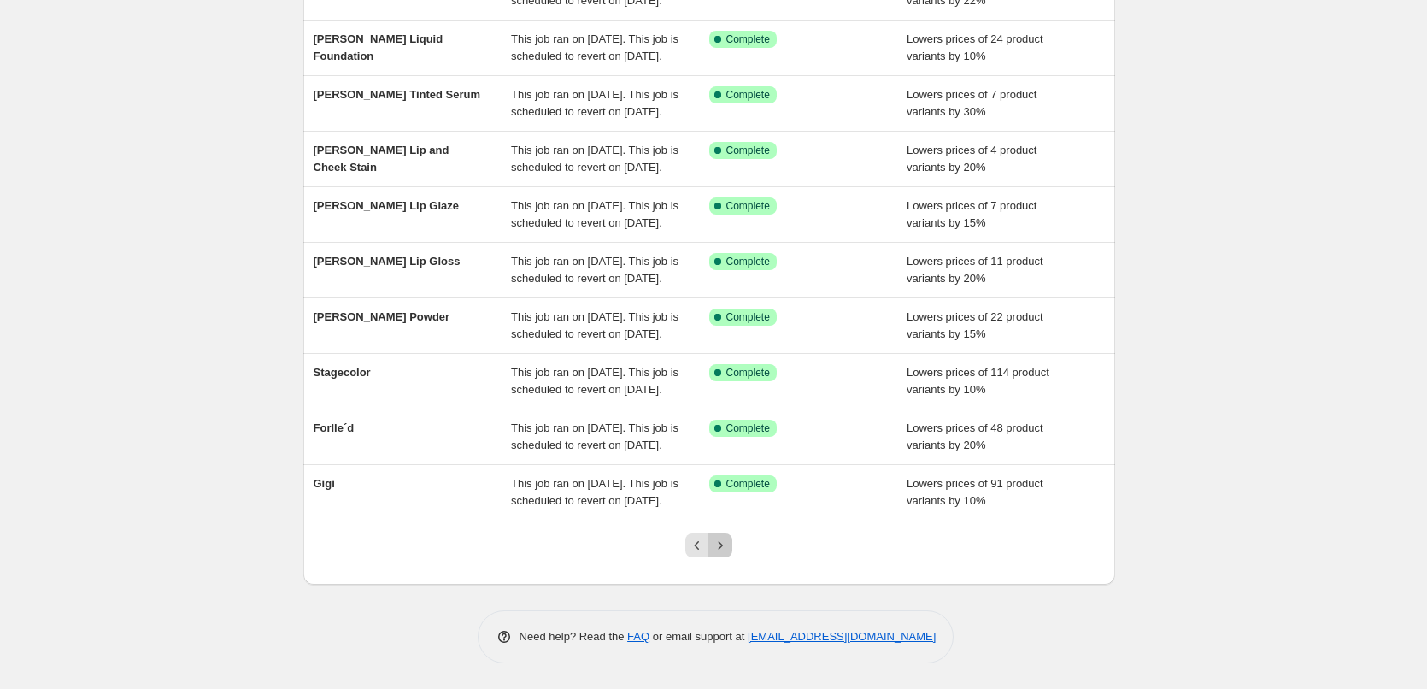
click at [721, 534] on button "Next" at bounding box center [721, 545] width 24 height 24
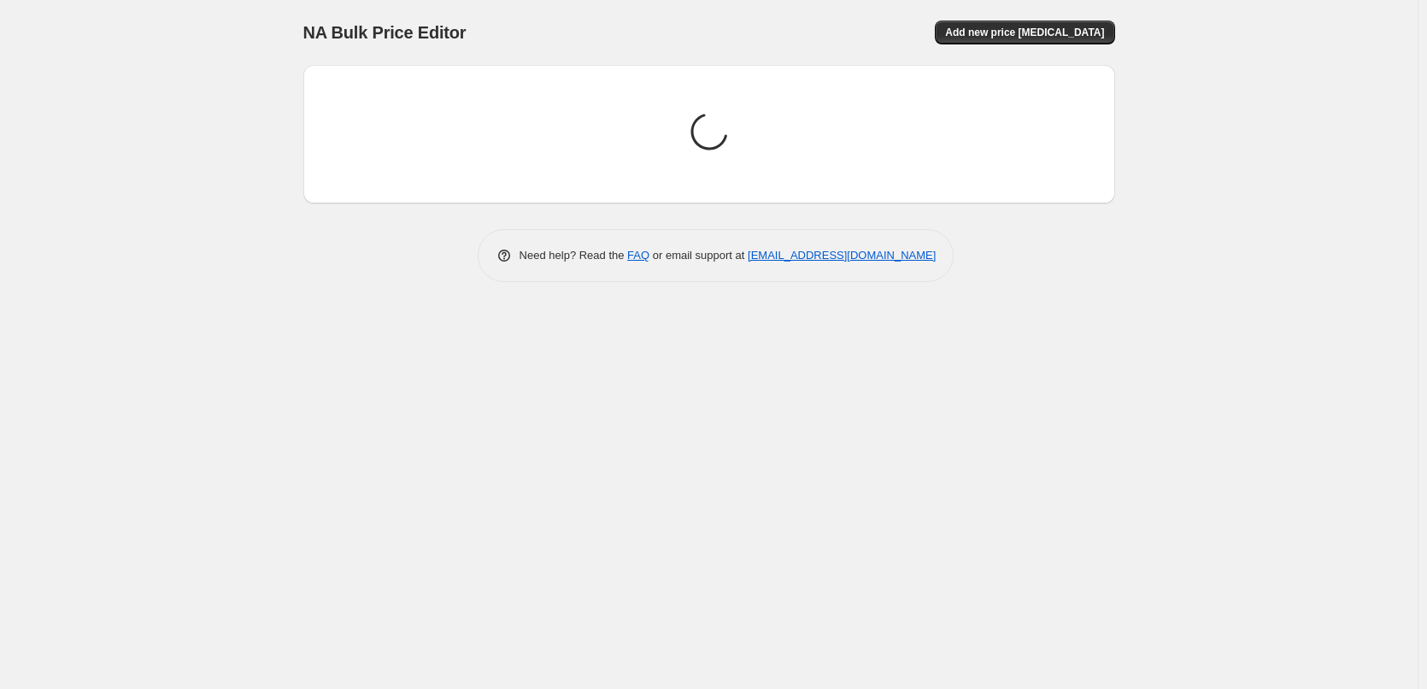
scroll to position [0, 0]
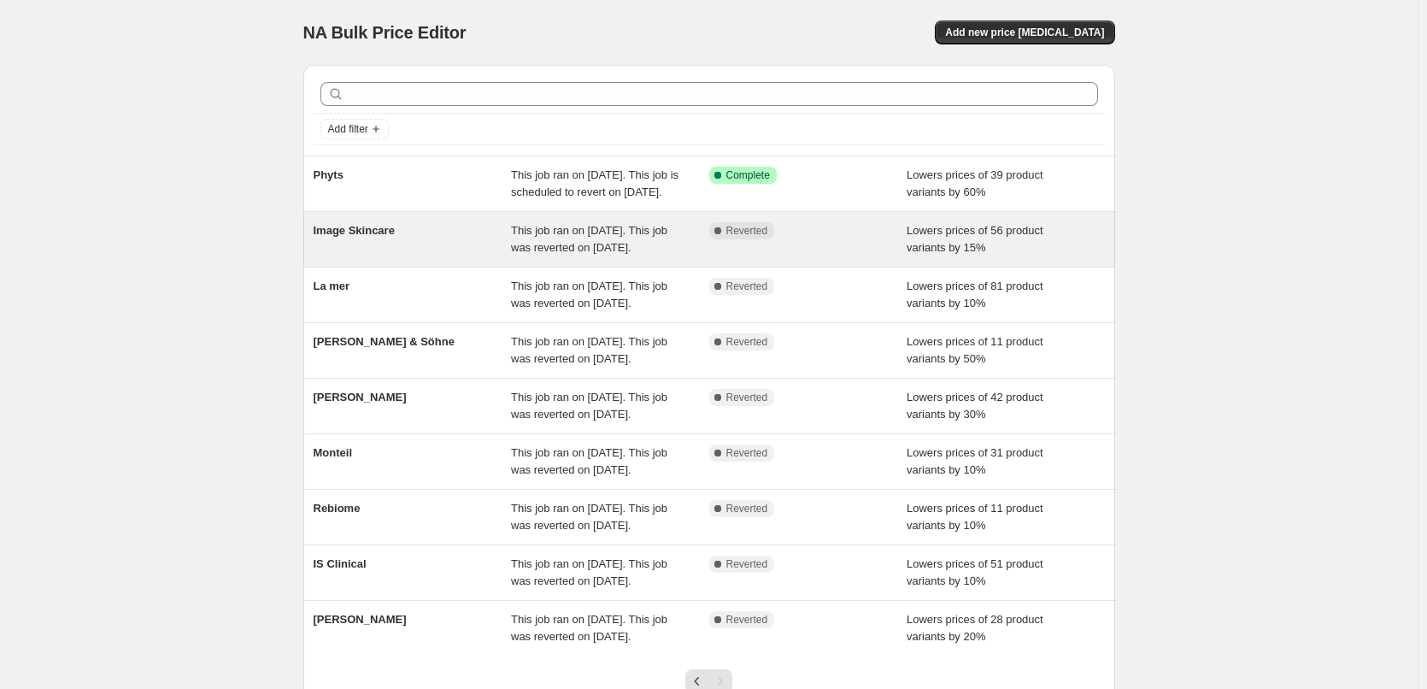
click at [341, 256] on div "Image Skincare" at bounding box center [413, 239] width 198 height 34
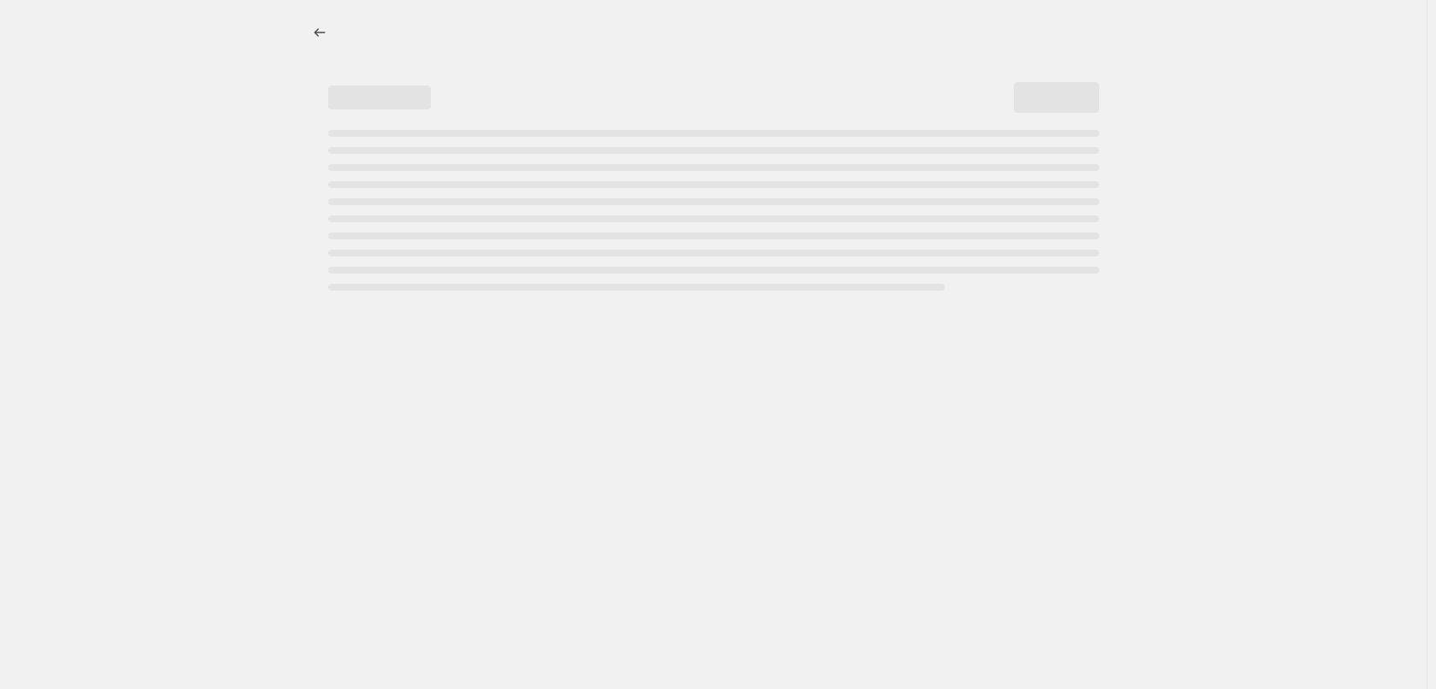
select select "percentage"
select select "remove"
select select "vendor"
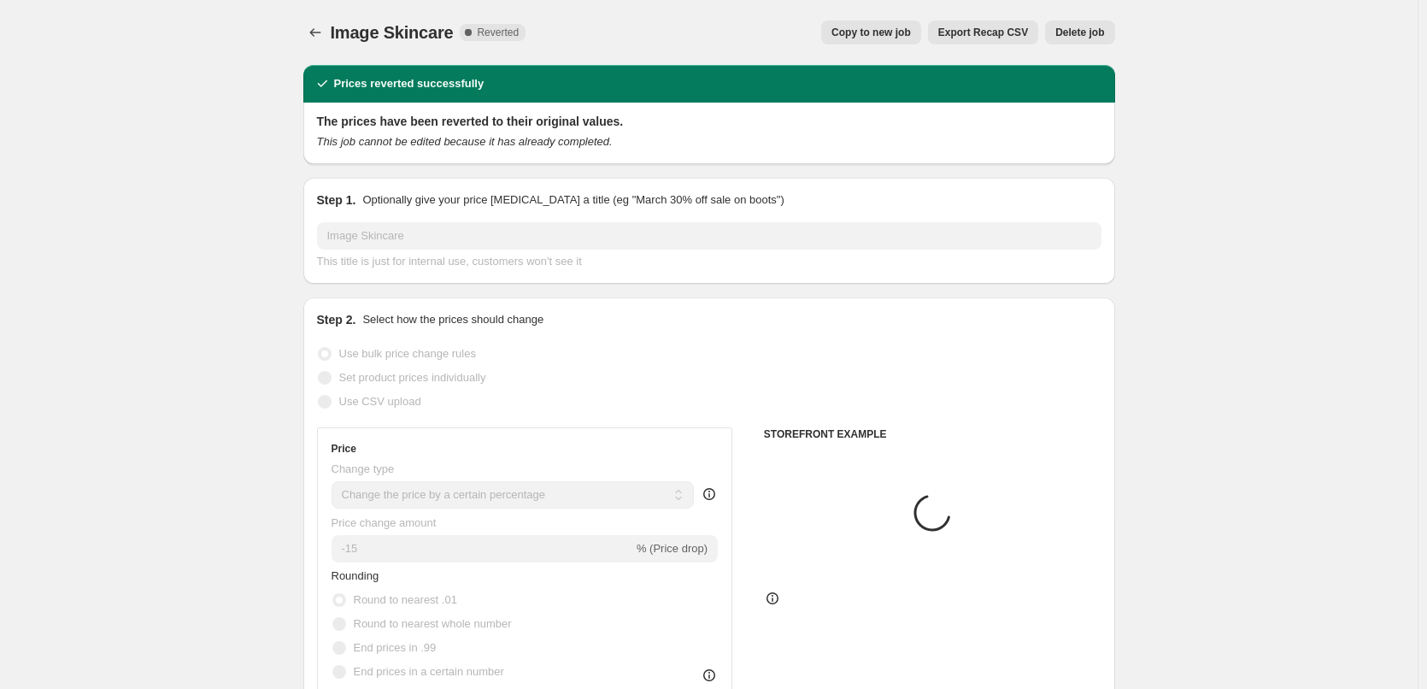
click at [874, 45] on div "Image Skincare. This page is ready Image Skincare Complete Reverted Copy to new…" at bounding box center [709, 32] width 812 height 65
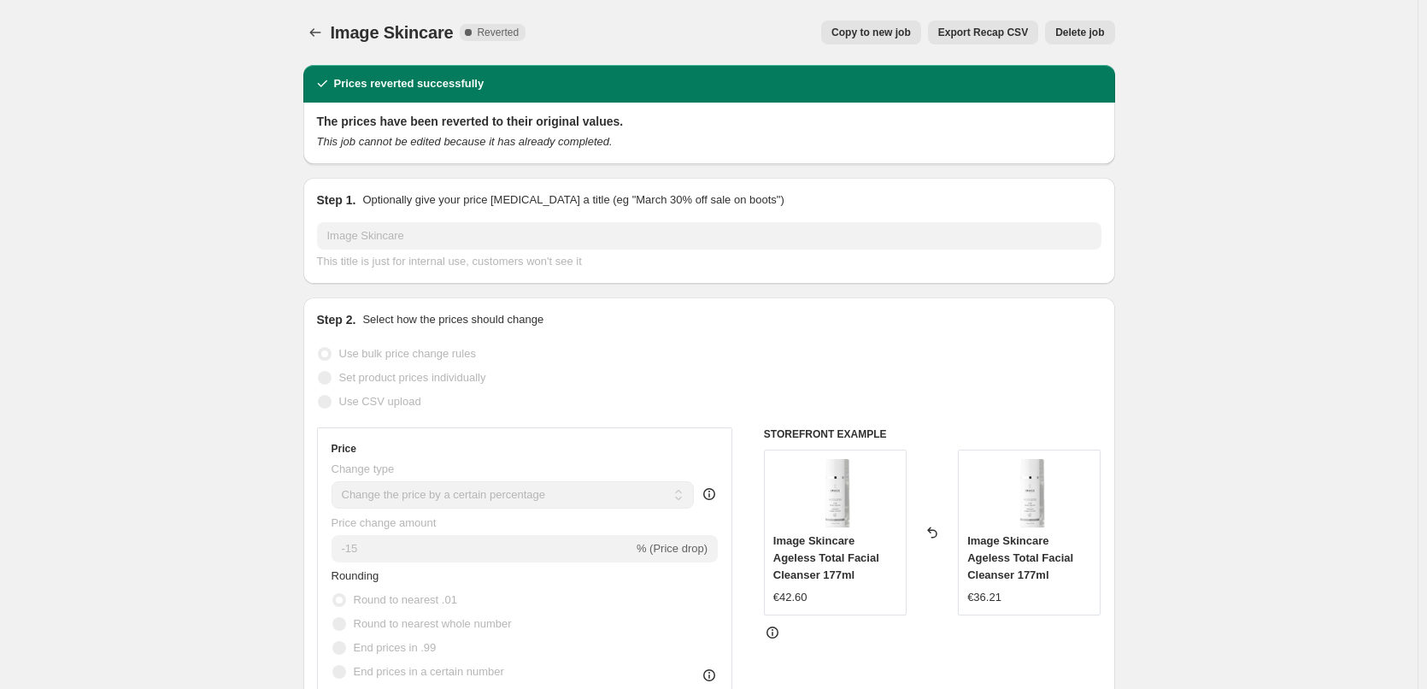
click at [880, 17] on div "Image Skincare. This page is ready Image Skincare Complete Reverted Copy to new…" at bounding box center [709, 32] width 812 height 65
click at [900, 42] on button "Copy to new job" at bounding box center [871, 33] width 100 height 24
select select "percentage"
select select "remove"
select select "vendor"
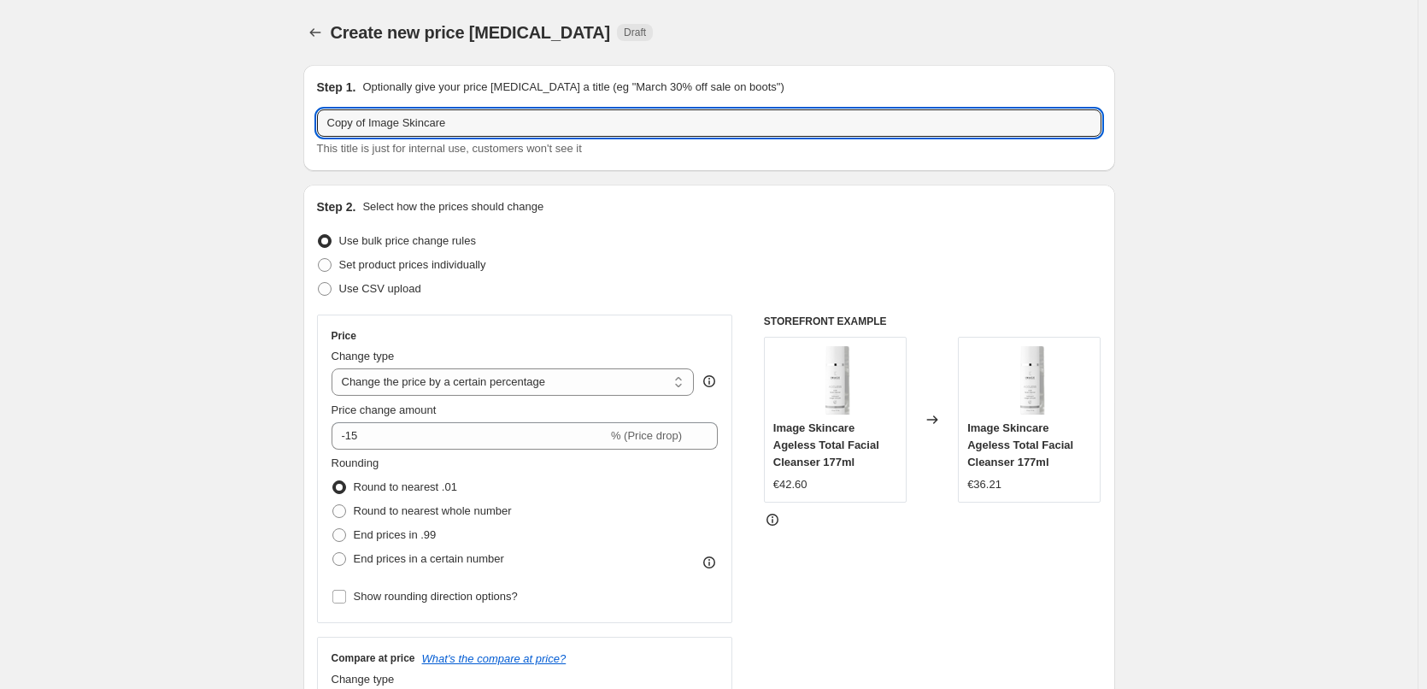
drag, startPoint x: 369, startPoint y: 121, endPoint x: 231, endPoint y: 133, distance: 139.0
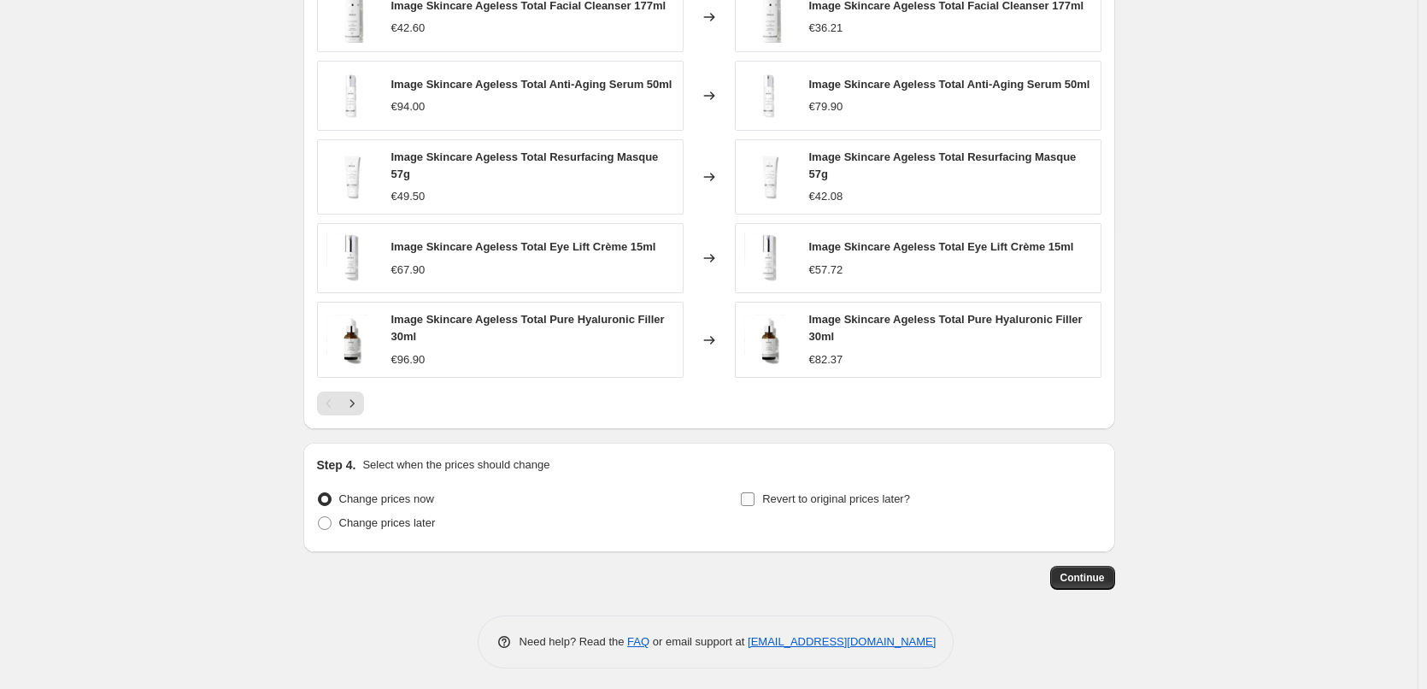
type input "Image Skincare"
click at [866, 502] on span "Revert to original prices later?" at bounding box center [836, 499] width 148 height 17
click at [755, 502] on input "Revert to original prices later?" at bounding box center [748, 499] width 14 height 14
checkbox input "true"
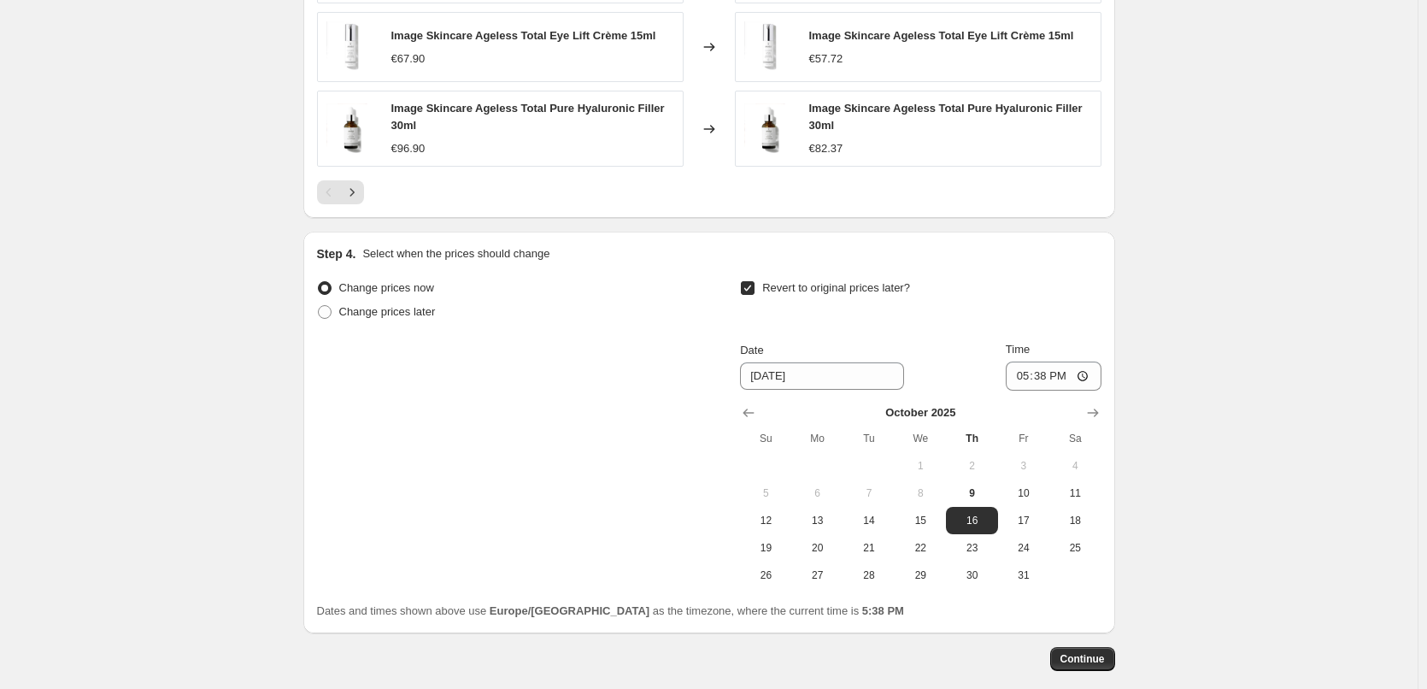
scroll to position [1510, 0]
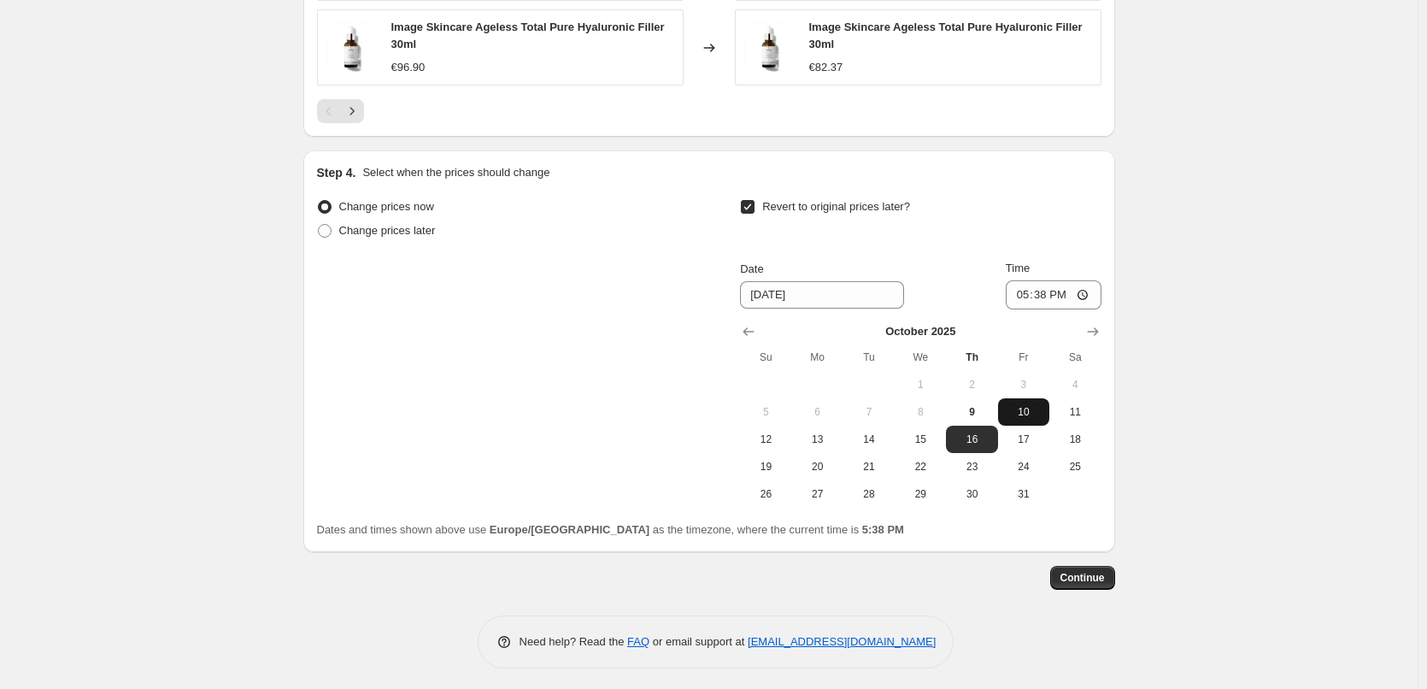
click at [1013, 405] on span "10" at bounding box center [1024, 412] width 38 height 14
type input "[DATE]"
drag, startPoint x: 1020, startPoint y: 309, endPoint x: 1021, endPoint y: 293, distance: 16.3
click at [1021, 293] on div "Date [DATE] Time 17:38 [DATE] Su Mo Tu We Th Fr Sa 1 2 3 4 5 6 7 8 9 10 11 12 1…" at bounding box center [920, 384] width 361 height 248
click at [1023, 291] on input "17:38" at bounding box center [1054, 294] width 96 height 29
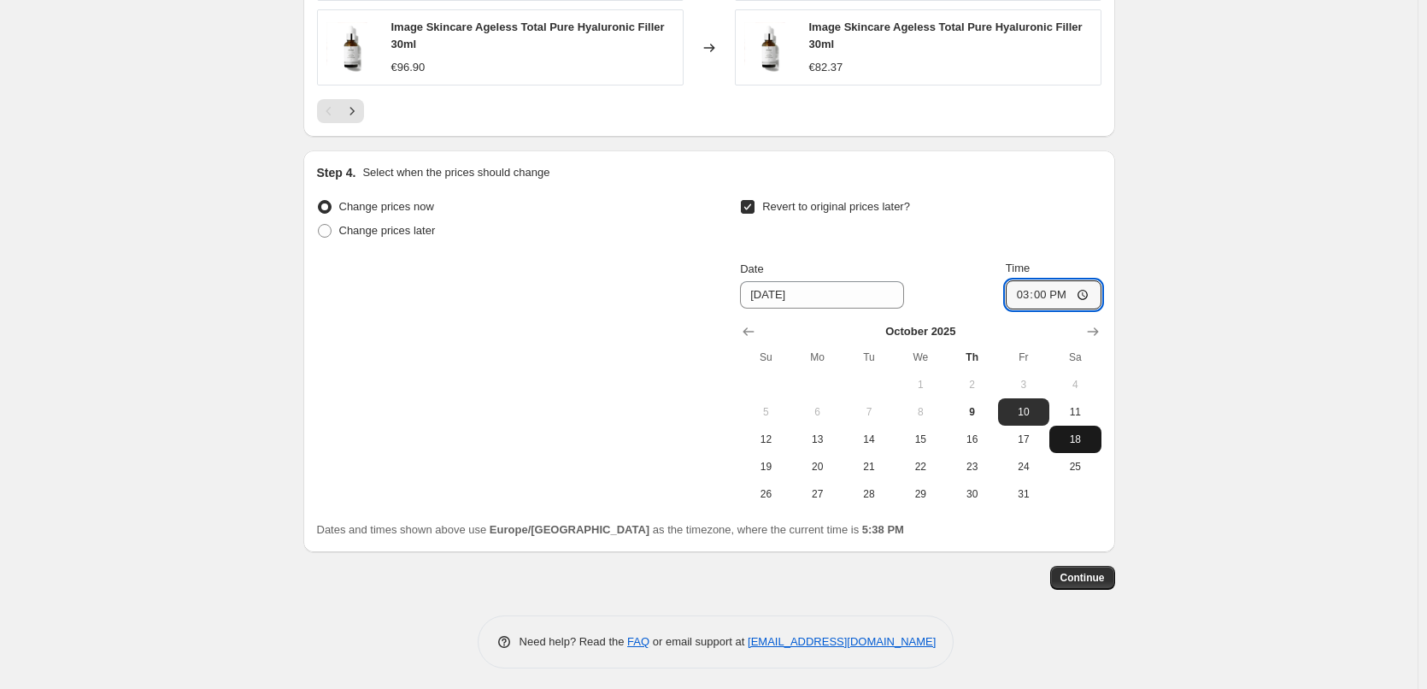
type input "03:00"
click at [1080, 571] on span "Continue" at bounding box center [1083, 578] width 44 height 14
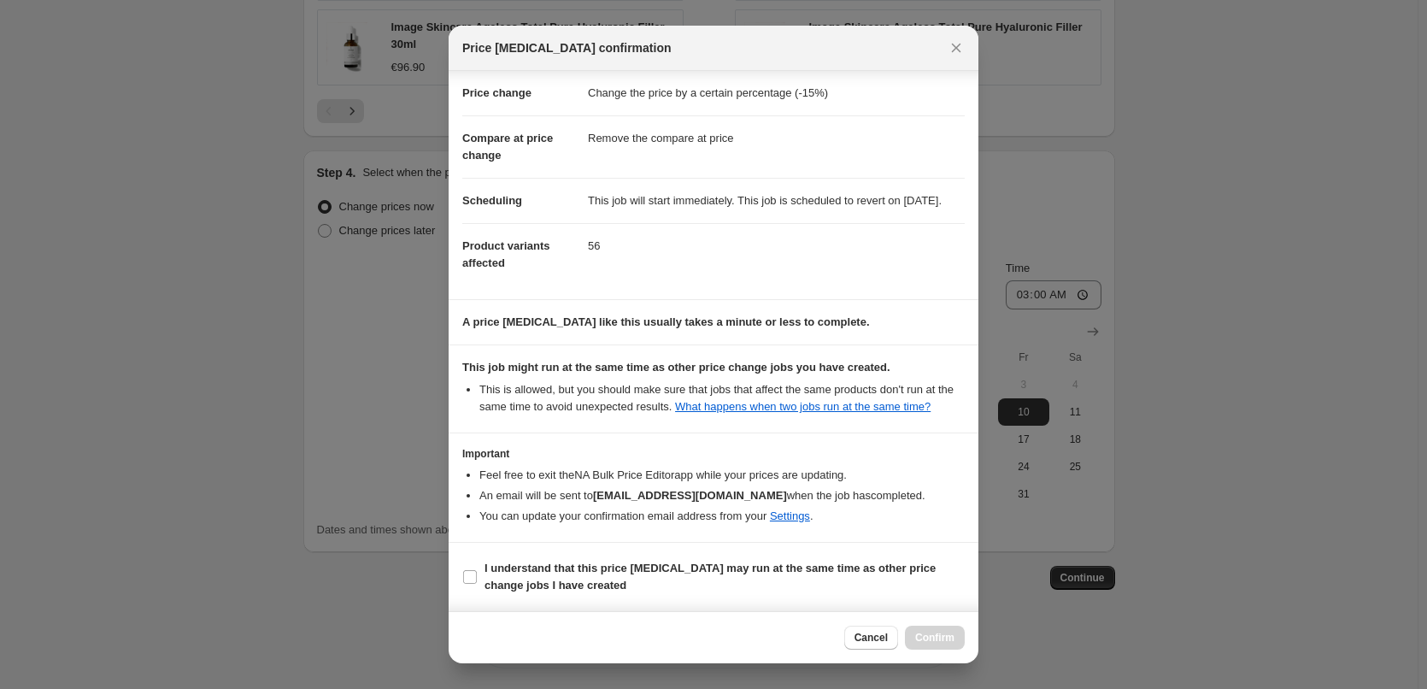
scroll to position [48, 0]
click at [528, 548] on section "I understand that this price [MEDICAL_DATA] may run at the same time as other p…" at bounding box center [714, 577] width 530 height 68
click at [530, 566] on b "I understand that this price [MEDICAL_DATA] may run at the same time as other p…" at bounding box center [710, 577] width 451 height 30
click at [477, 570] on input "I understand that this price [MEDICAL_DATA] may run at the same time as other p…" at bounding box center [470, 577] width 14 height 14
checkbox input "true"
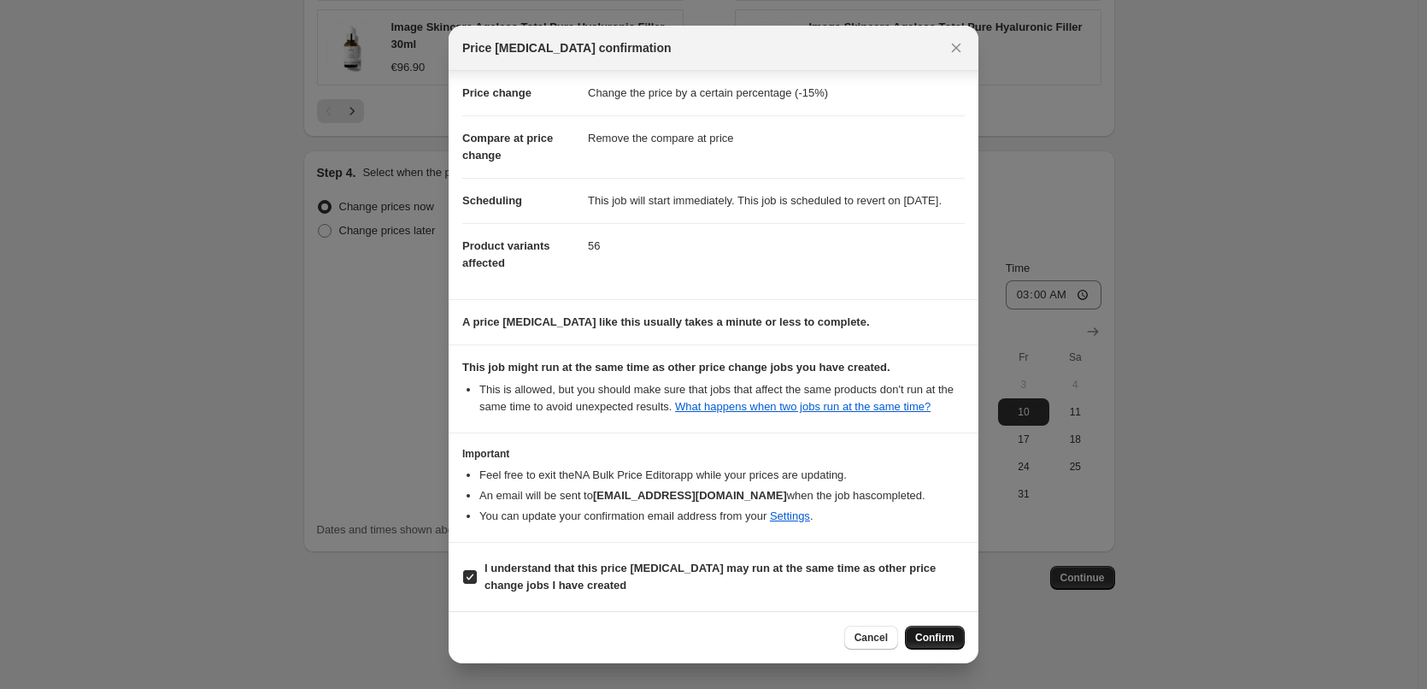
click at [931, 649] on button "Confirm" at bounding box center [935, 638] width 60 height 24
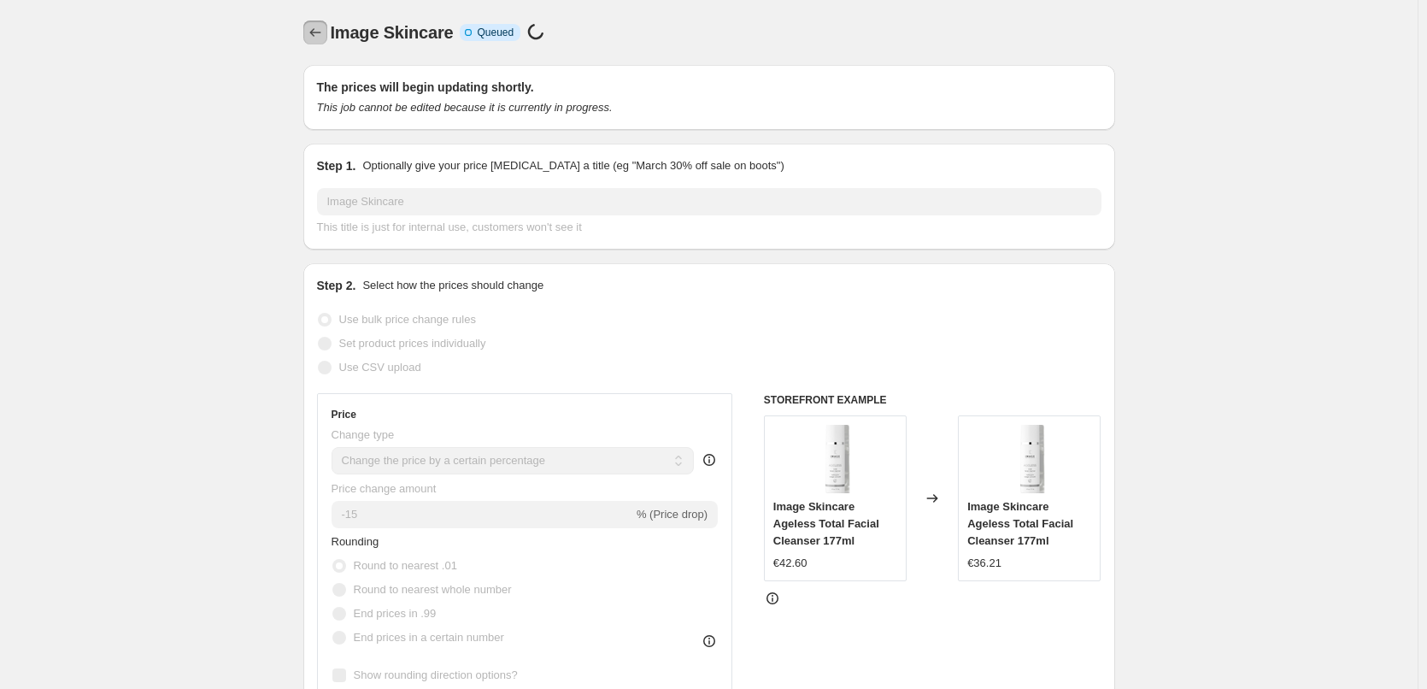
click at [319, 27] on icon "Price change jobs" at bounding box center [315, 32] width 17 height 17
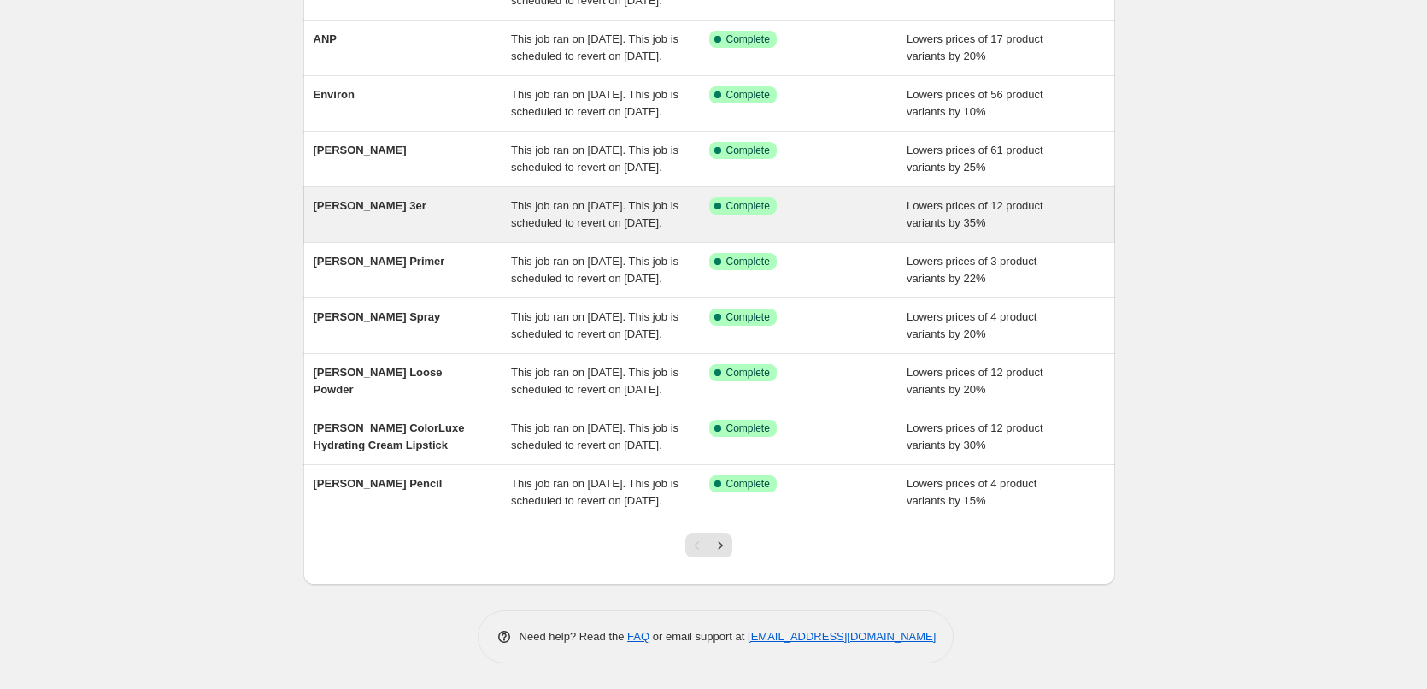
scroll to position [362, 0]
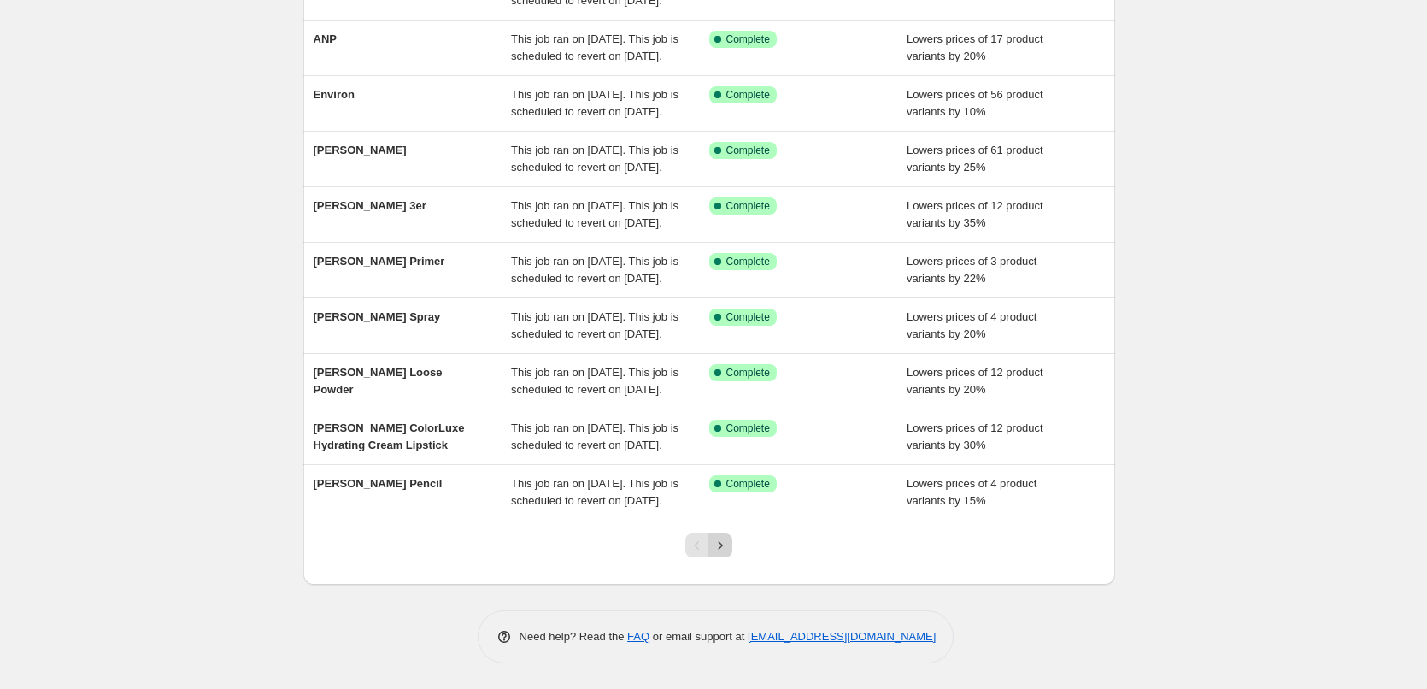
click at [722, 536] on button "Next" at bounding box center [721, 545] width 24 height 24
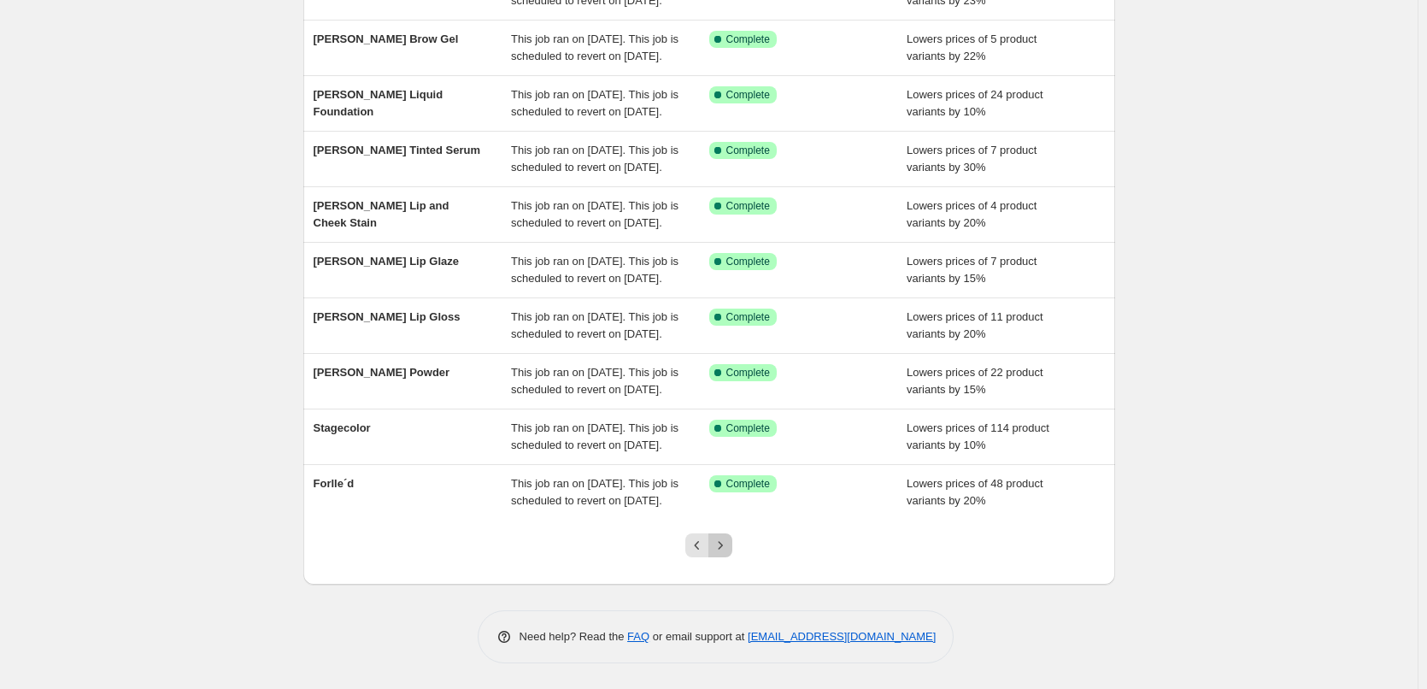
click at [722, 536] on button "Next" at bounding box center [721, 545] width 24 height 24
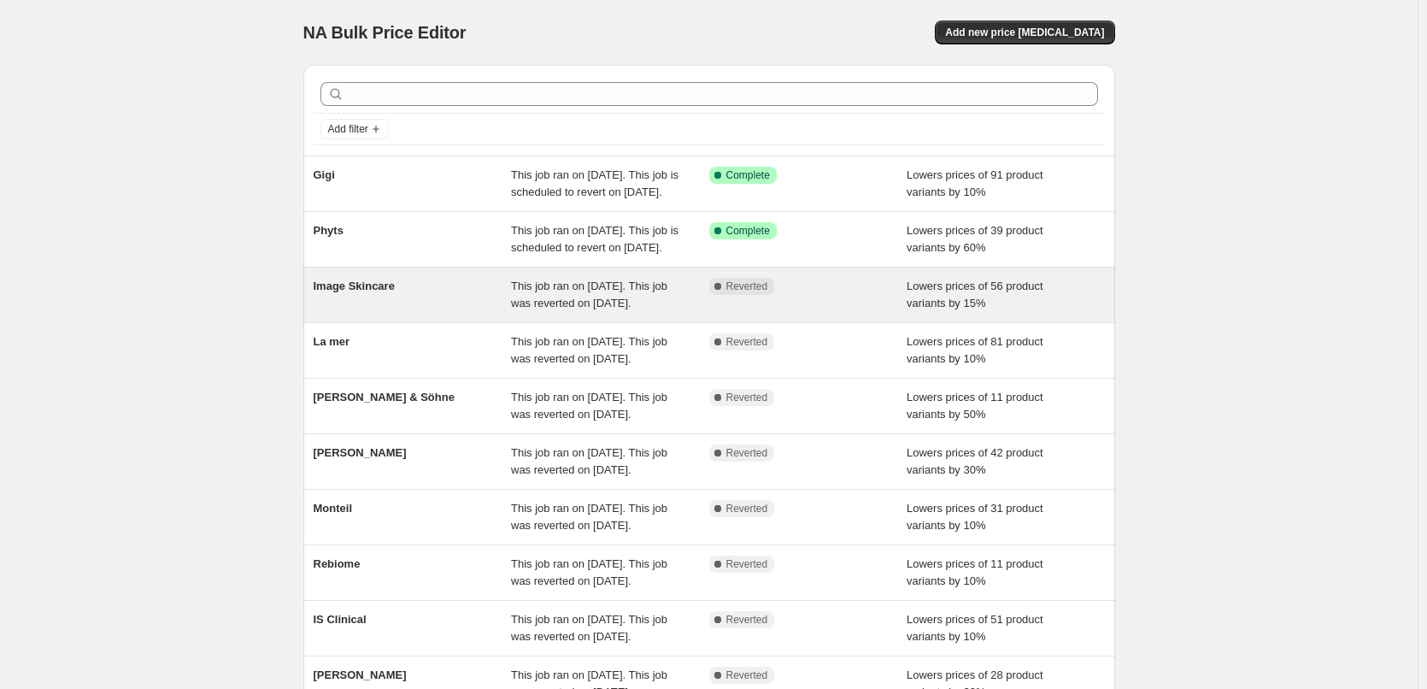
click at [404, 309] on div "Image Skincare This job ran on [DATE]. This job was reverted on [DATE]. Complet…" at bounding box center [709, 295] width 812 height 55
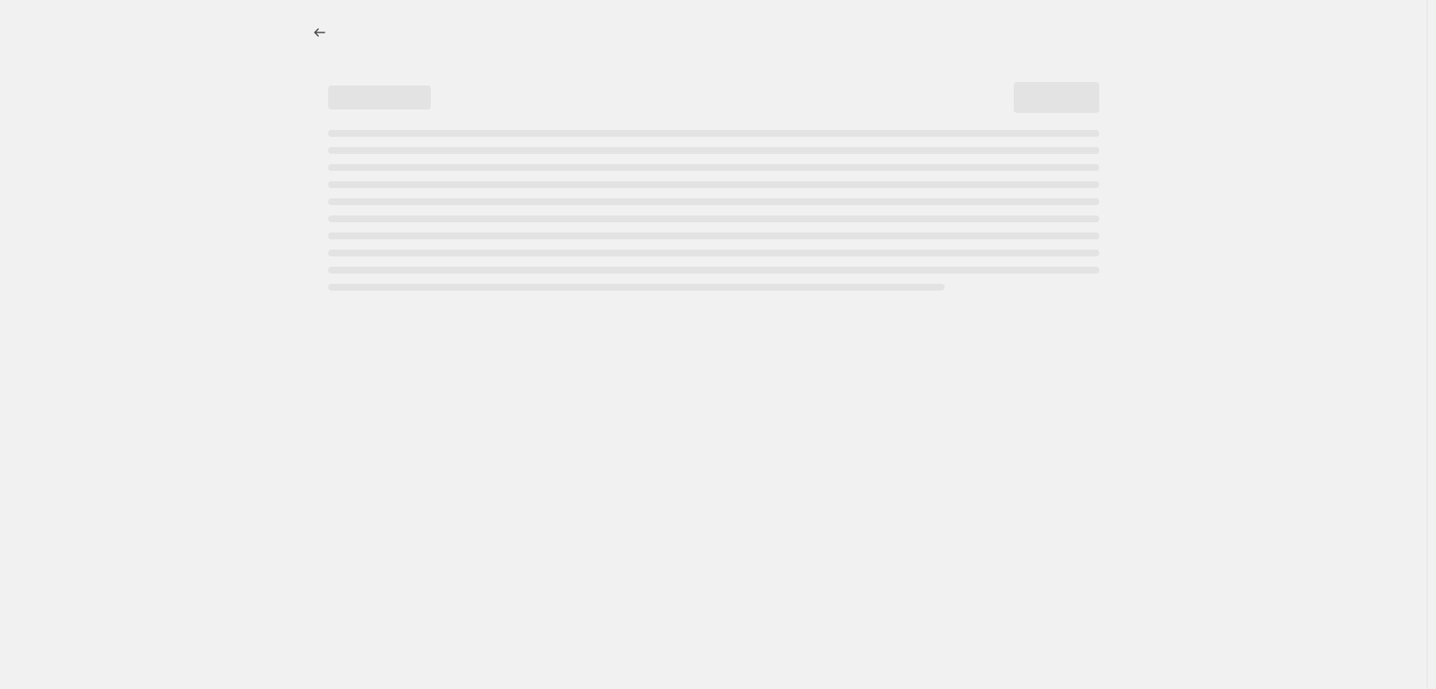
select select "percentage"
select select "remove"
select select "vendor"
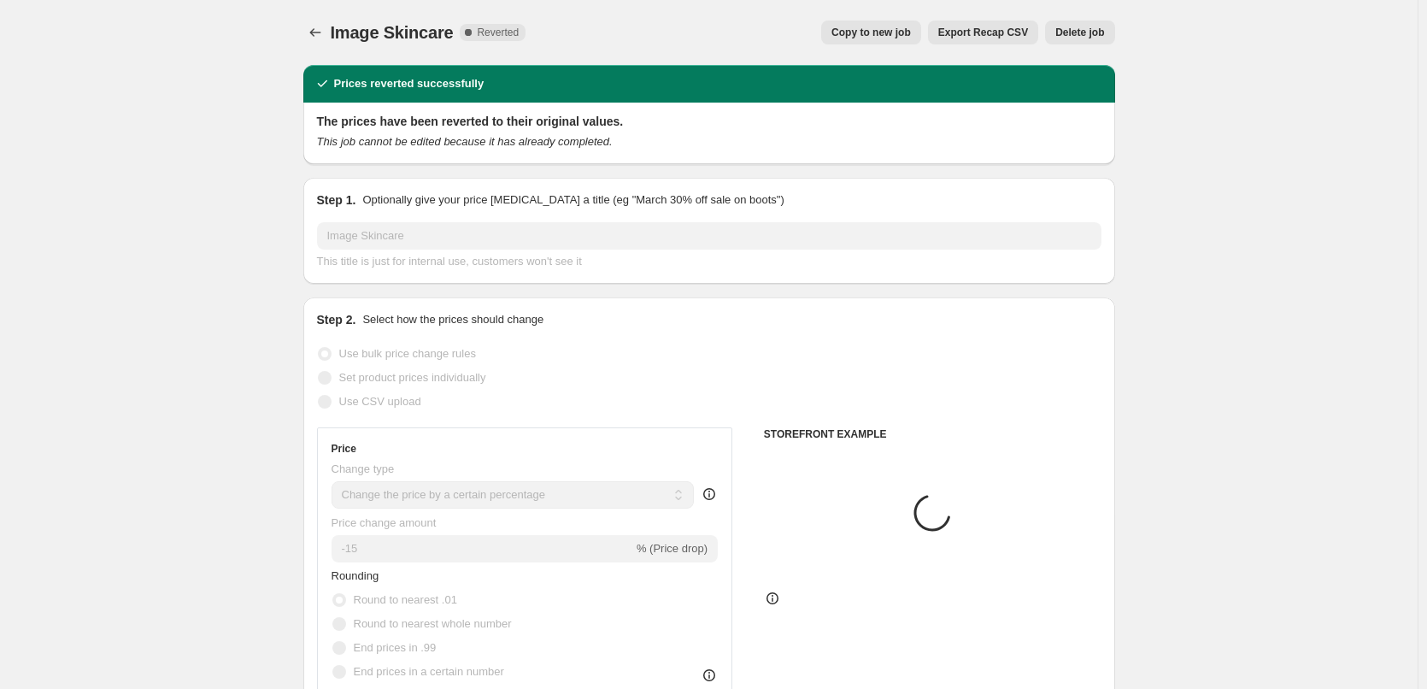
click at [1071, 28] on span "Delete job" at bounding box center [1080, 33] width 49 height 14
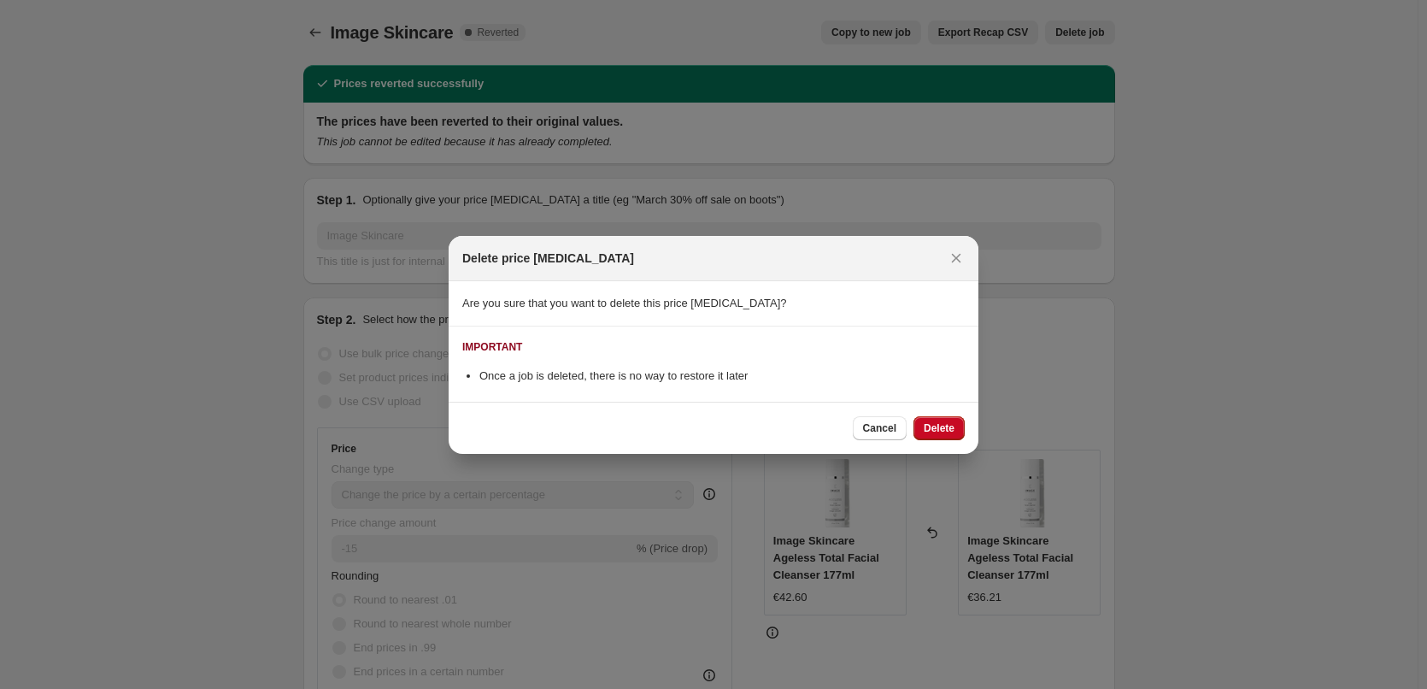
click at [938, 414] on div "Cancel Delete" at bounding box center [714, 428] width 530 height 52
click at [938, 418] on button "Delete" at bounding box center [939, 428] width 51 height 24
